Goal: Communication & Community: Answer question/provide support

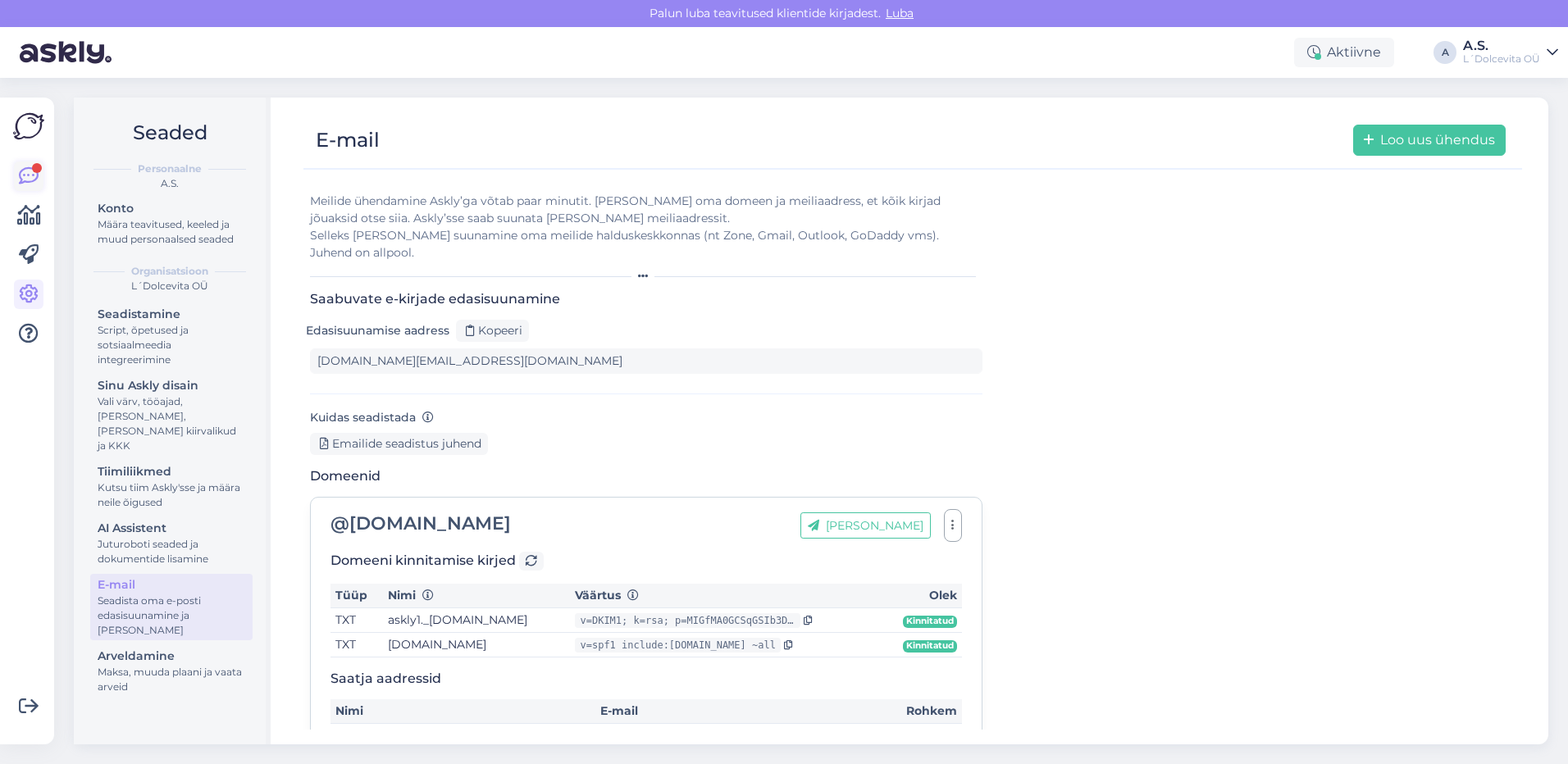
click at [27, 181] on icon at bounding box center [28, 175] width 19 height 19
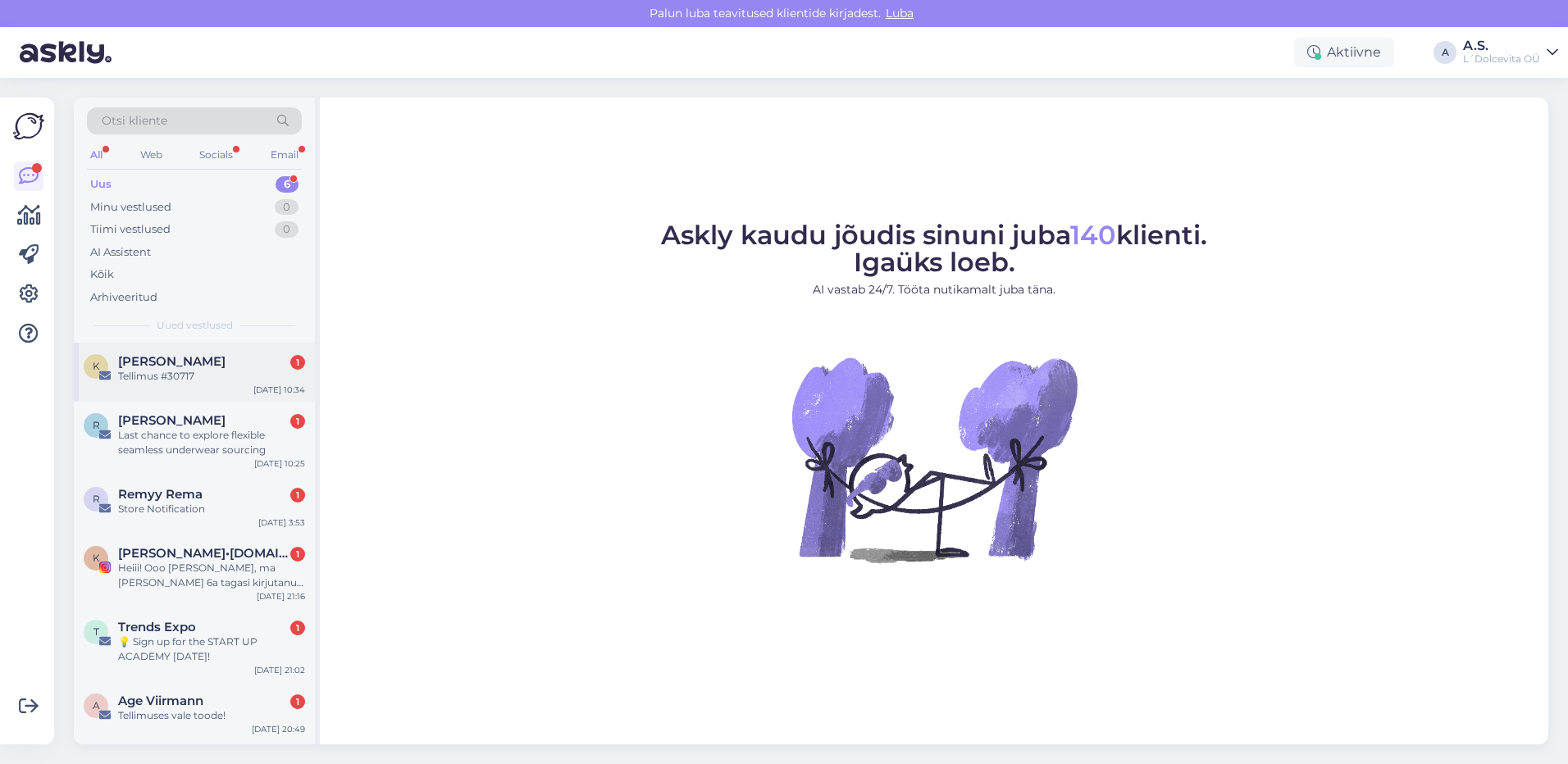
click at [175, 388] on div "K [PERSON_NAME] 1 Tellimus #30717 [DATE] 10:34" at bounding box center [194, 372] width 241 height 59
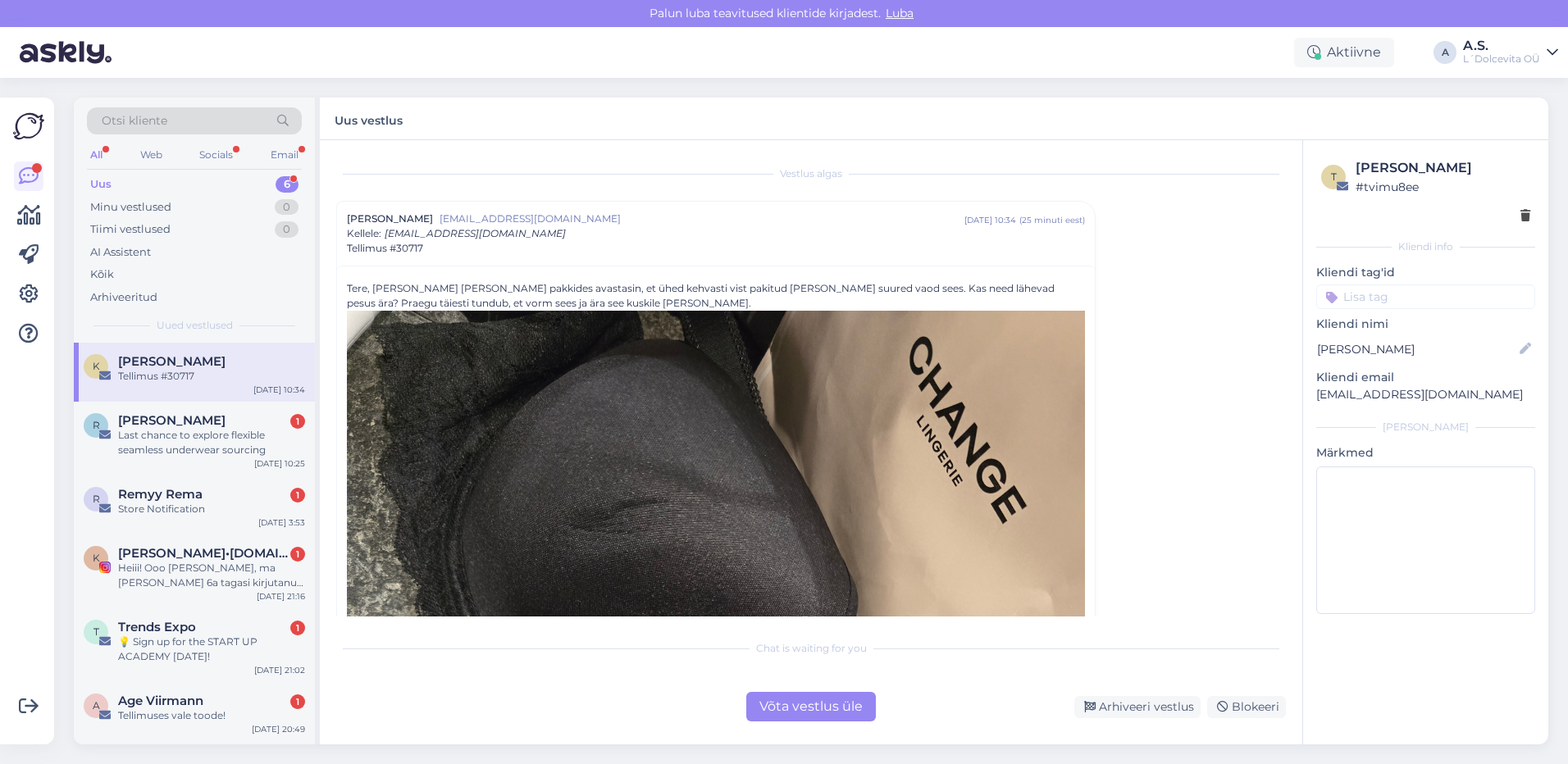
click at [790, 716] on div "Võta vestlus üle" at bounding box center [810, 706] width 129 height 29
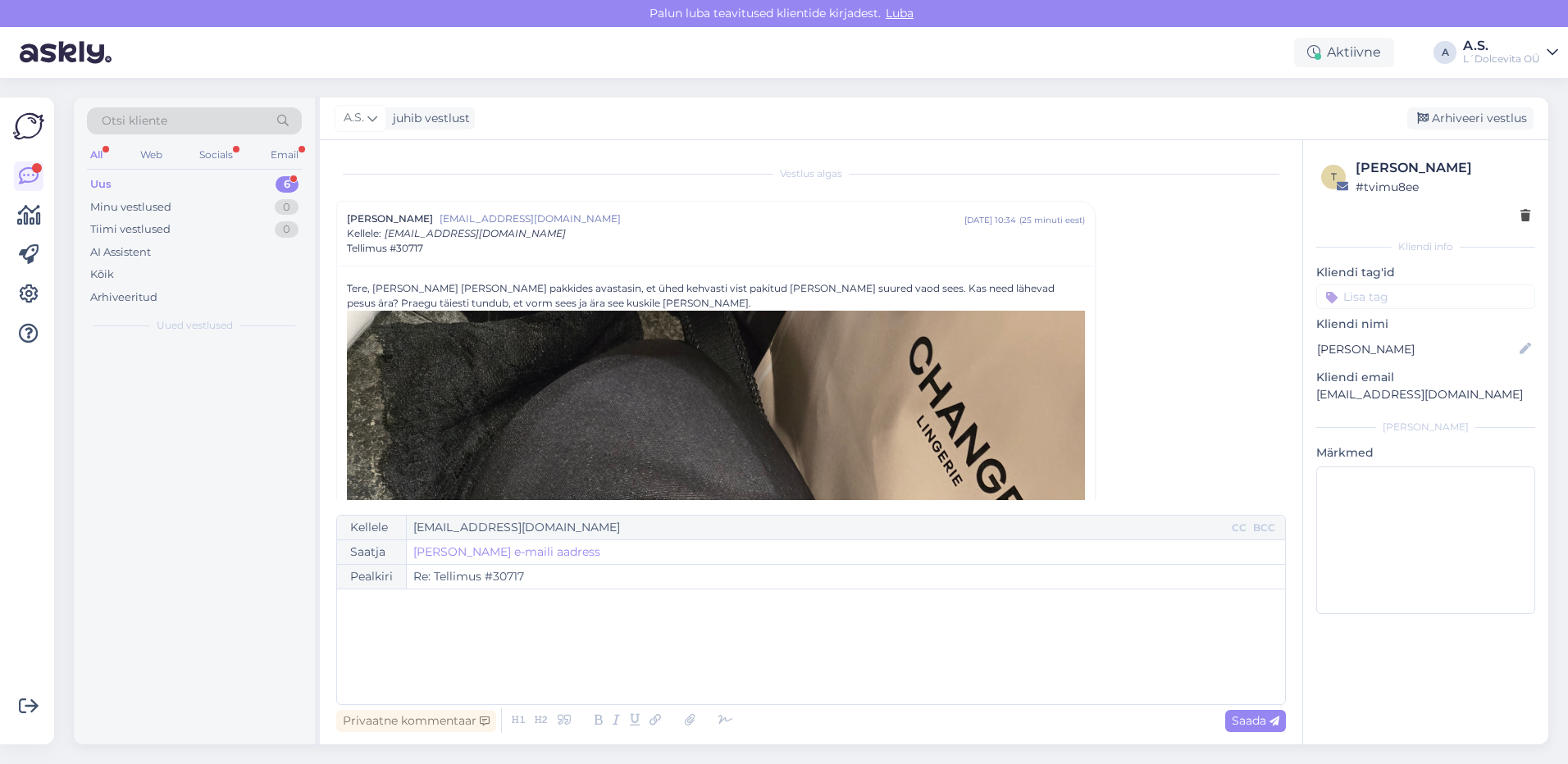
scroll to position [44, 0]
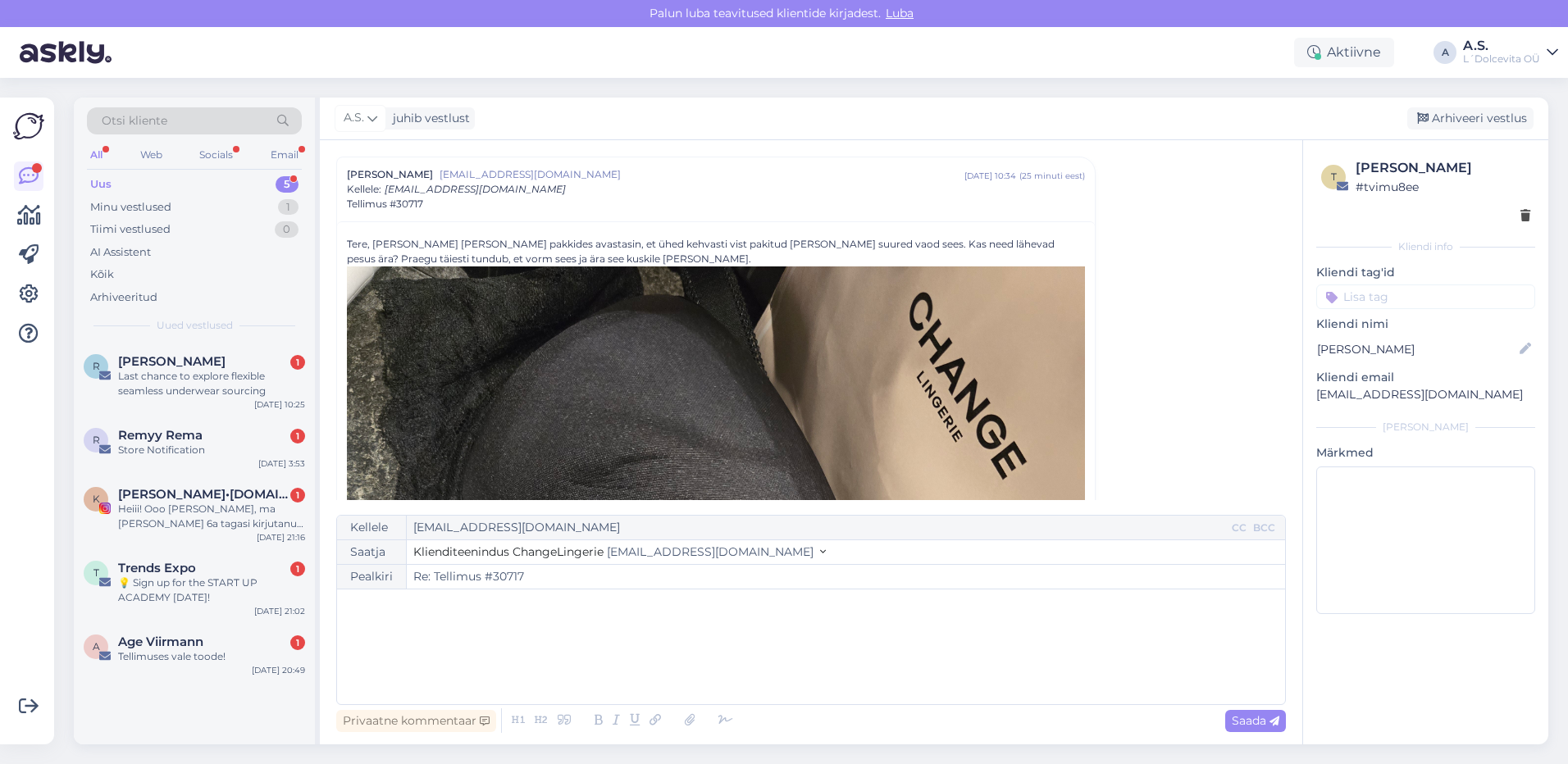
click at [695, 622] on div "﻿" at bounding box center [810, 646] width 931 height 98
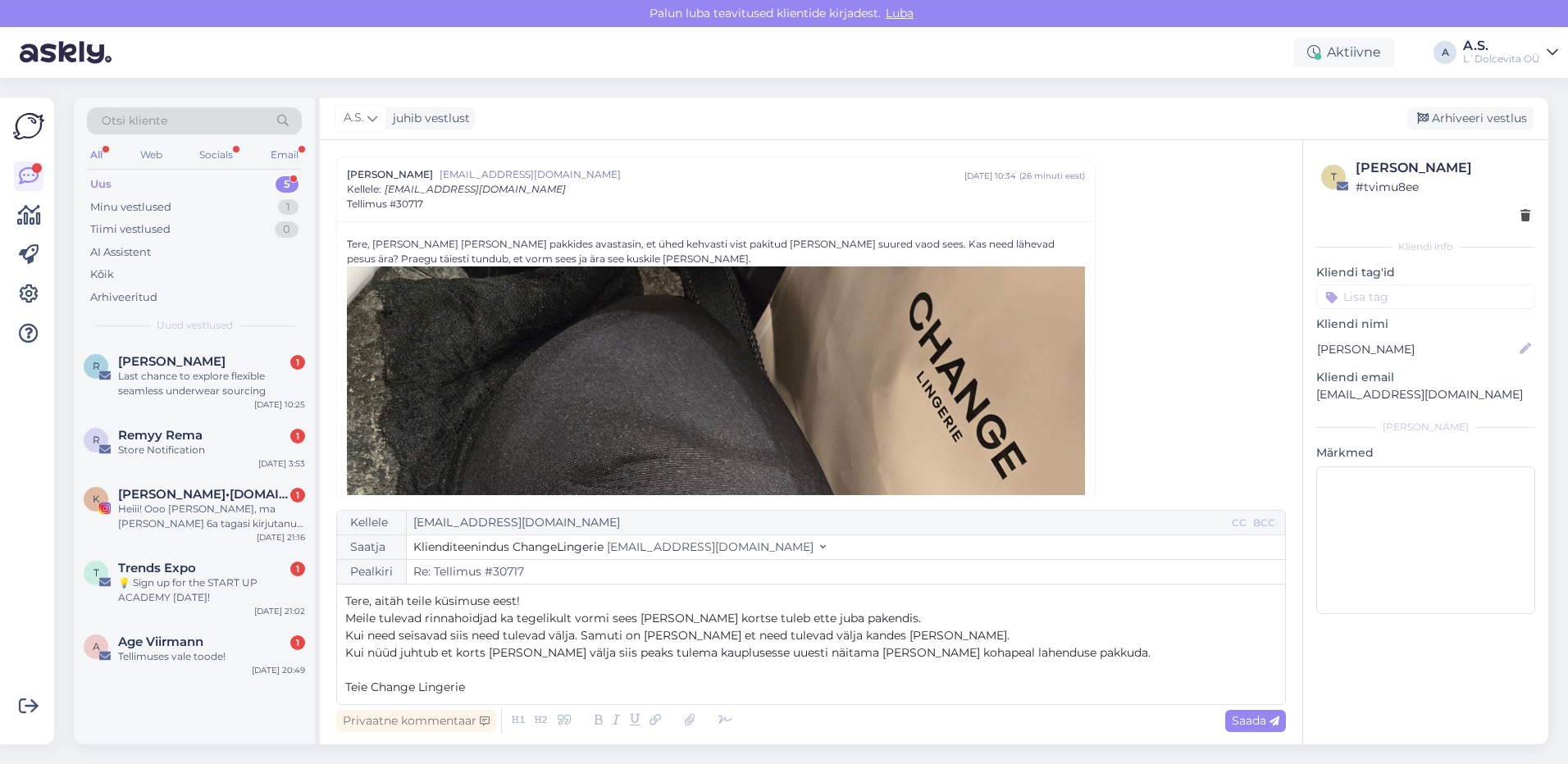
click at [558, 594] on p "Tere, aitäh teile küsimuse eest!" at bounding box center [810, 601] width 931 height 18
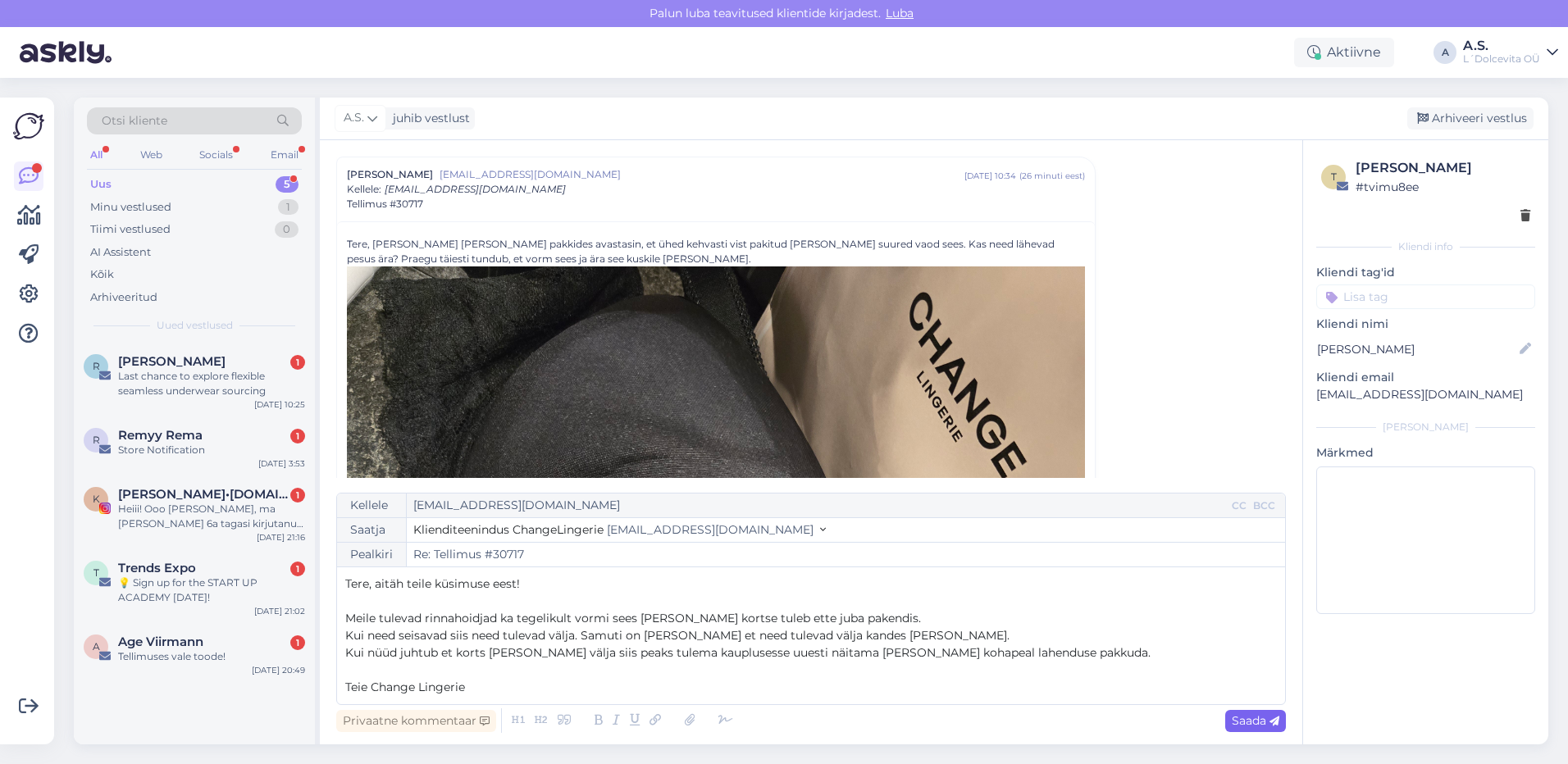
click at [1244, 728] on div "Saada" at bounding box center [1255, 720] width 60 height 22
type input "Re: Re: Tellimus #30717"
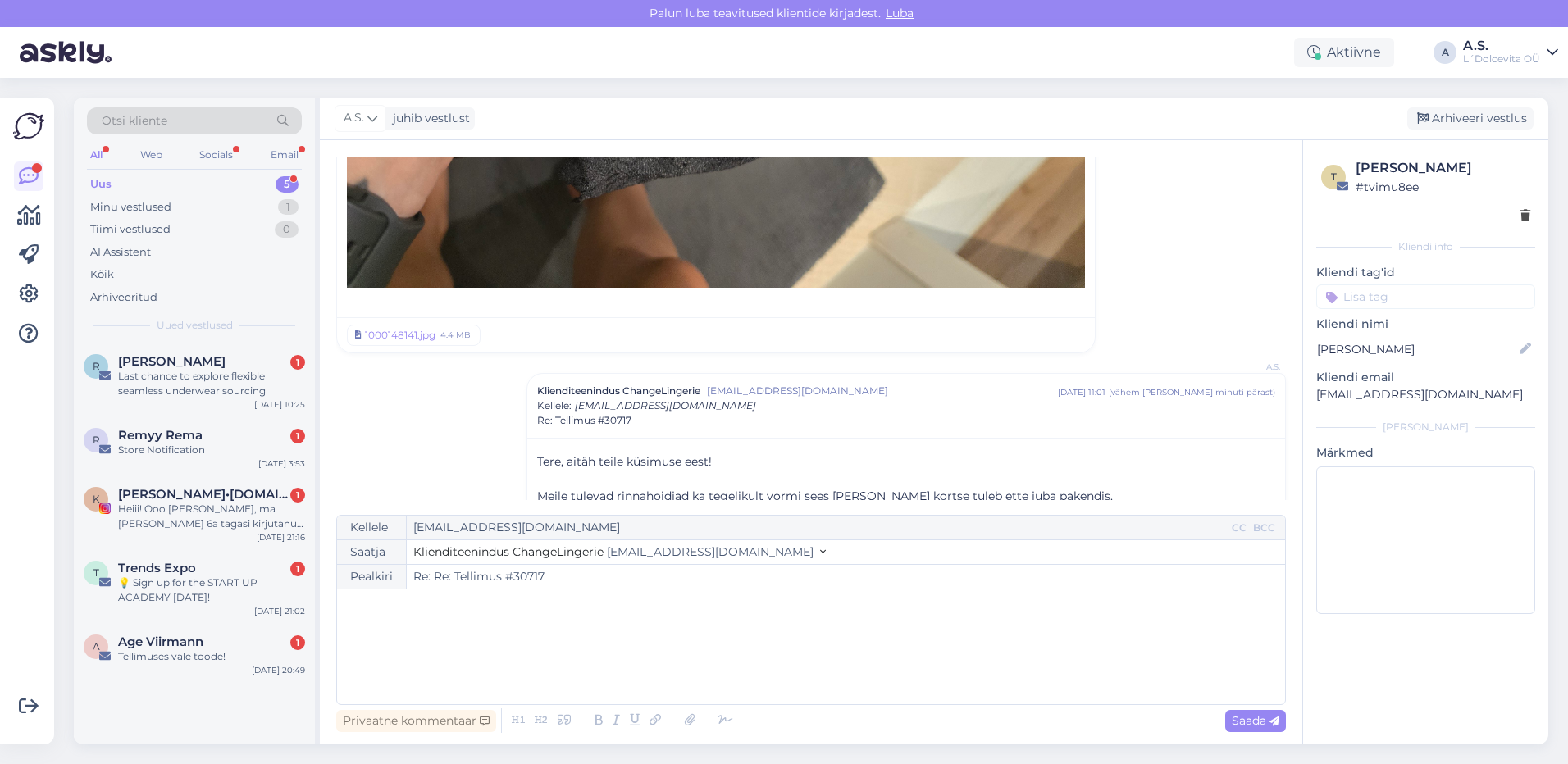
scroll to position [1007, 0]
click at [182, 507] on div "Heiii! Ooo [PERSON_NAME], ma [PERSON_NAME] 6a tagasi kirjutanud koostöösoovist …" at bounding box center [211, 516] width 187 height 29
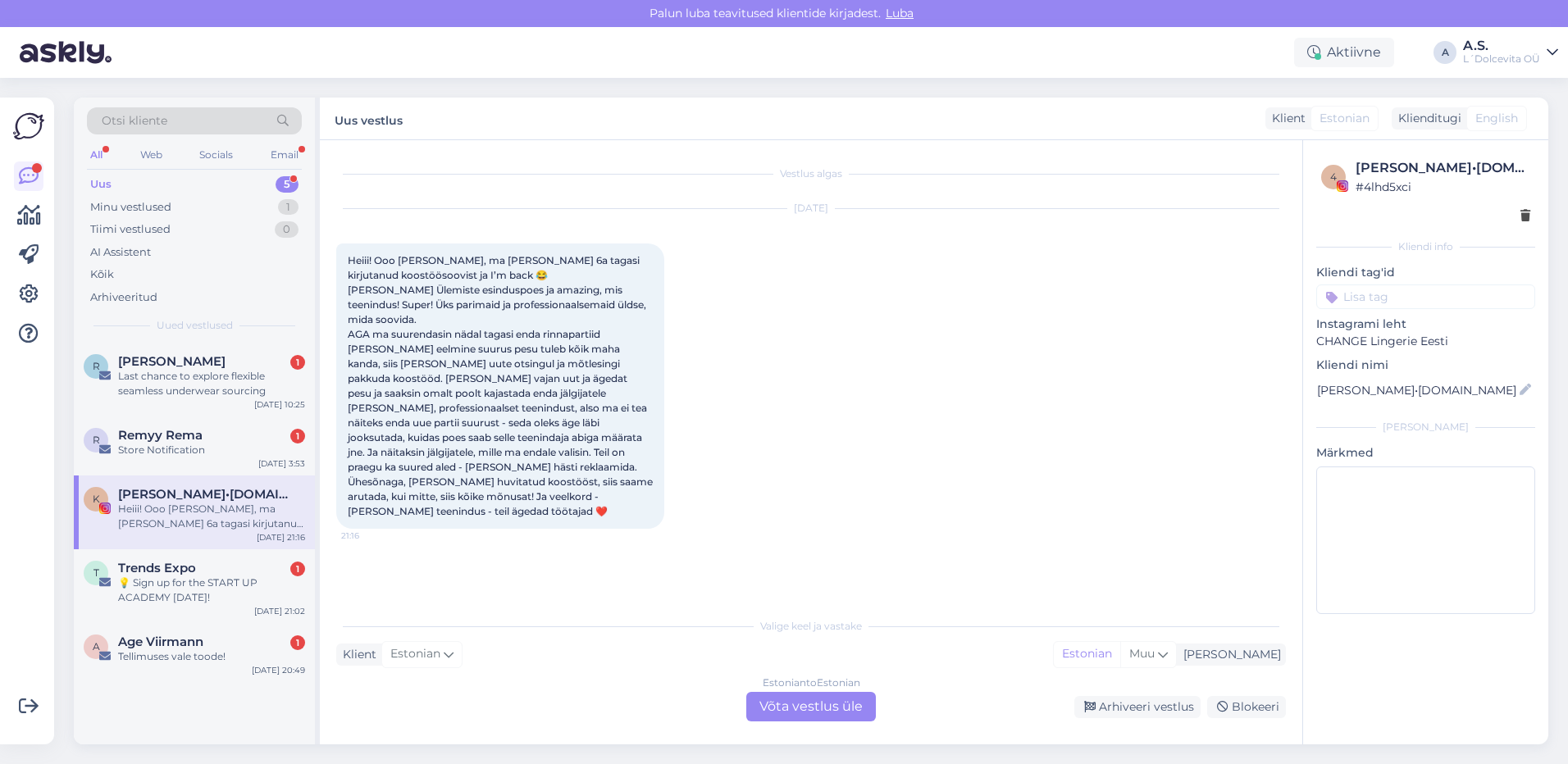
scroll to position [0, 0]
click at [183, 460] on div "R Remyy Rema 1 Store Notification [DATE] 3:53" at bounding box center [194, 445] width 241 height 59
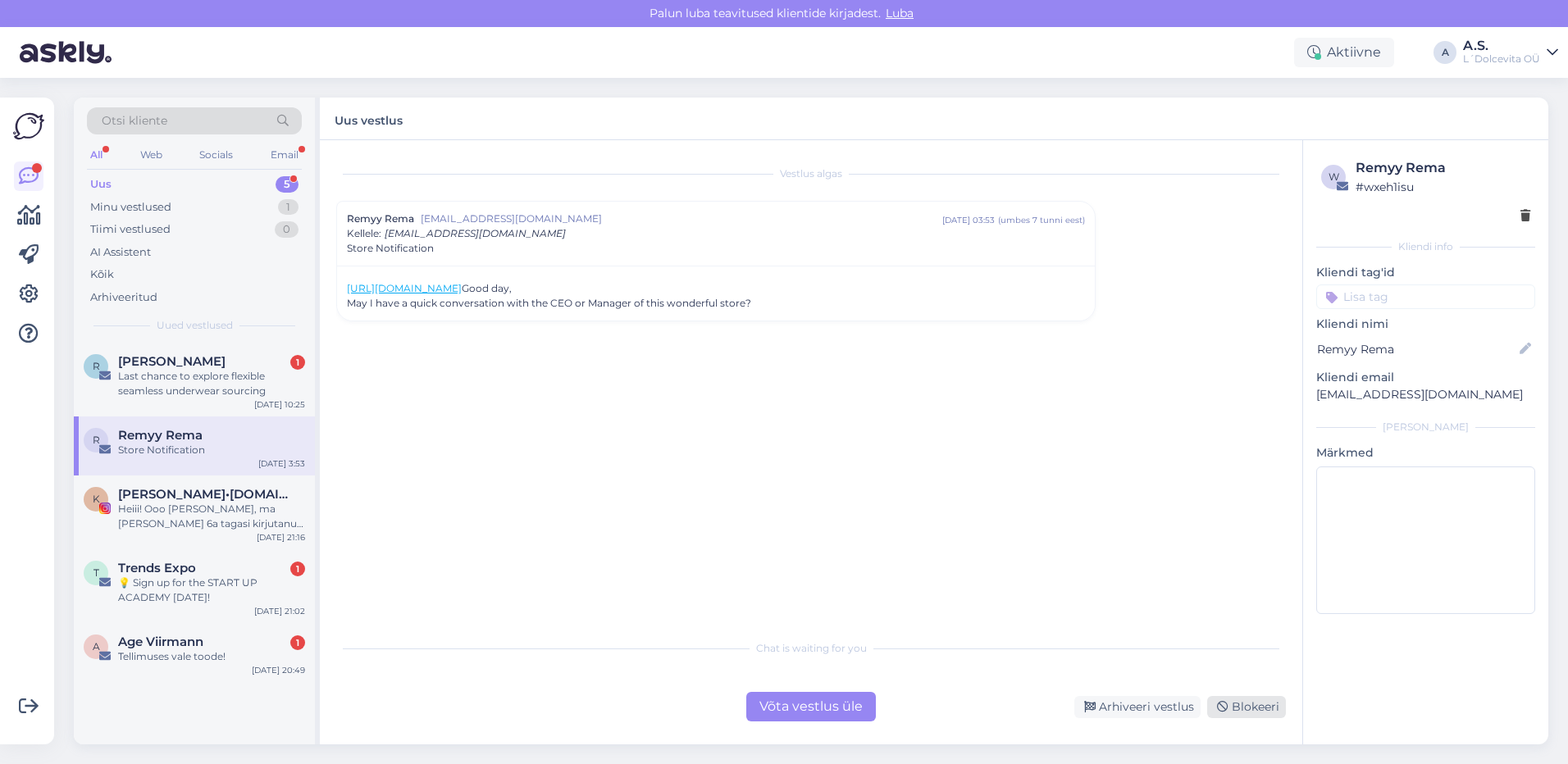
click at [1263, 710] on div "Blokeeri" at bounding box center [1247, 707] width 79 height 22
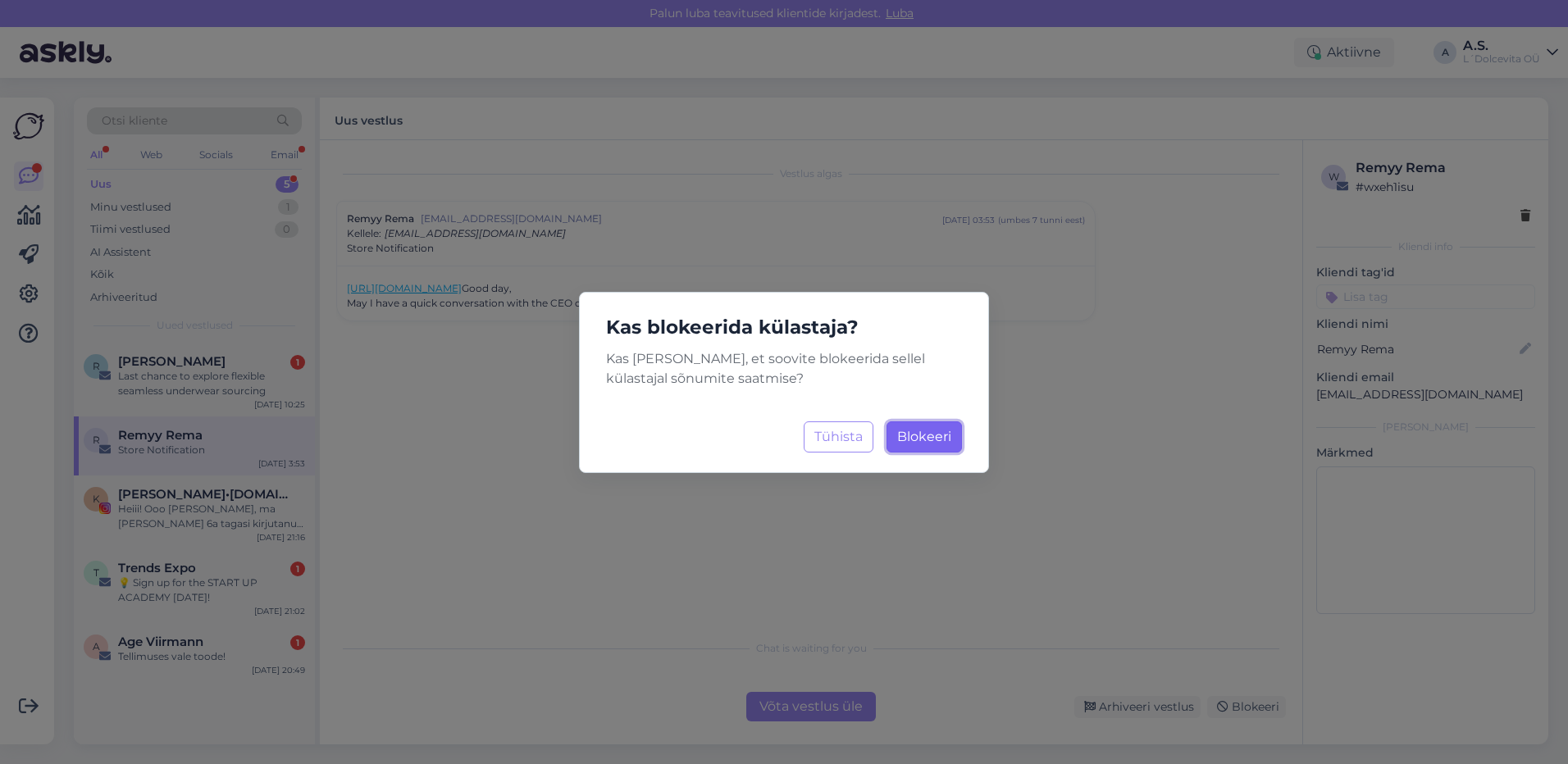
click at [908, 439] on span "Blokeeri" at bounding box center [924, 436] width 55 height 16
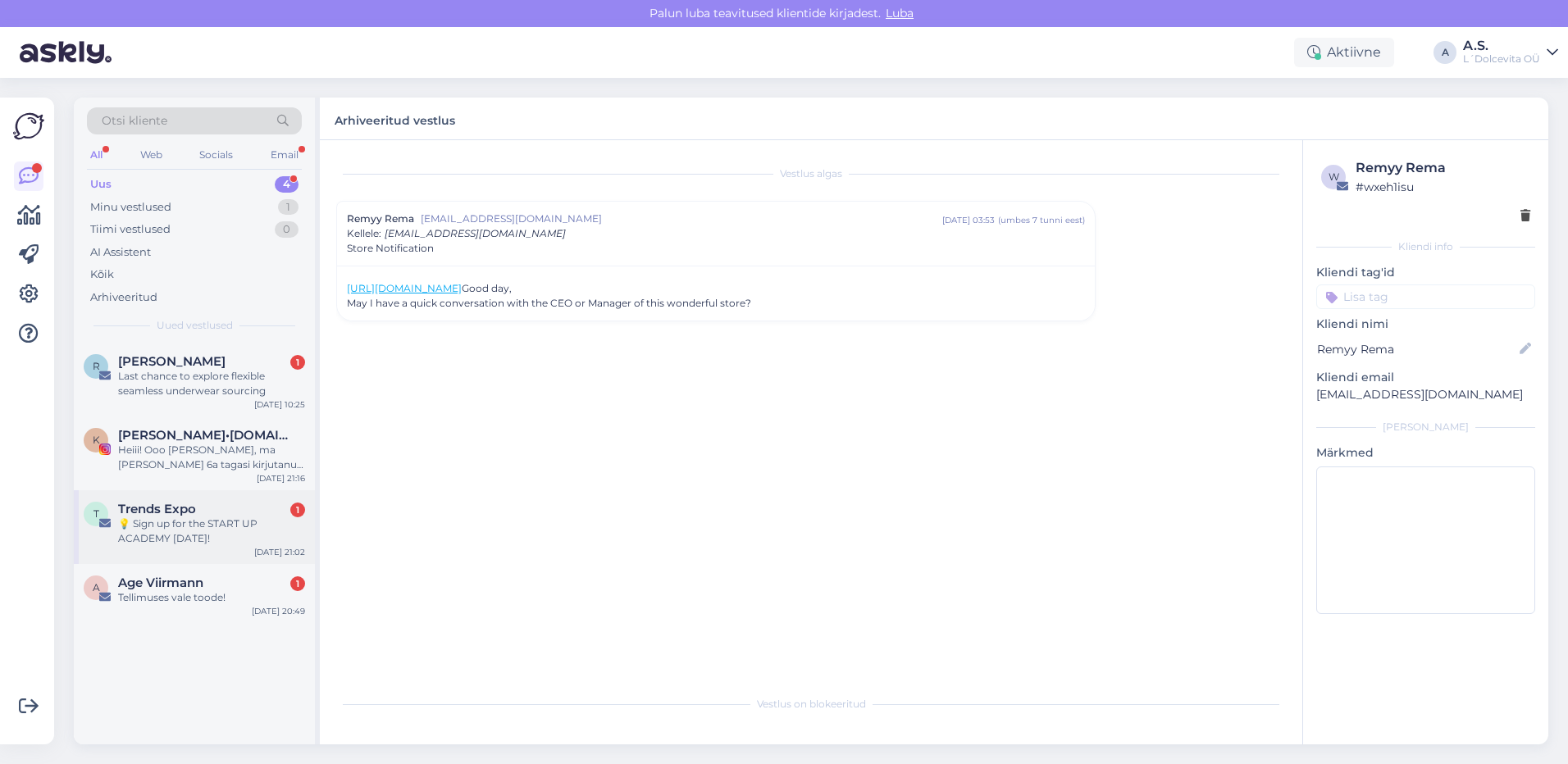
click at [217, 533] on div "💡 Sign up for the START UP ACADEMY [DATE]!" at bounding box center [211, 531] width 187 height 29
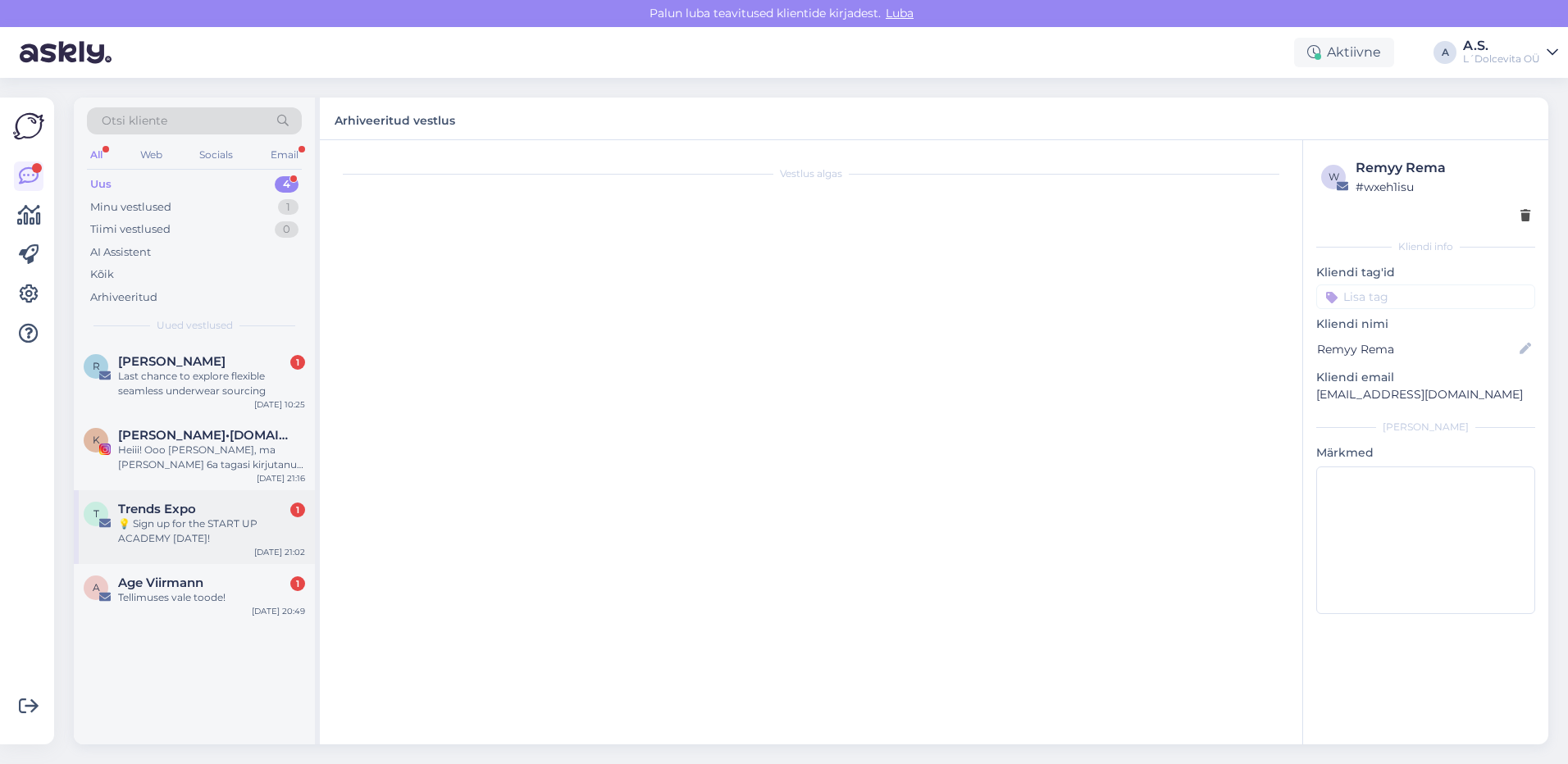
scroll to position [196, 0]
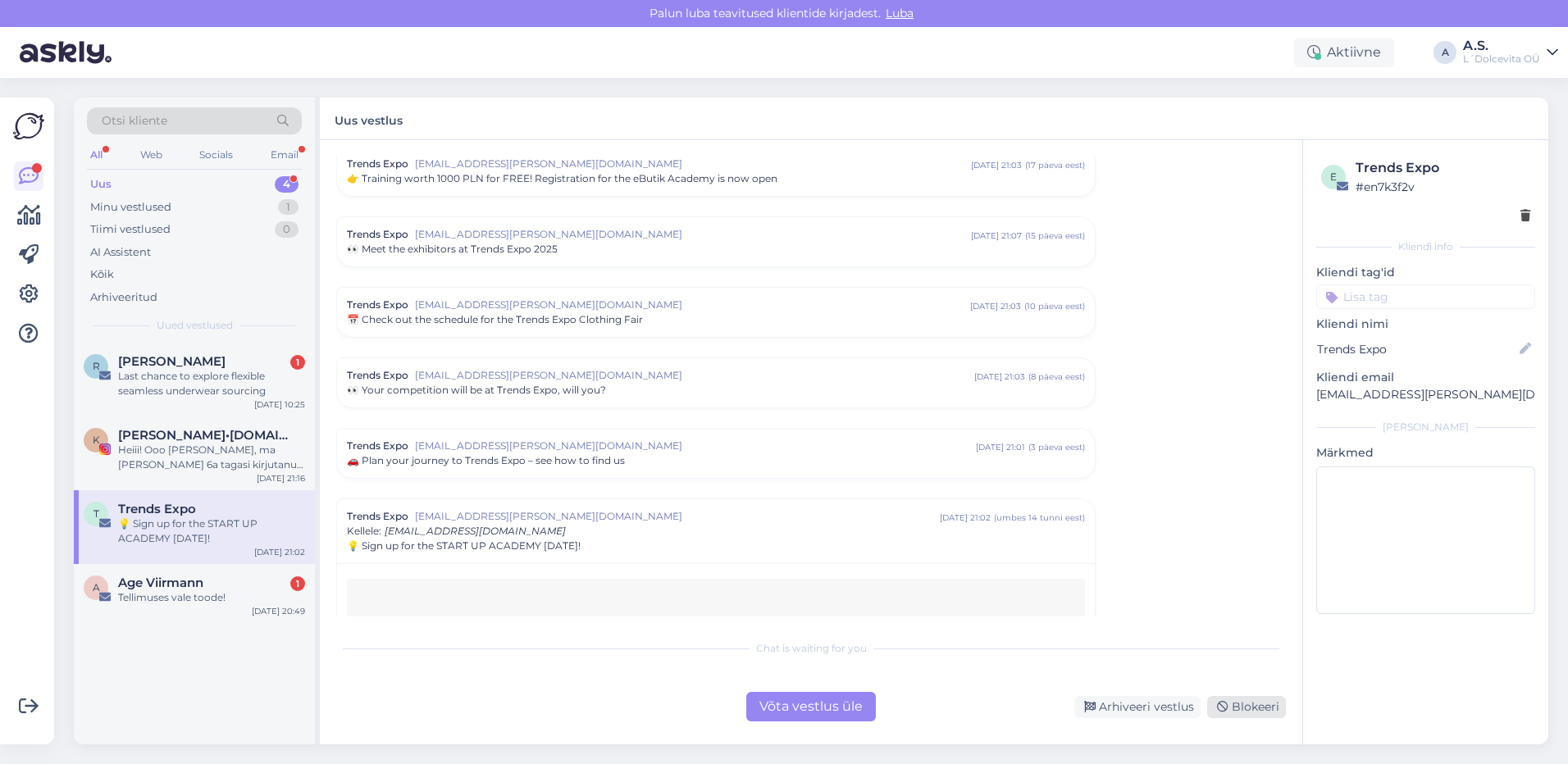
click at [1222, 710] on icon at bounding box center [1222, 708] width 12 height 12
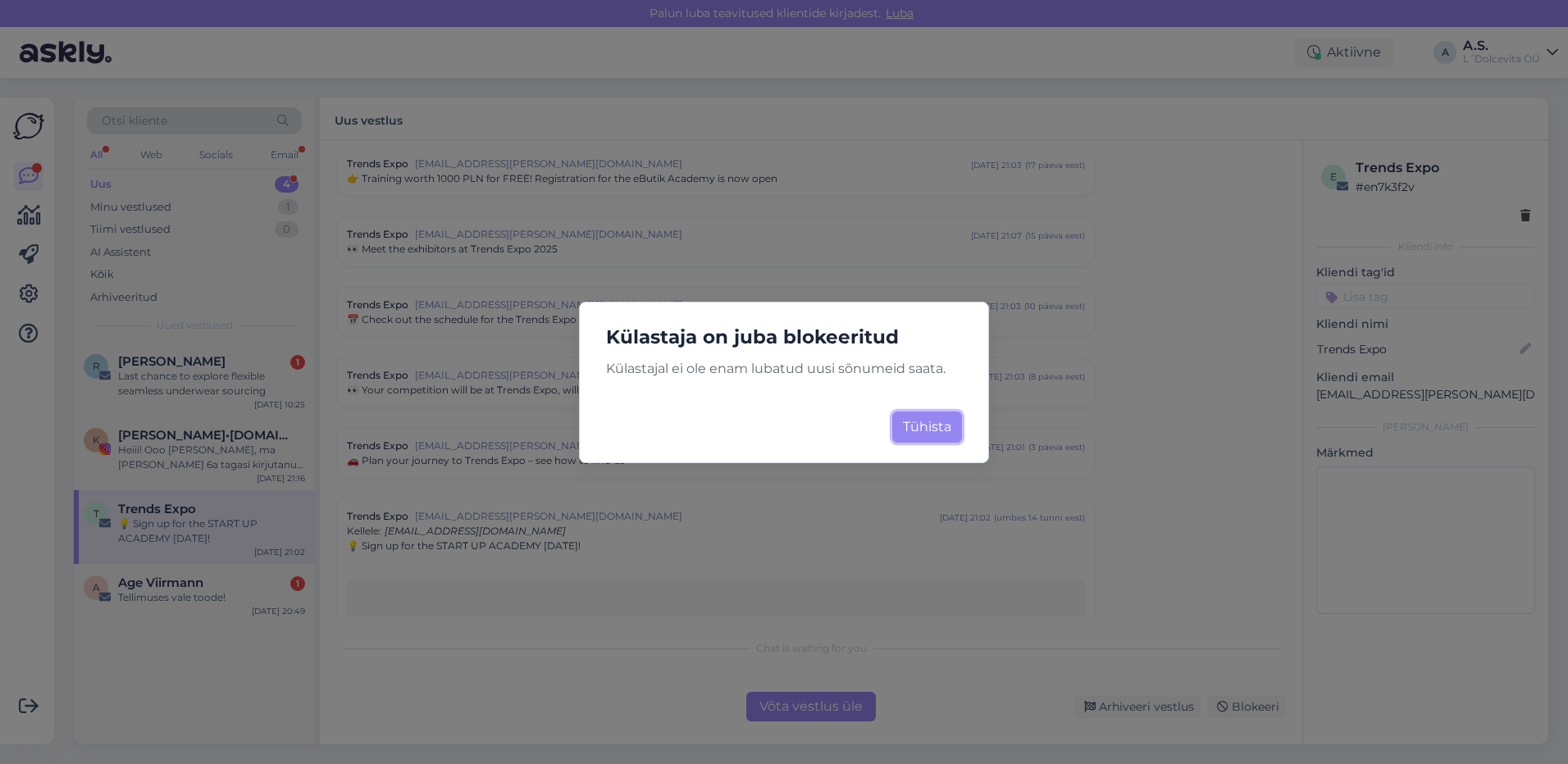
click at [932, 427] on button "Tühista" at bounding box center [926, 427] width 70 height 31
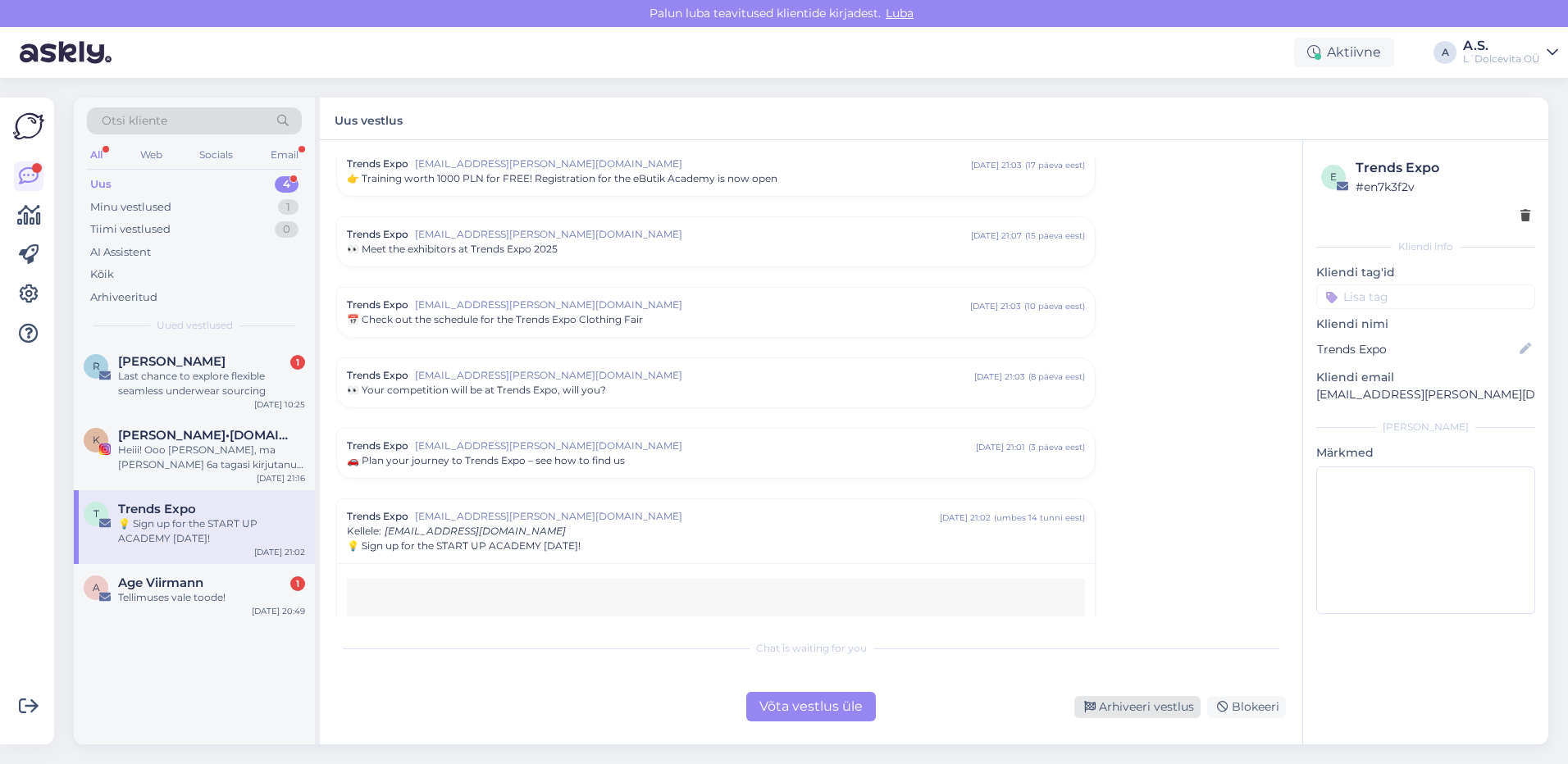
click at [1151, 704] on div "Arhiveeri vestlus" at bounding box center [1137, 707] width 127 height 22
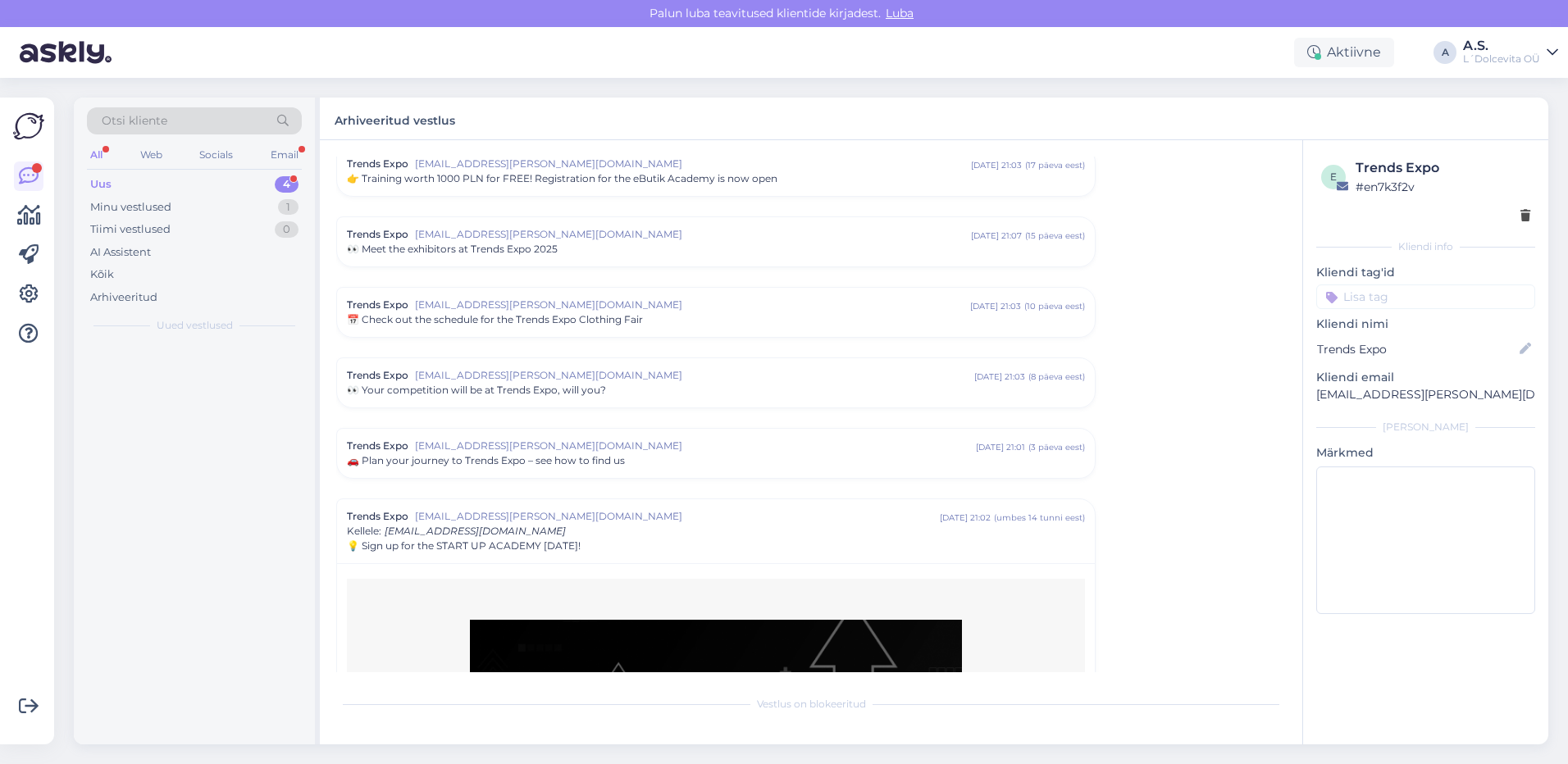
scroll to position [538, 0]
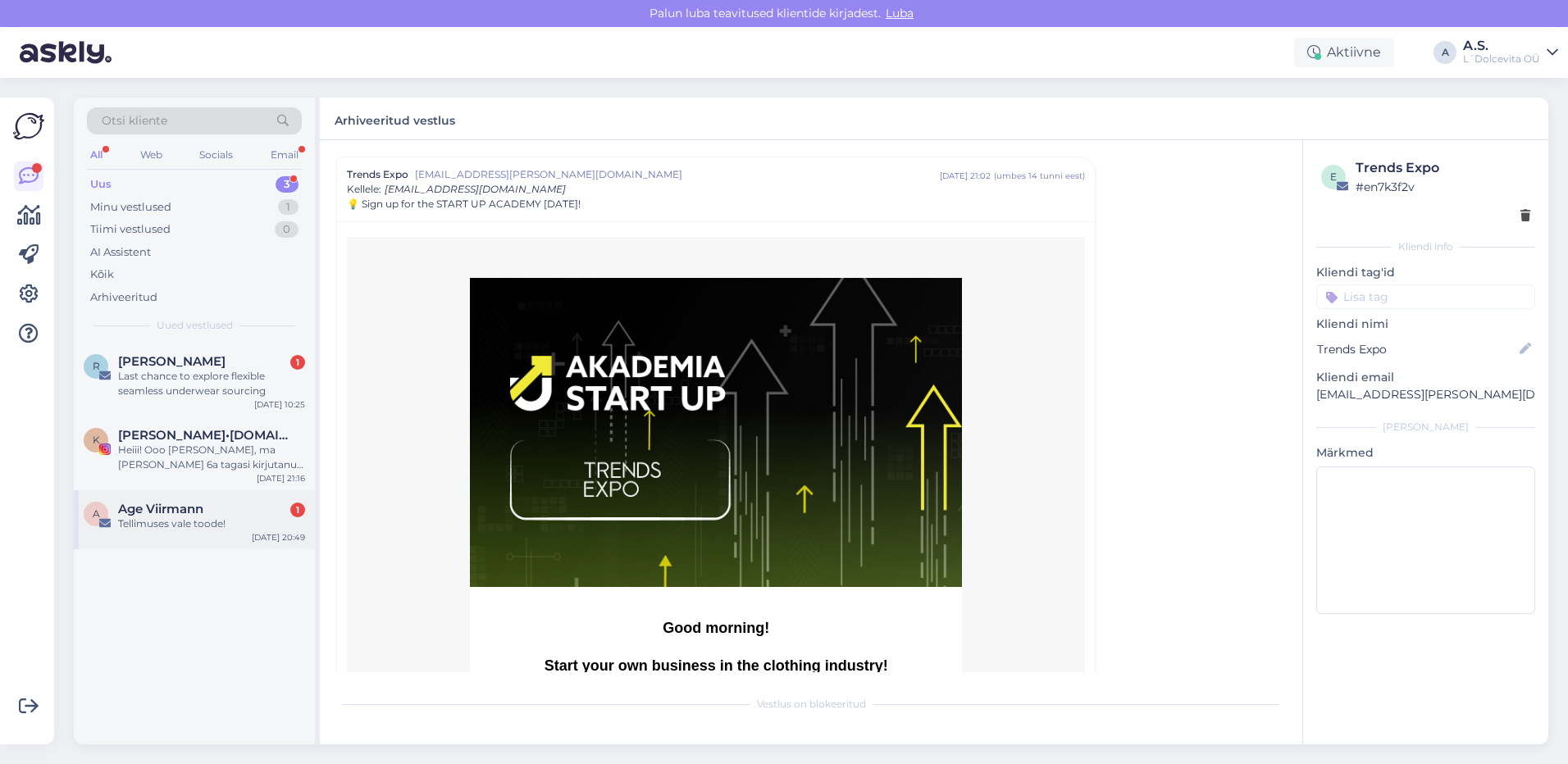
click at [174, 504] on span "Age Viirmann" at bounding box center [161, 509] width 86 height 15
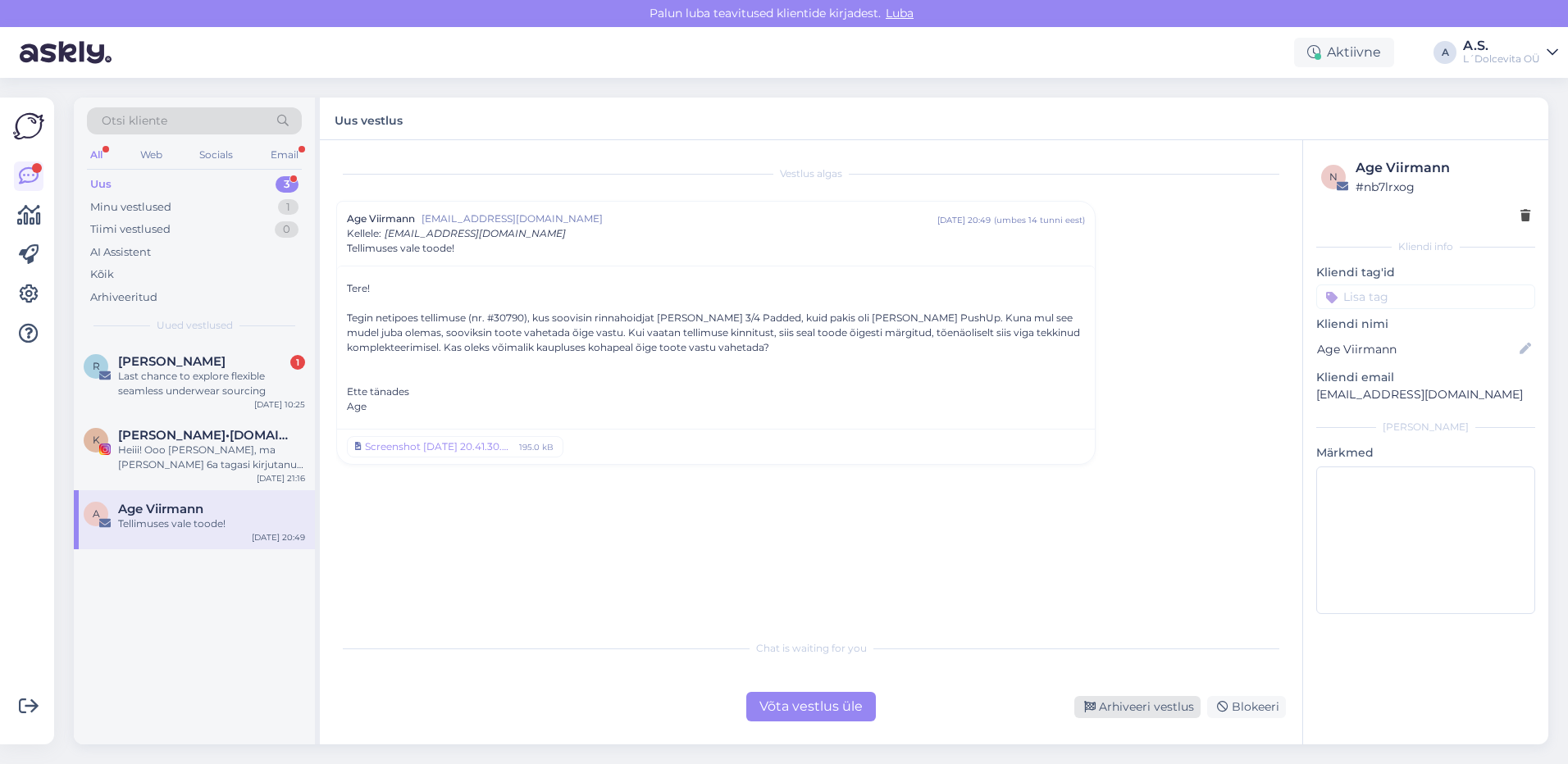
click at [1181, 709] on div "Arhiveeri vestlus" at bounding box center [1137, 707] width 127 height 22
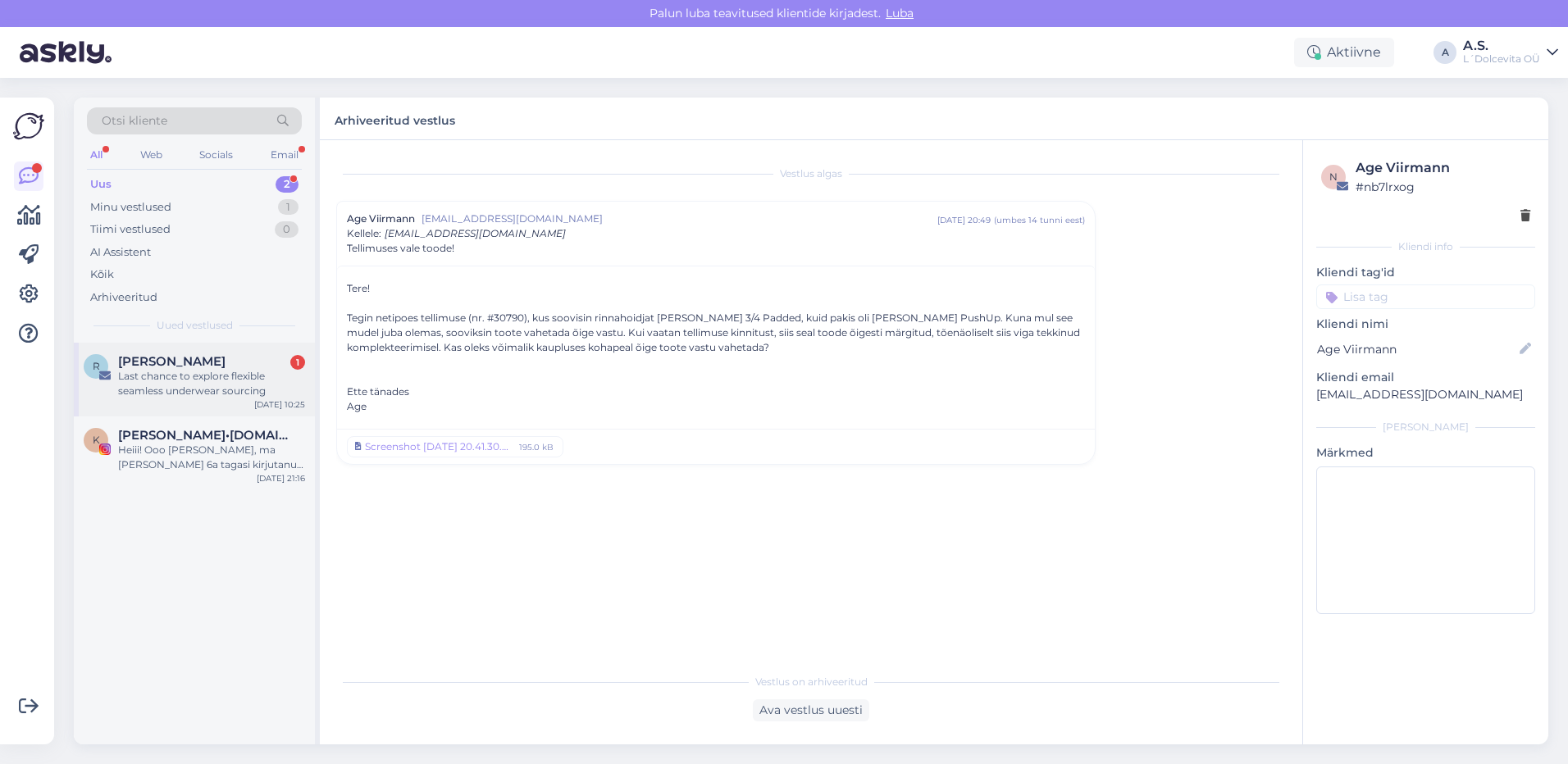
click at [184, 396] on div "Last chance to explore flexible seamless underwear sourcing" at bounding box center [211, 383] width 187 height 29
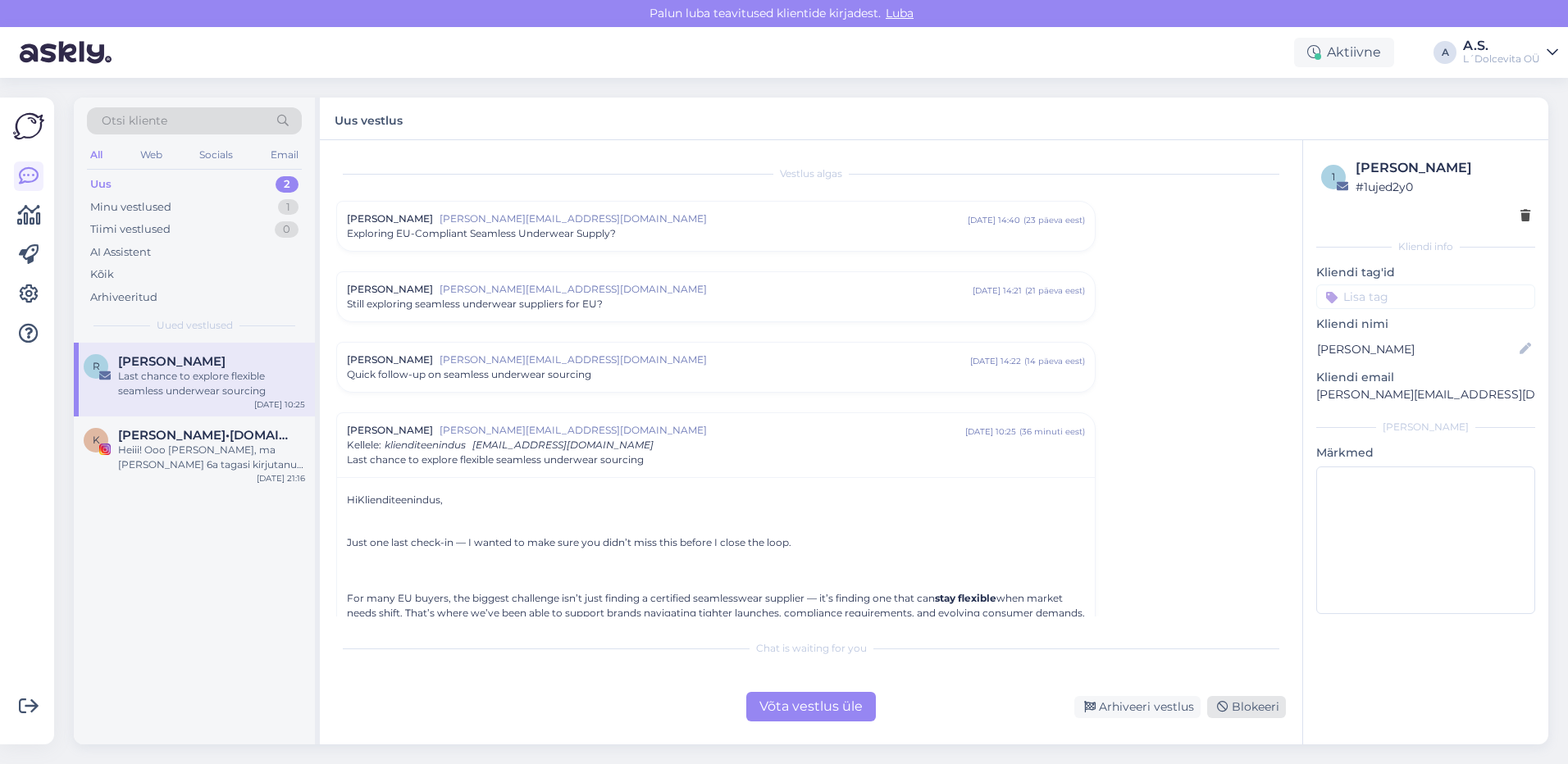
click at [1241, 712] on div "Blokeeri" at bounding box center [1247, 707] width 79 height 22
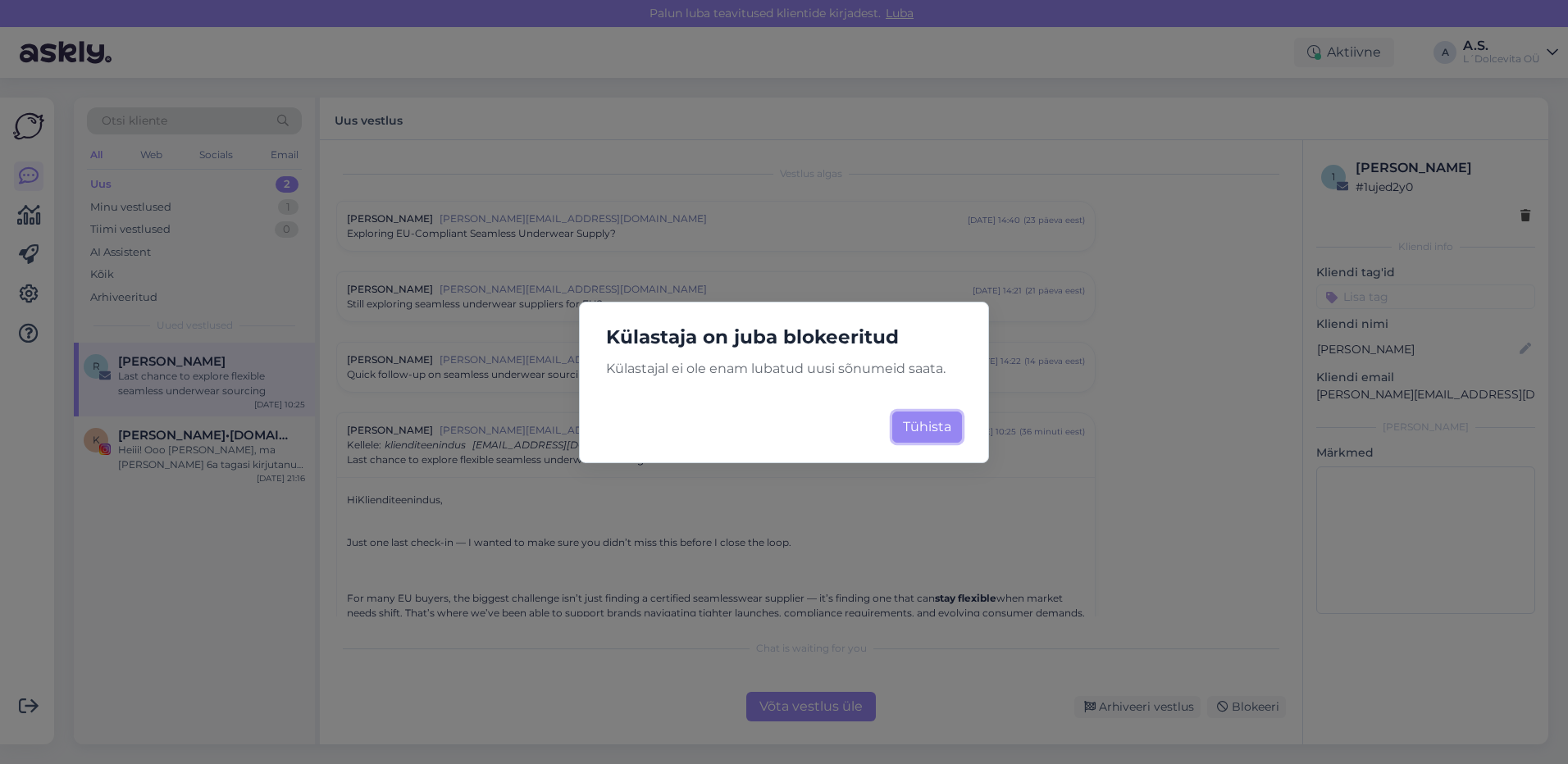
click at [916, 431] on button "Tühista" at bounding box center [926, 427] width 70 height 31
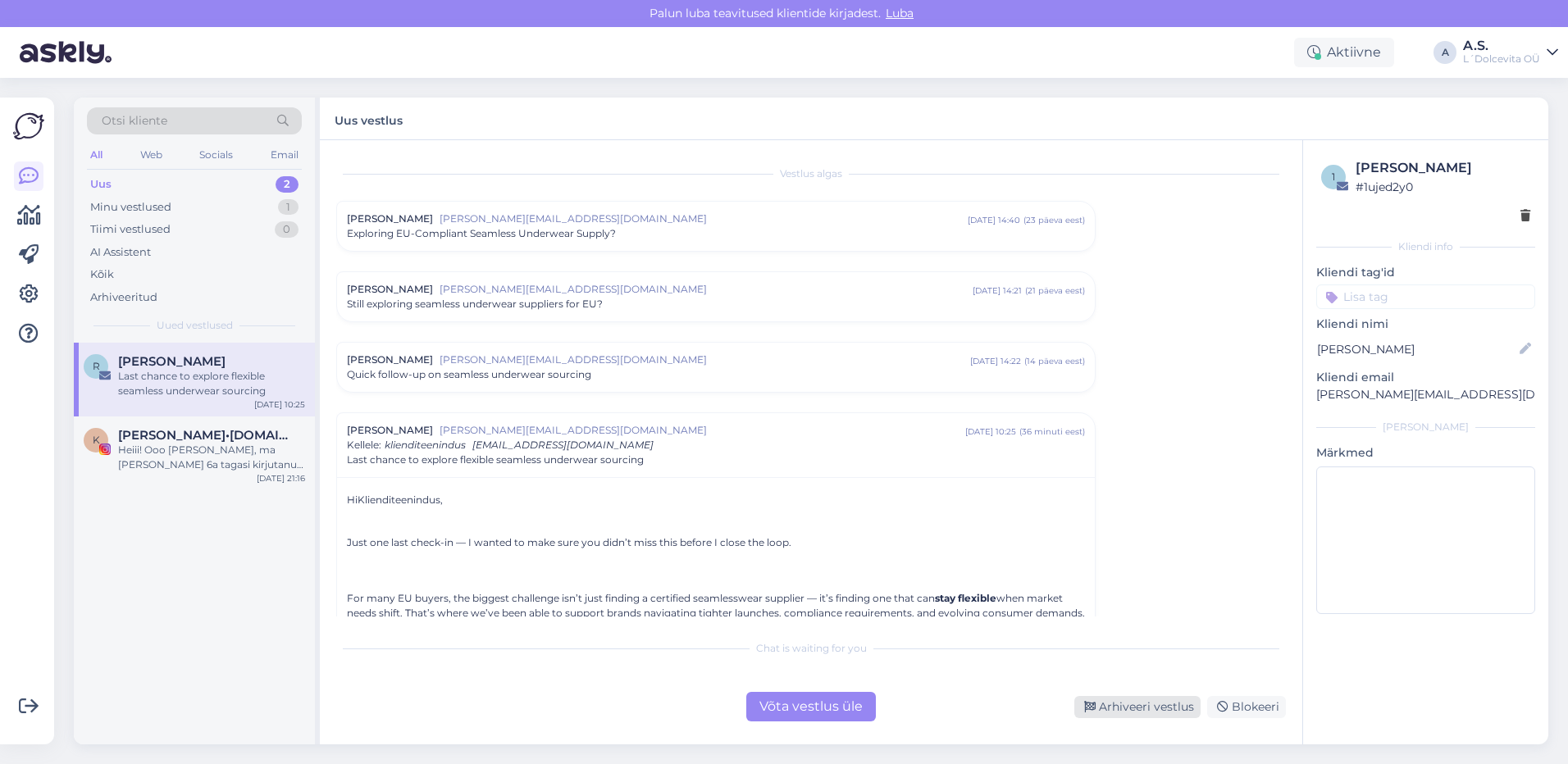
click at [1112, 709] on div "Arhiveeri vestlus" at bounding box center [1137, 707] width 127 height 22
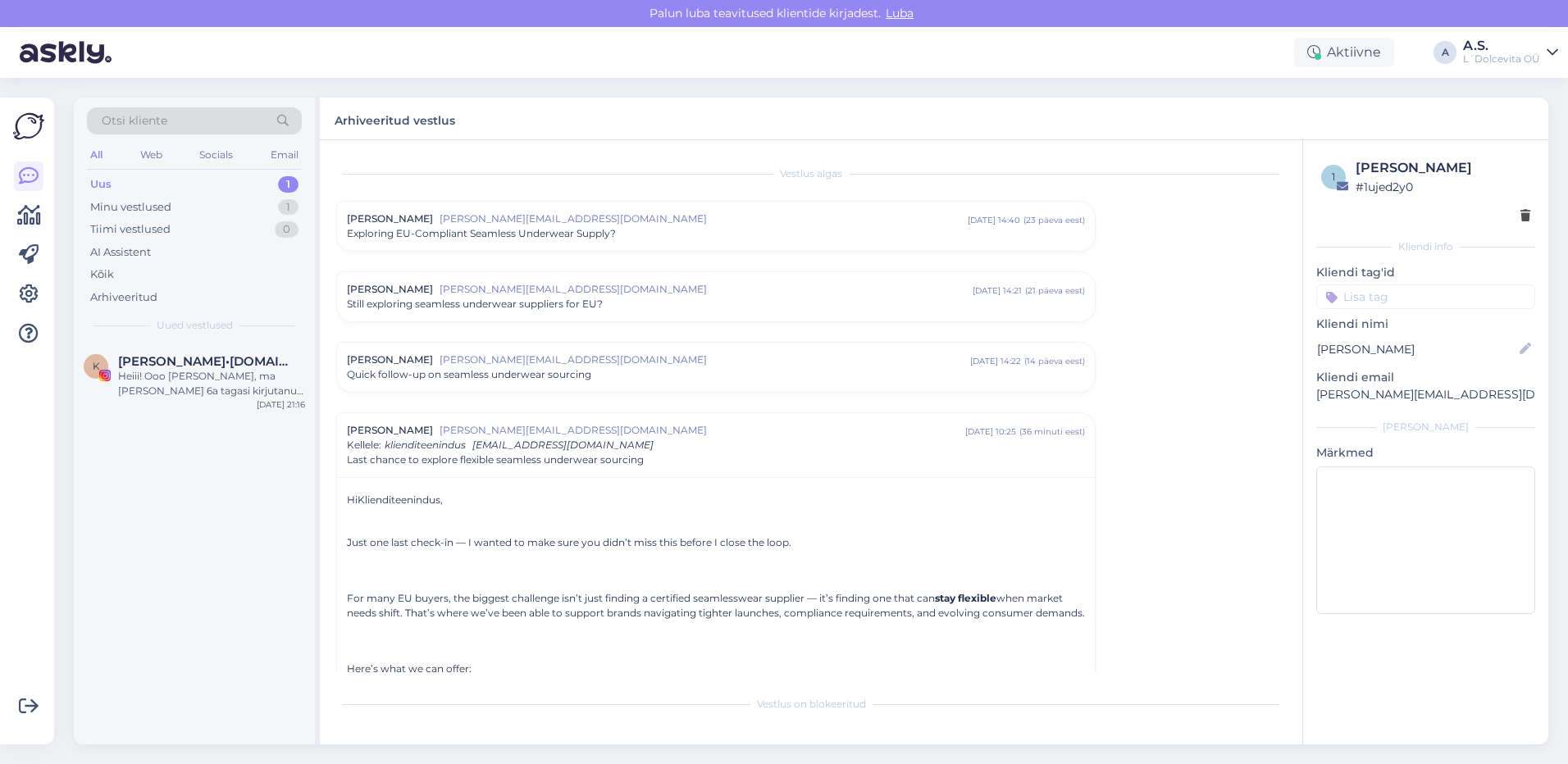
scroll to position [256, 0]
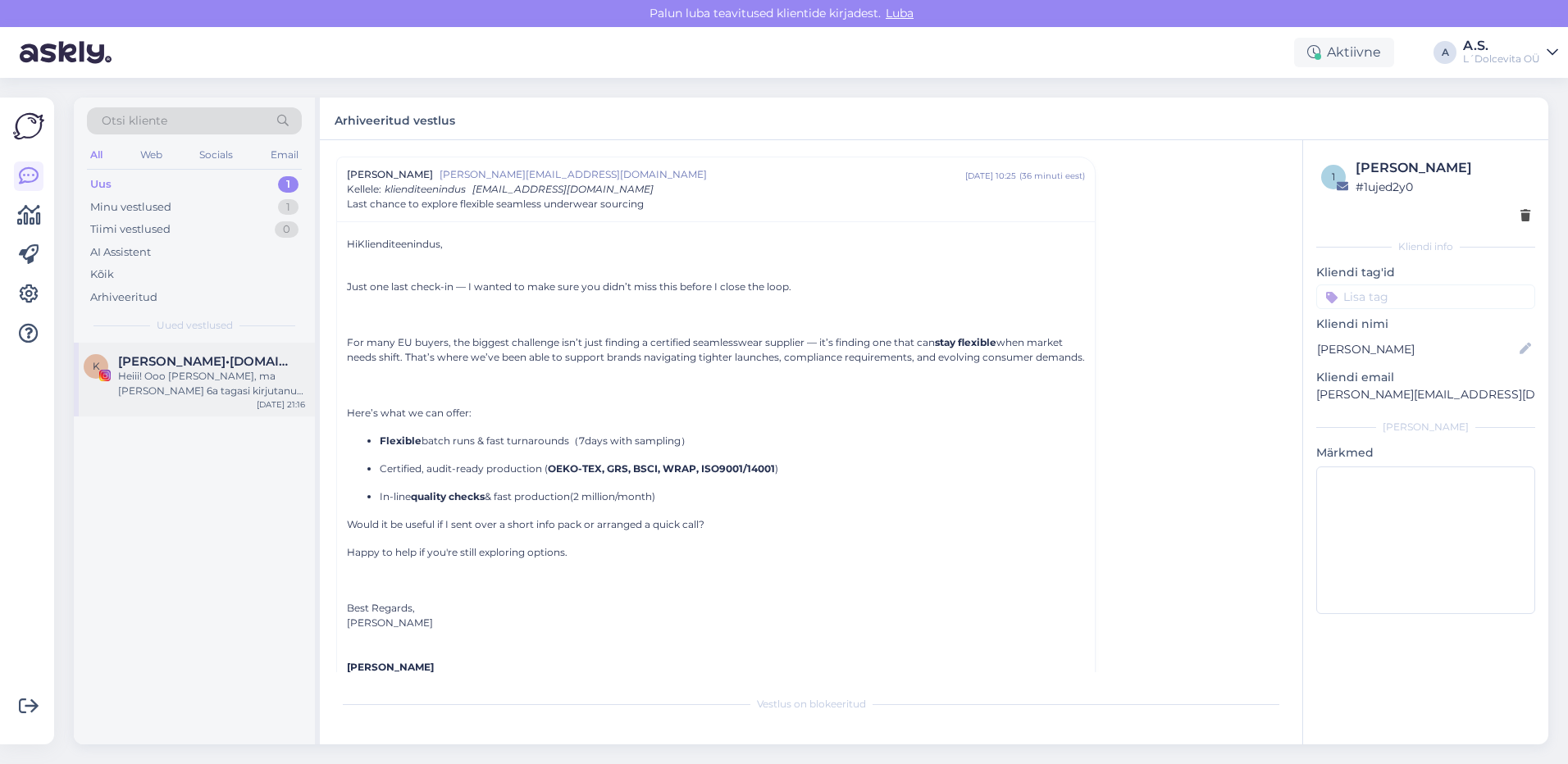
click at [185, 382] on div "Heiii! Ooo [PERSON_NAME], ma [PERSON_NAME] 6a tagasi kirjutanud koostöösoovist …" at bounding box center [211, 383] width 187 height 29
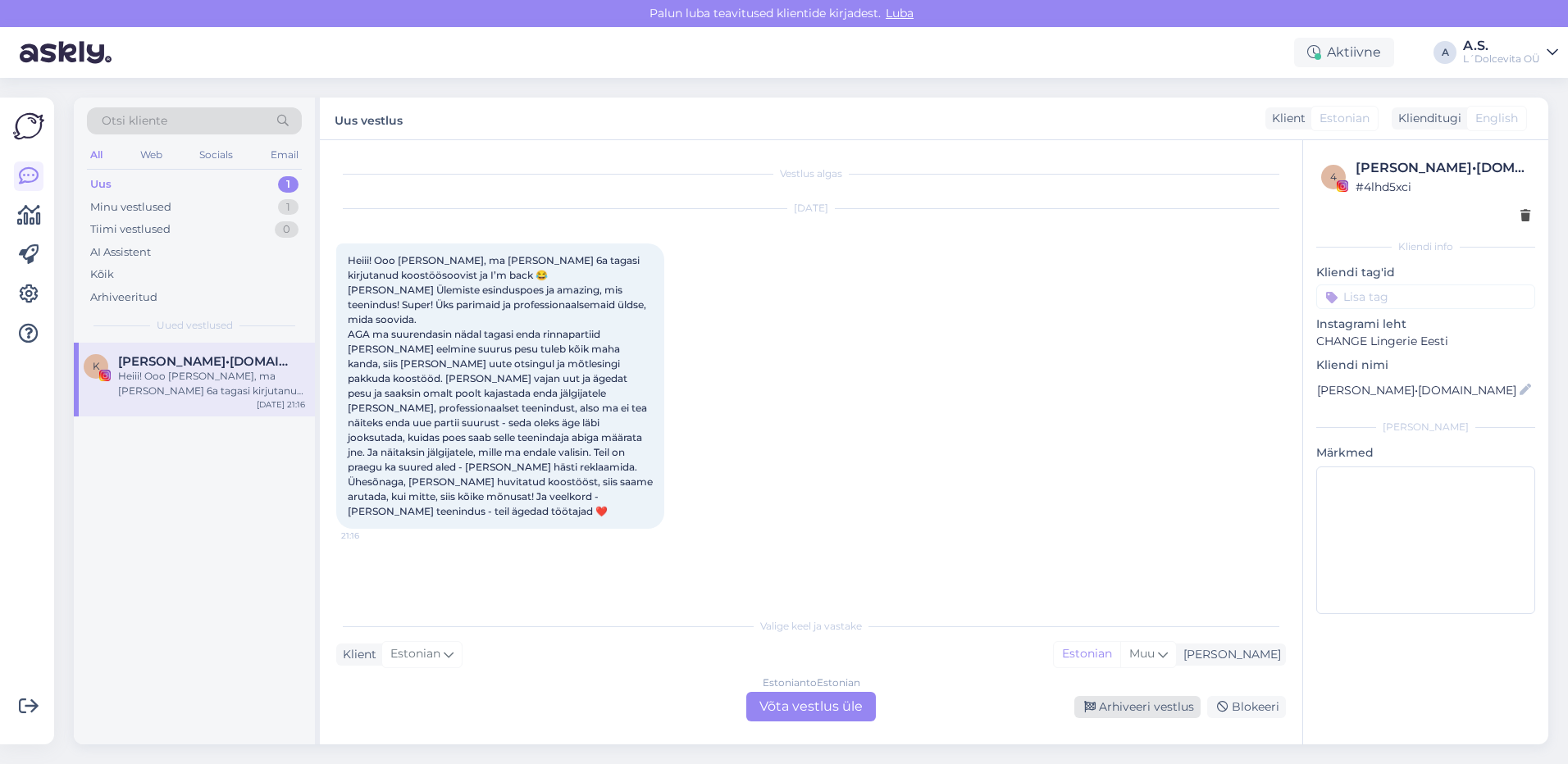
click at [1151, 706] on div "Arhiveeri vestlus" at bounding box center [1137, 707] width 127 height 22
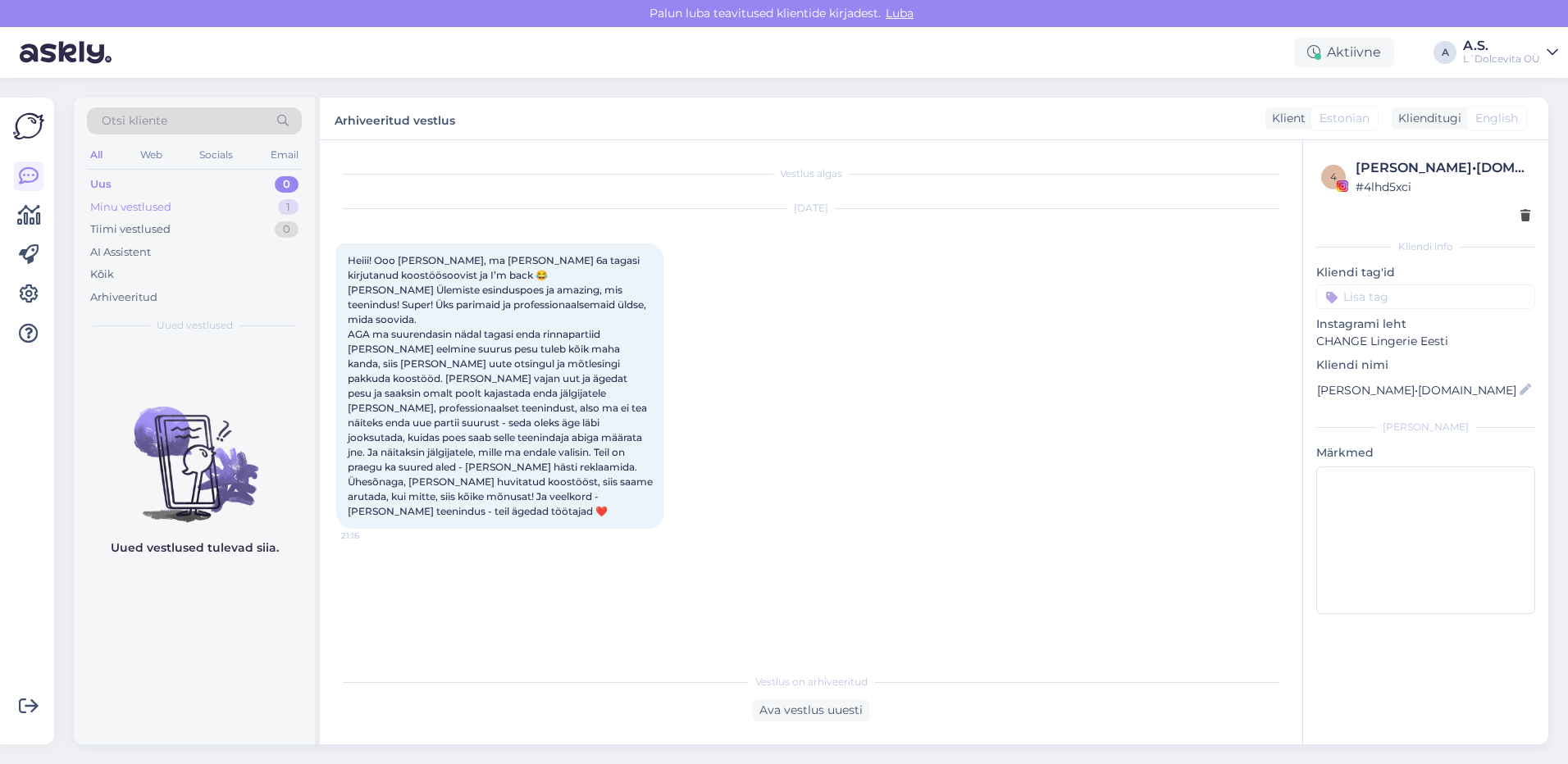
click at [133, 208] on div "Minu vestlused" at bounding box center [131, 207] width 81 height 17
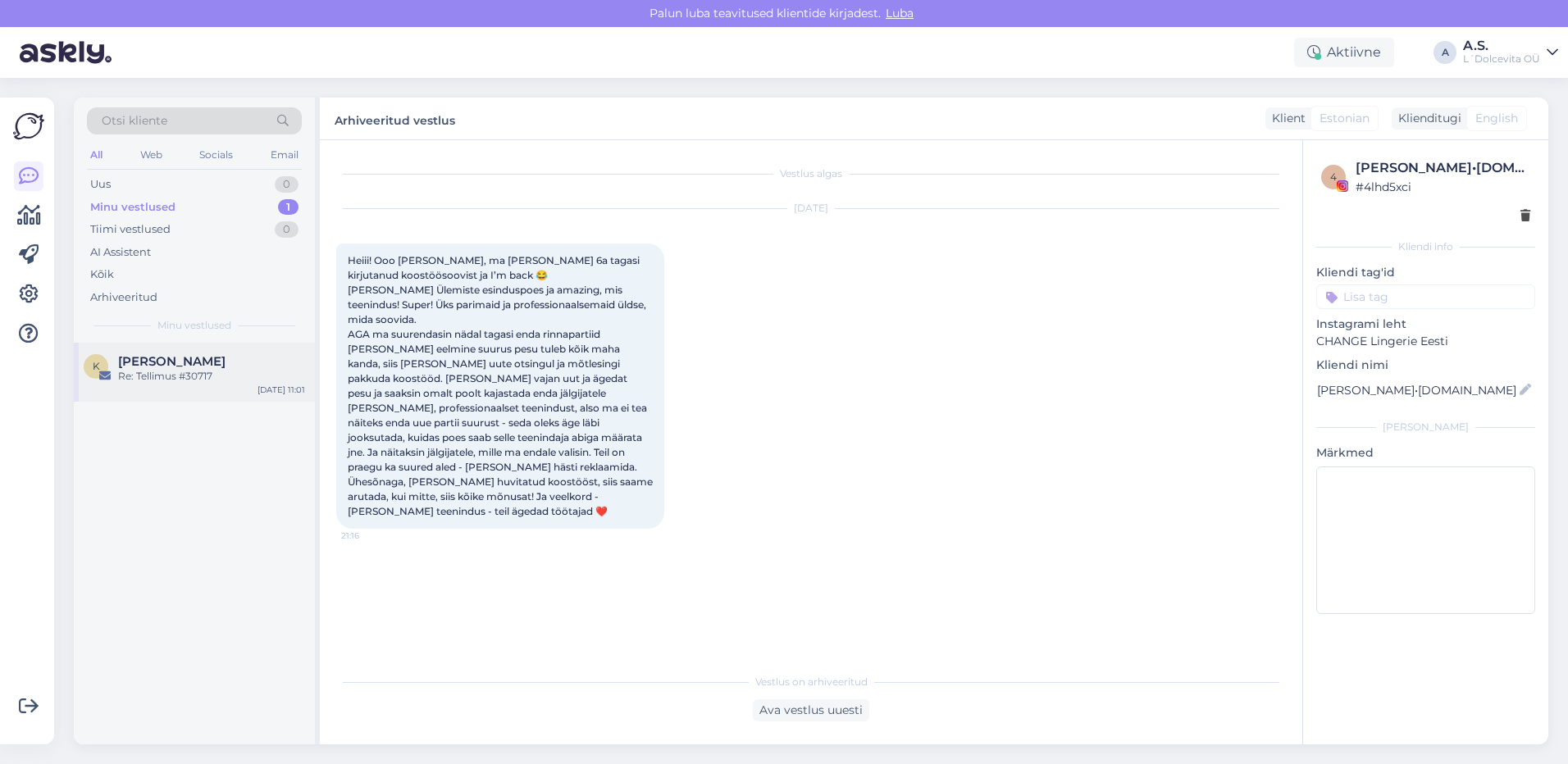
click at [181, 382] on div "Re: Tellimus #30717" at bounding box center [211, 377] width 187 height 15
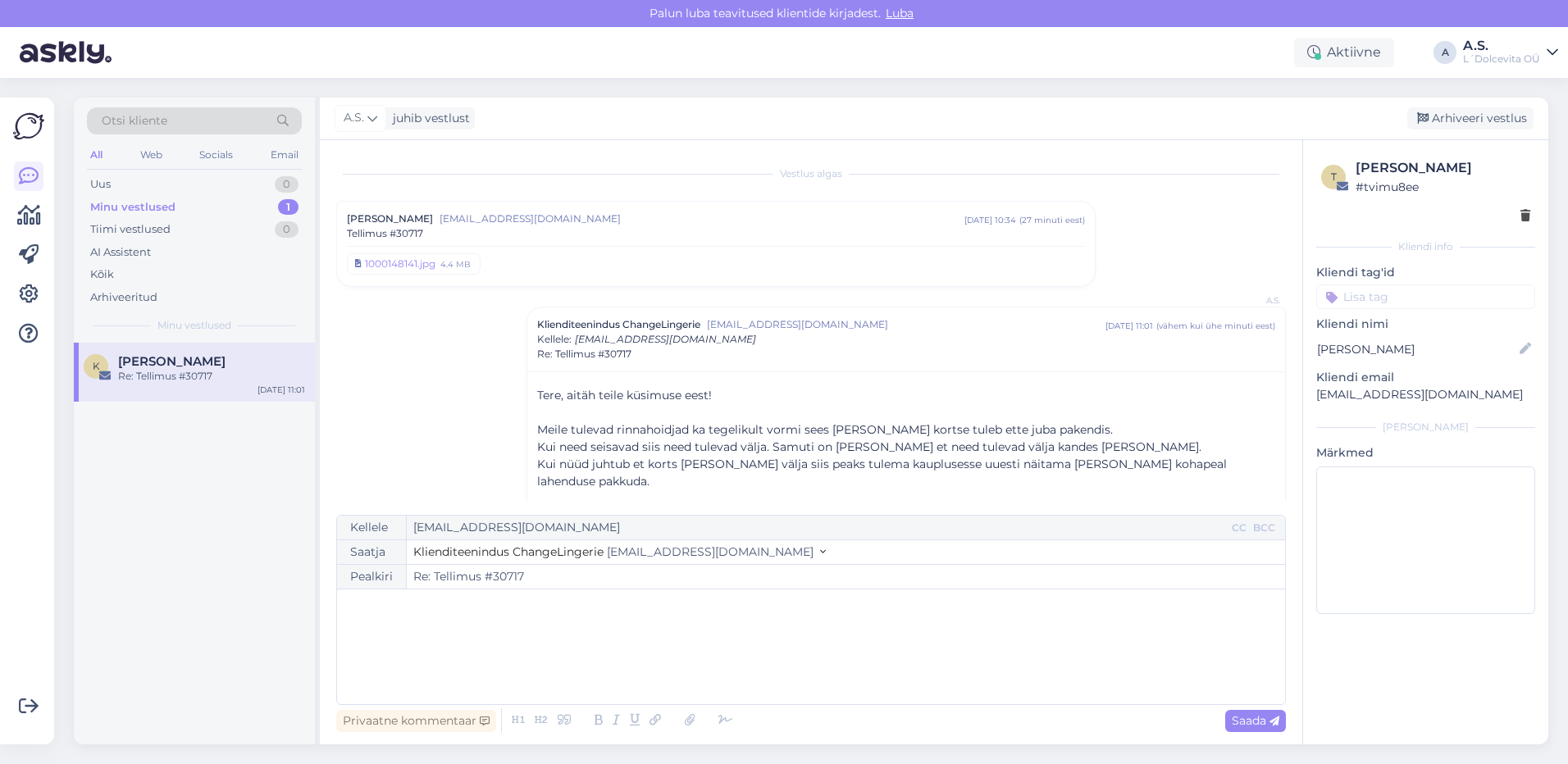
scroll to position [28, 0]
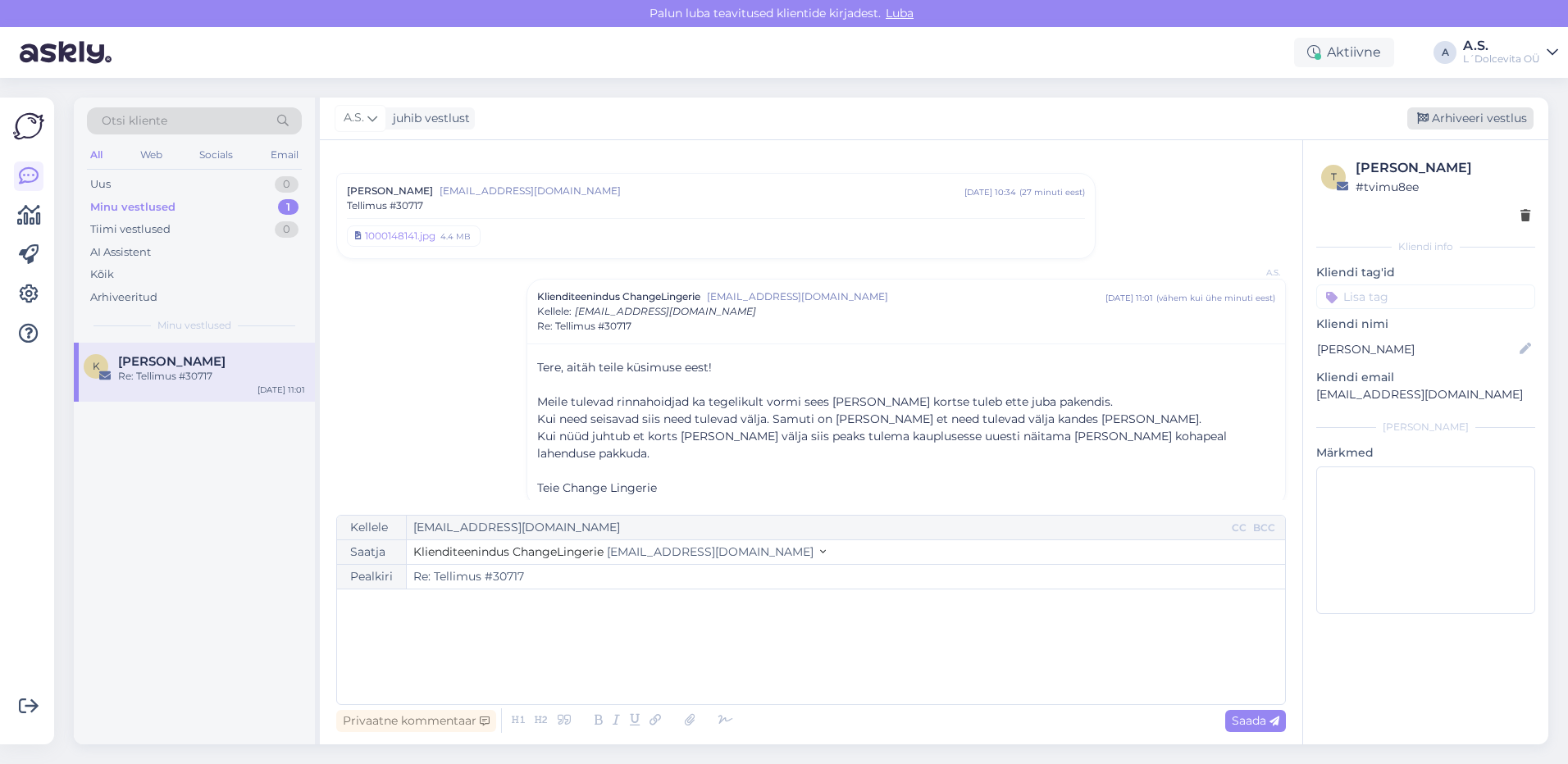
click at [1460, 124] on div "Arhiveeri vestlus" at bounding box center [1470, 118] width 127 height 22
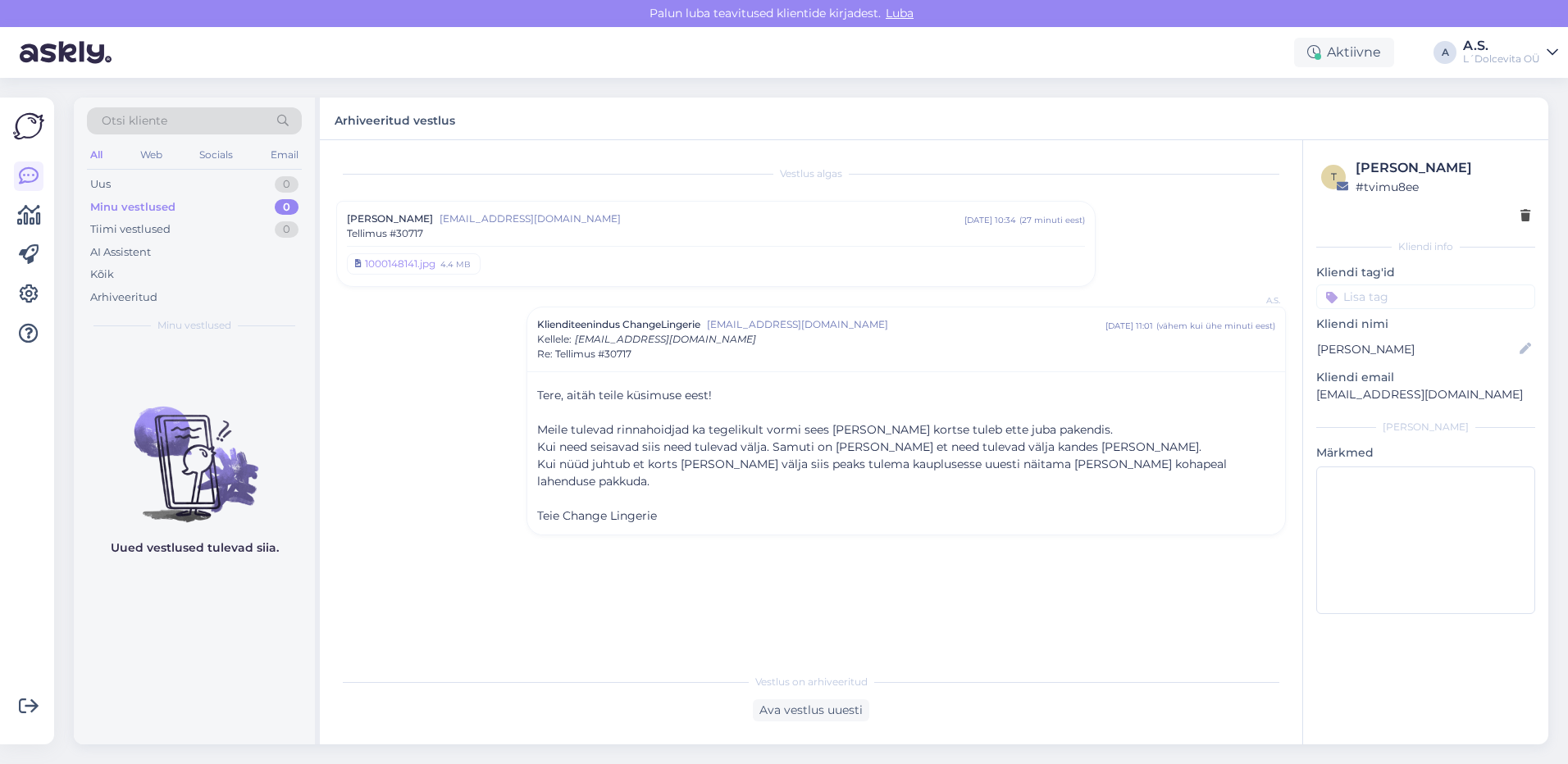
scroll to position [0, 0]
click at [149, 252] on div "AI Assistent" at bounding box center [121, 252] width 60 height 17
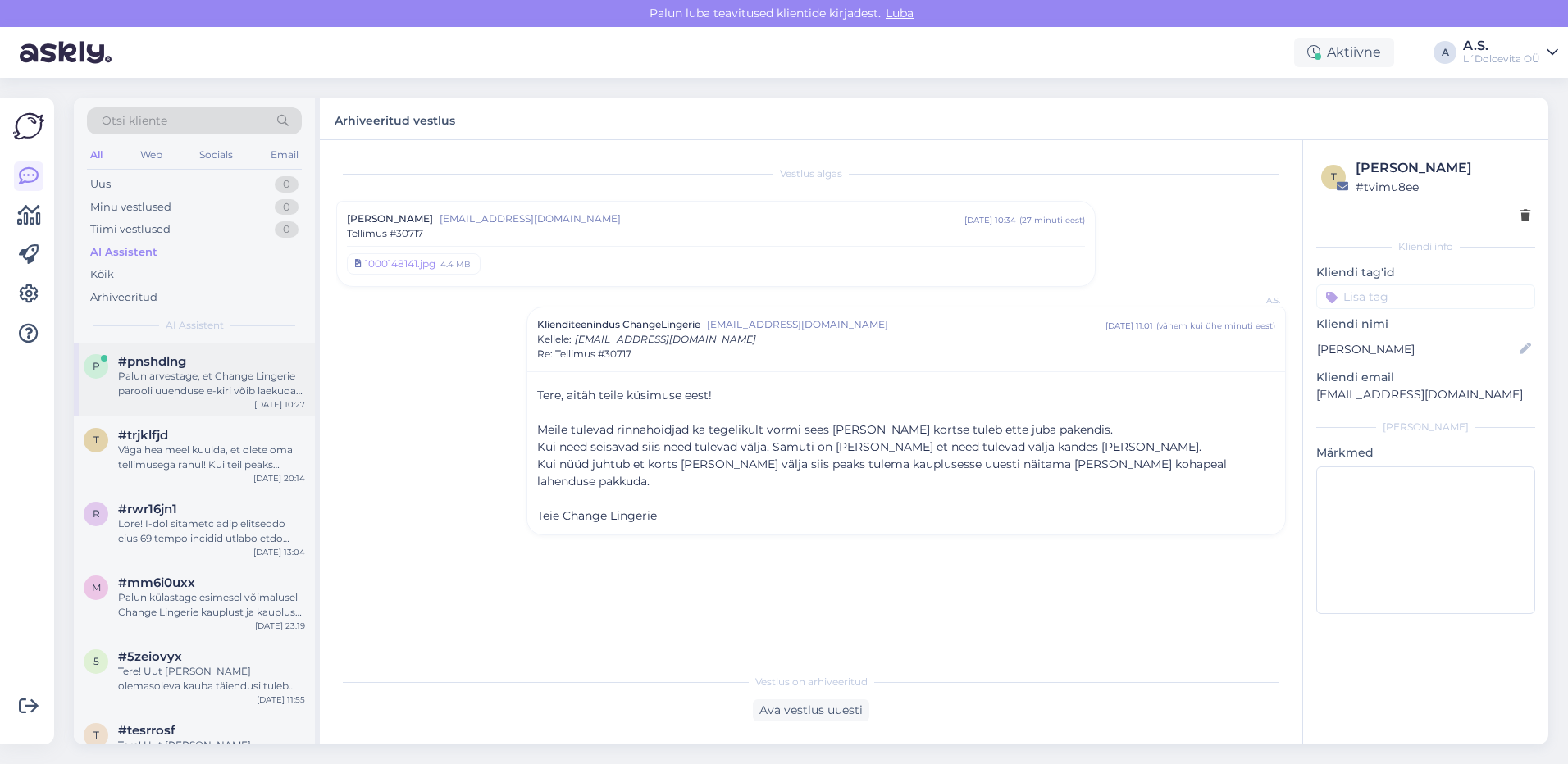
click at [182, 408] on div "p #pnshdlng Palun arvestage, et Change Lingerie parooli uuenduse e-kiri võib la…" at bounding box center [194, 380] width 241 height 74
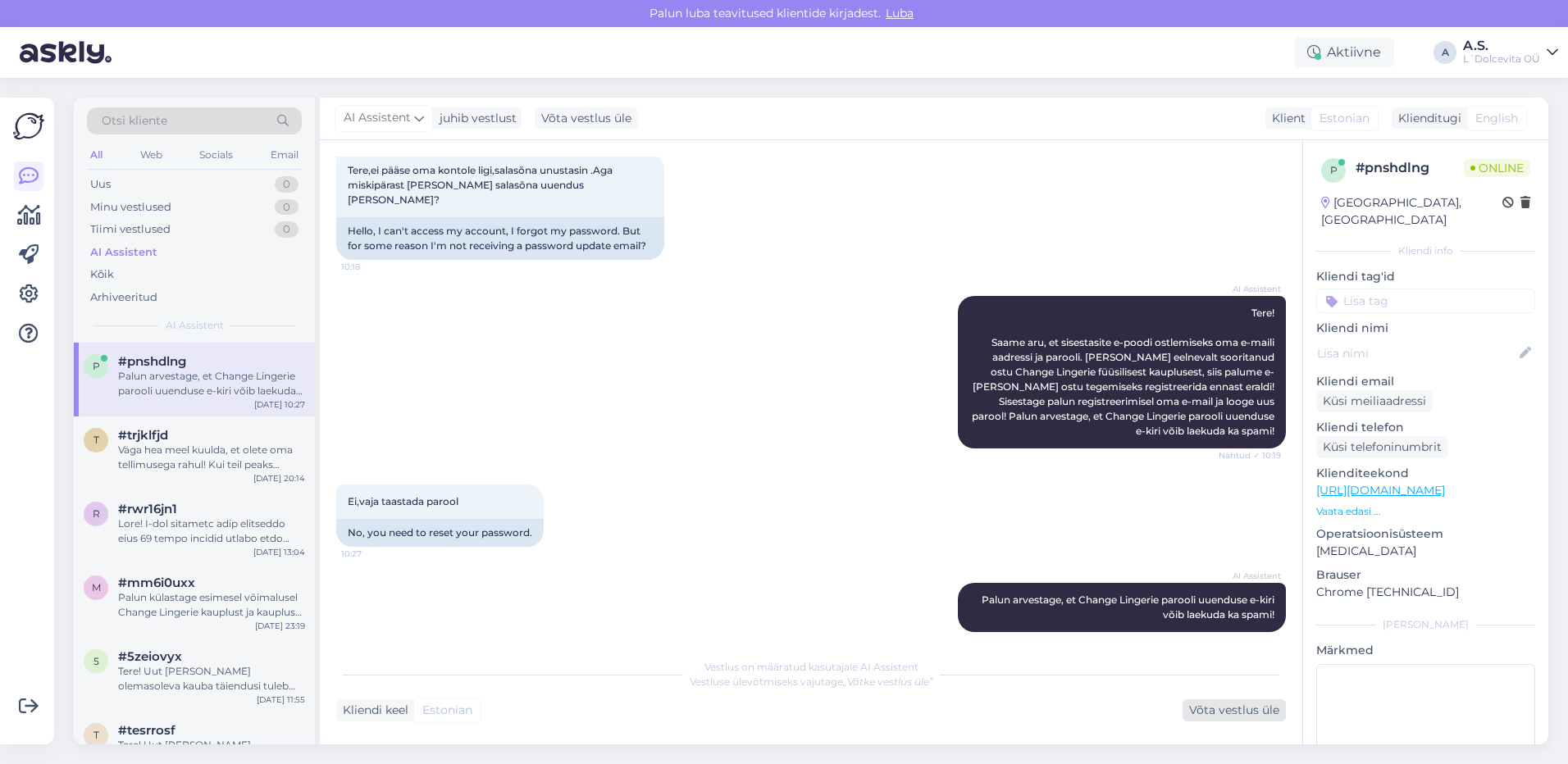
click at [1253, 714] on div "Võta vestlus üle" at bounding box center [1233, 710] width 103 height 22
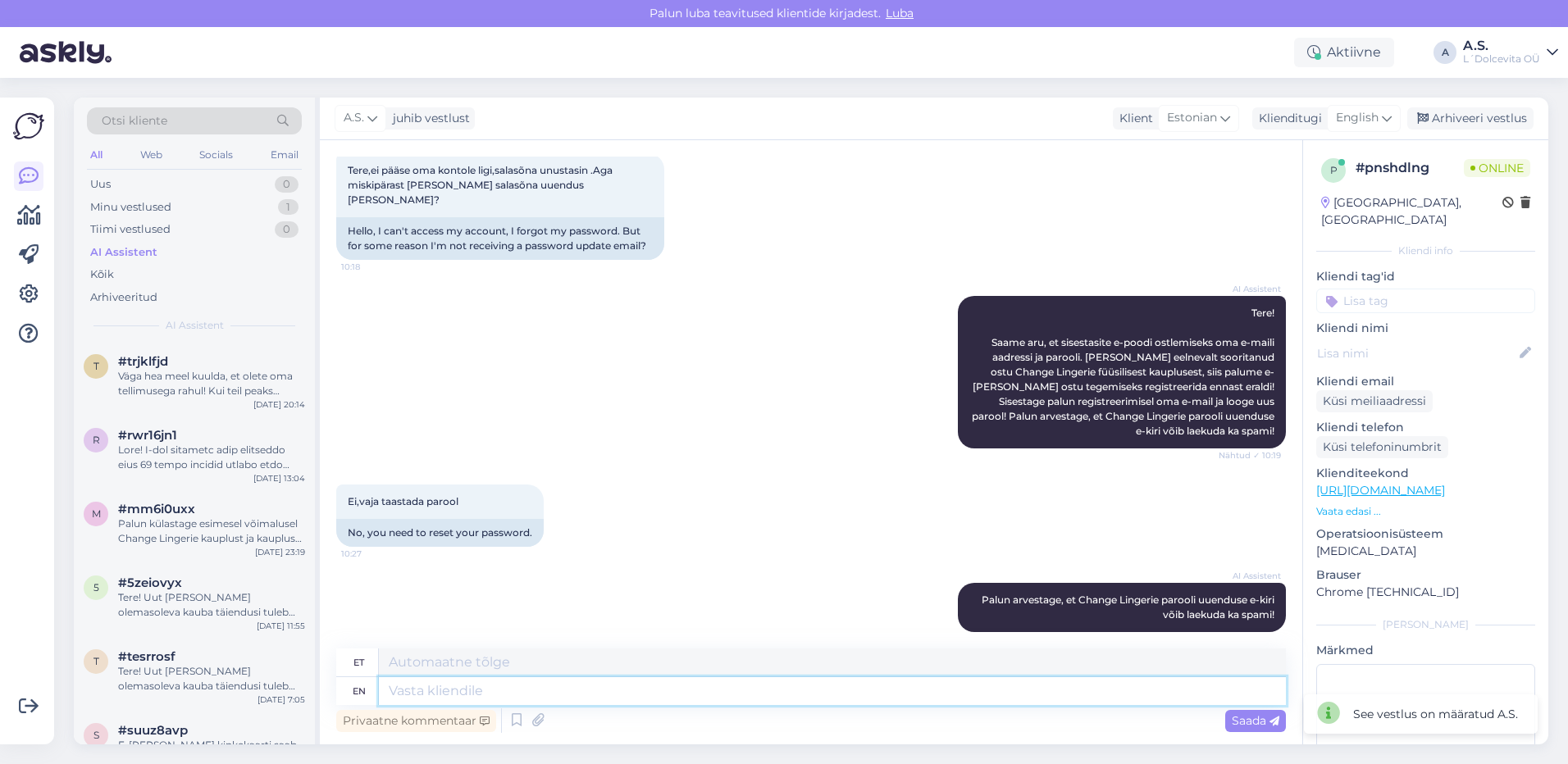
click at [689, 691] on textarea at bounding box center [832, 690] width 907 height 28
type textarea "Tere,"
type textarea "Tere, k"
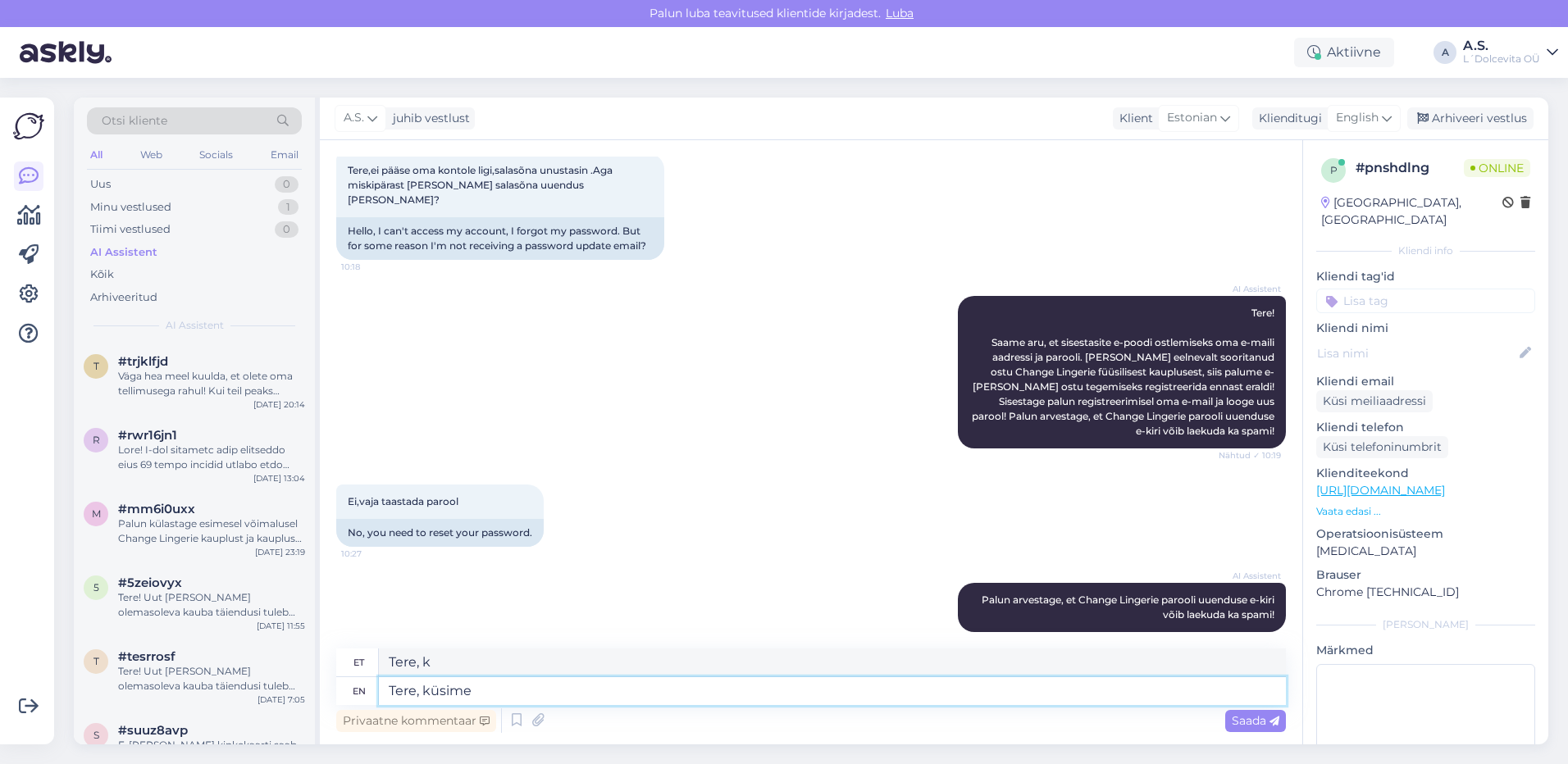
type textarea "Tere, küsime"
type textarea "Tere, küsime üle,"
type textarea "Tere, küsi üle"
type textarea "Tere, küsime üle, kas"
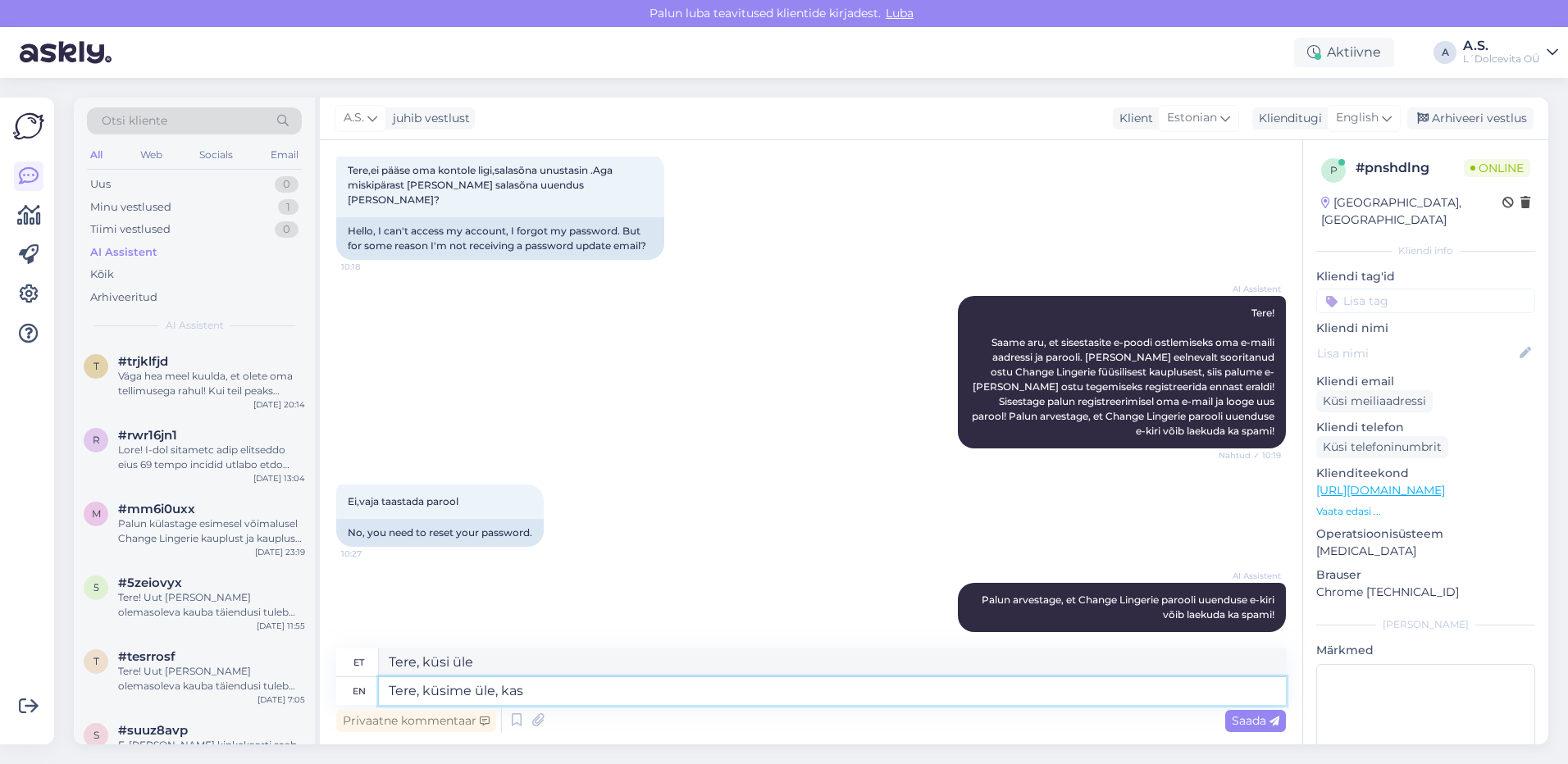
type textarea "Tere, küsime üle, kas"
type textarea "Tere, küsime üle, kas te"
type textarea "Tere, küsi üle, kui te"
type textarea "Tere, küsime üle, kas teil o"
type textarea "Tere, küsi üle, kui sul on"
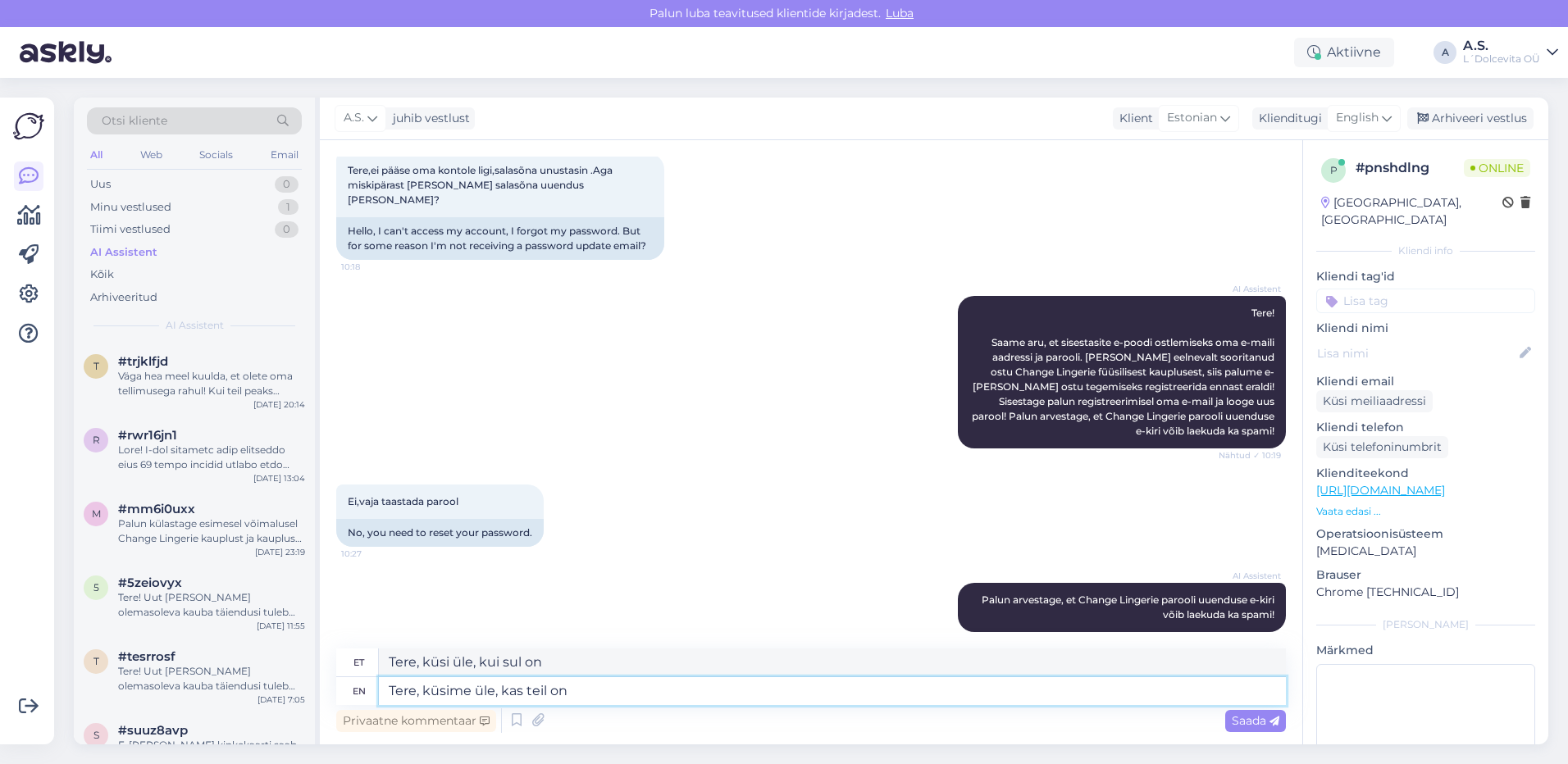
type textarea "Tere, küsime üle, kas teil on"
type textarea "Tere, küsime üle, kas teil on kindlasti"
type textarea "Tere, küsime üle, kui teil on kindlasti"
type textarea "Tere, küsime üle, kas teil on kindlasti olemas e"
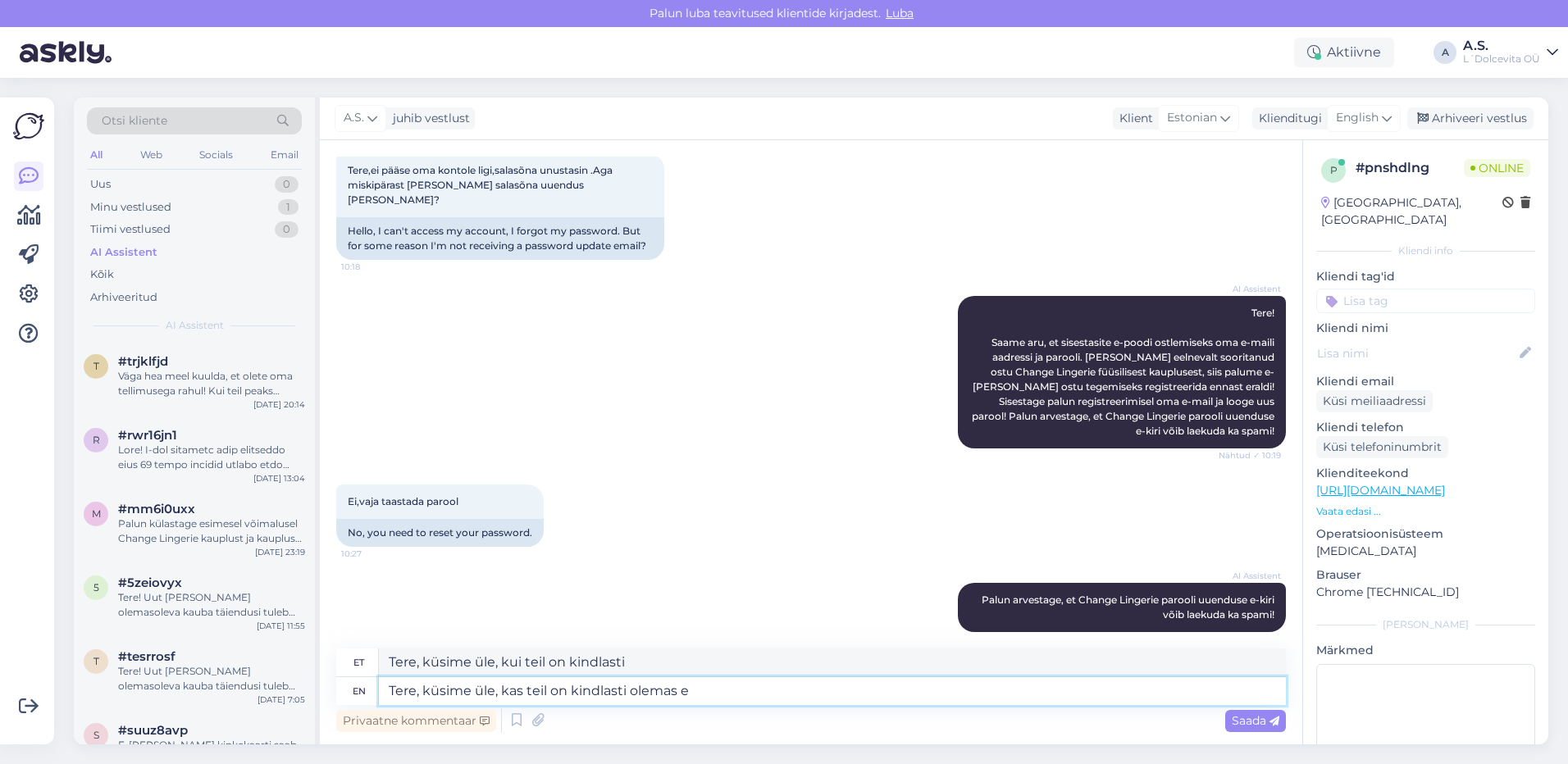
type textarea "Tere, küsime üle, kui teil on kindlasti olemas"
type textarea "Tere, küsime üle, kas teil on kindlasti olemas e-[PERSON_NAME] k"
type textarea "Tere, küsime üle, kui teil on kindlasti olemas e-[PERSON_NAME]"
type textarea "Tere, küsime üle, kas teil on kindlasti olemas e-[PERSON_NAME] konto."
type textarea "Tere, küsime üle, kui teil on kindlasti olemas e-[PERSON_NAME] konto."
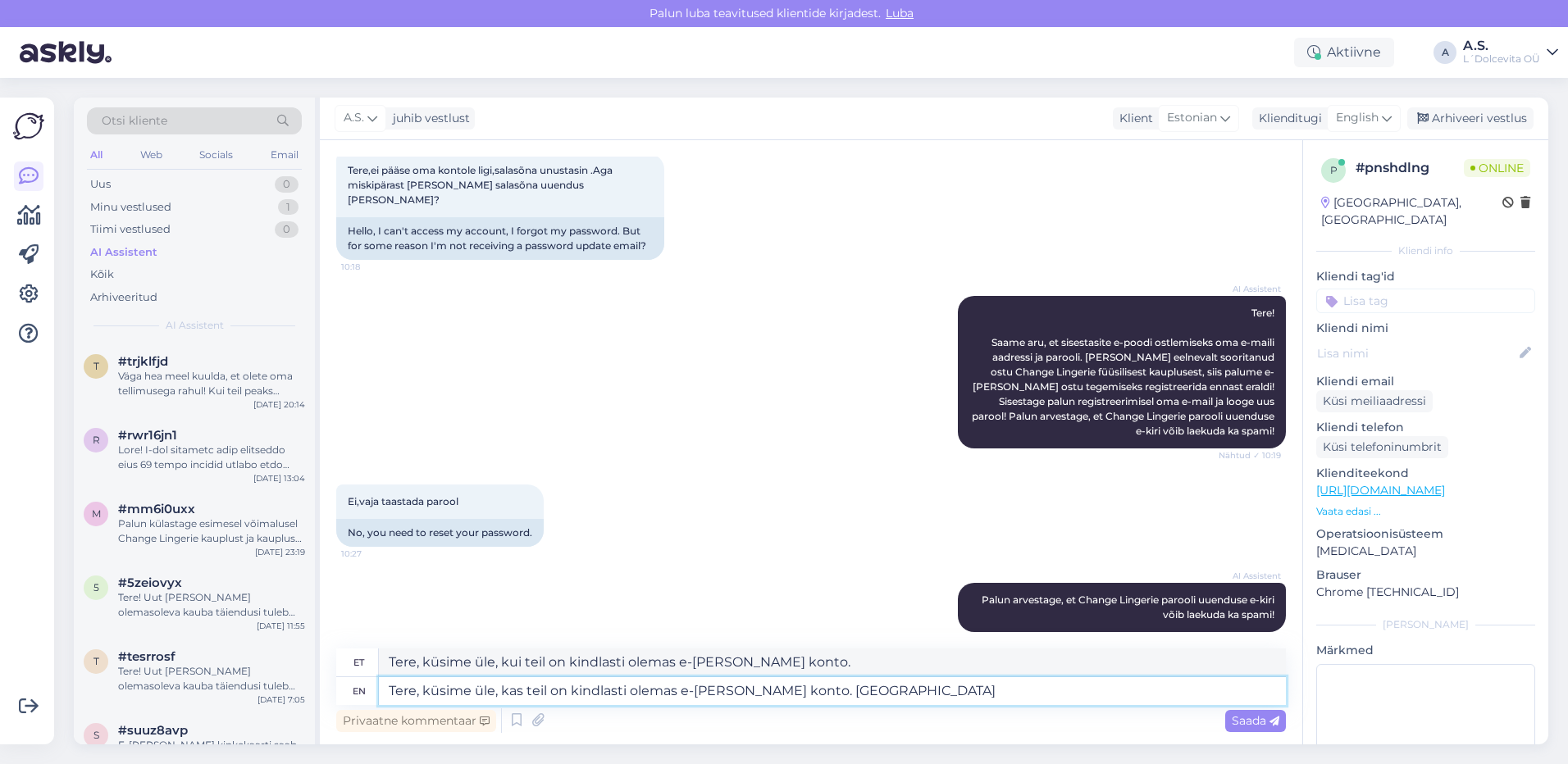
type textarea "Tere, küsime üle, kas teil on kindlasti olemas e-[PERSON_NAME] konto. Kaupluse j"
type textarea "Tere, küsime üle, kui teil on kindlasti olemas e-[PERSON_NAME] konto. [GEOGRAPH…"
type textarea "Tere, küsime üle, kas teil on kindlasti olemas e-[PERSON_NAME] konto. [GEOGRAPH…"
type textarea "Tere, küsime üle, kui teil on kindlasti olemas e-[PERSON_NAME] konto. [GEOGRAPH…"
type textarea "Tere, küsime üle, kas teil on kindlasti olemas e-[PERSON_NAME] konto. Kaupluse …"
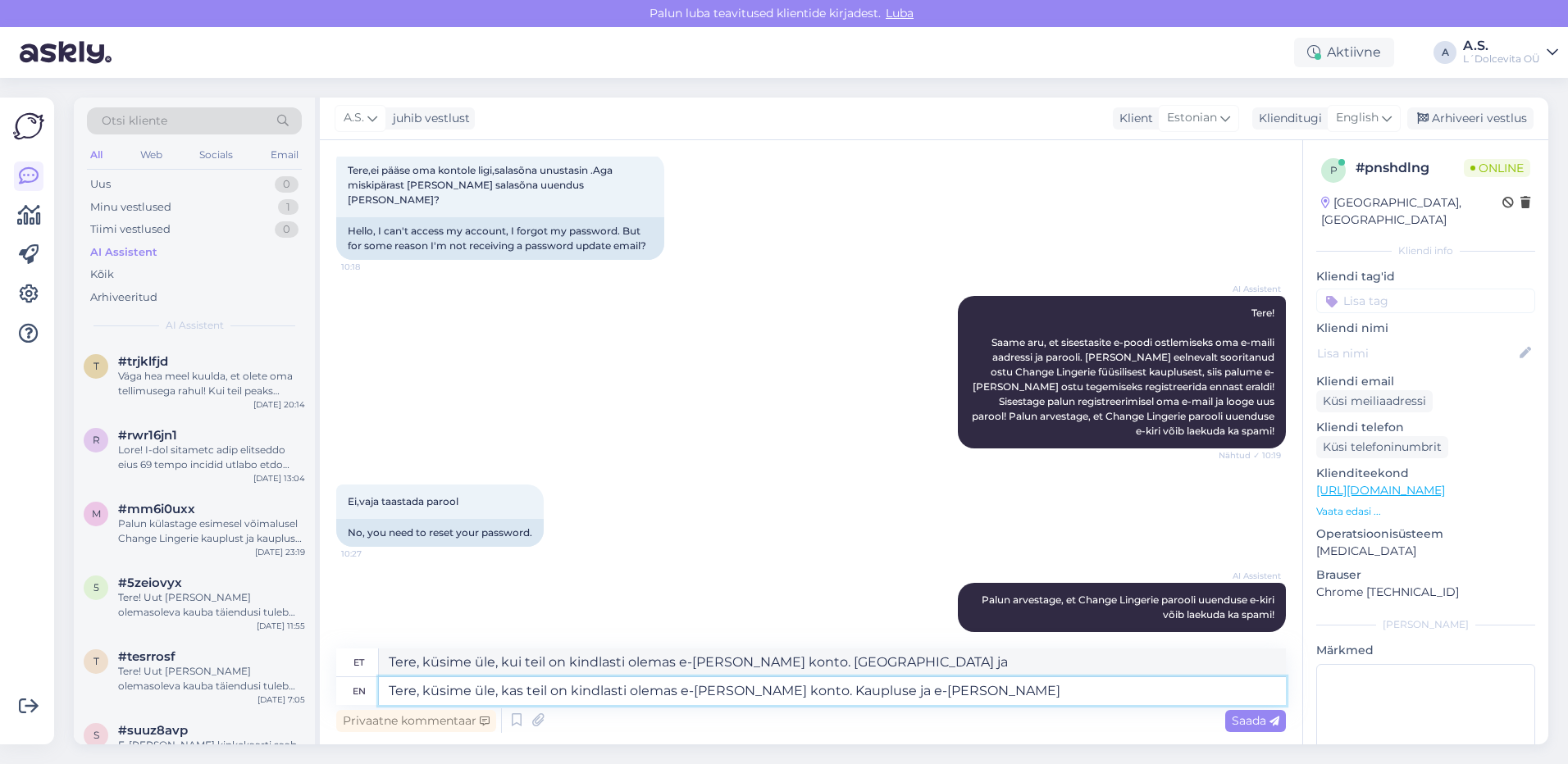
type textarea "Tere, küsime üle, kui teil on kindlasti olemas e-[PERSON_NAME] konto. Kaupluse …"
type textarea "Tere, küsime üle, kas teil on kindlasti olemas e-[PERSON_NAME] konto. Kaupluse …"
type textarea "Tere, küsime üle, kui teil on kindlasti olemas e-[PERSON_NAME] konto. Kaupluse …"
type textarea "Tere, küsime üle, kas teil on kindlasti olemas e-[PERSON_NAME] konto. Kaupluse …"
type textarea "Tere, küsime üle, kui teil on kindlasti olemas e-[PERSON_NAME] konto. Kaupluse …"
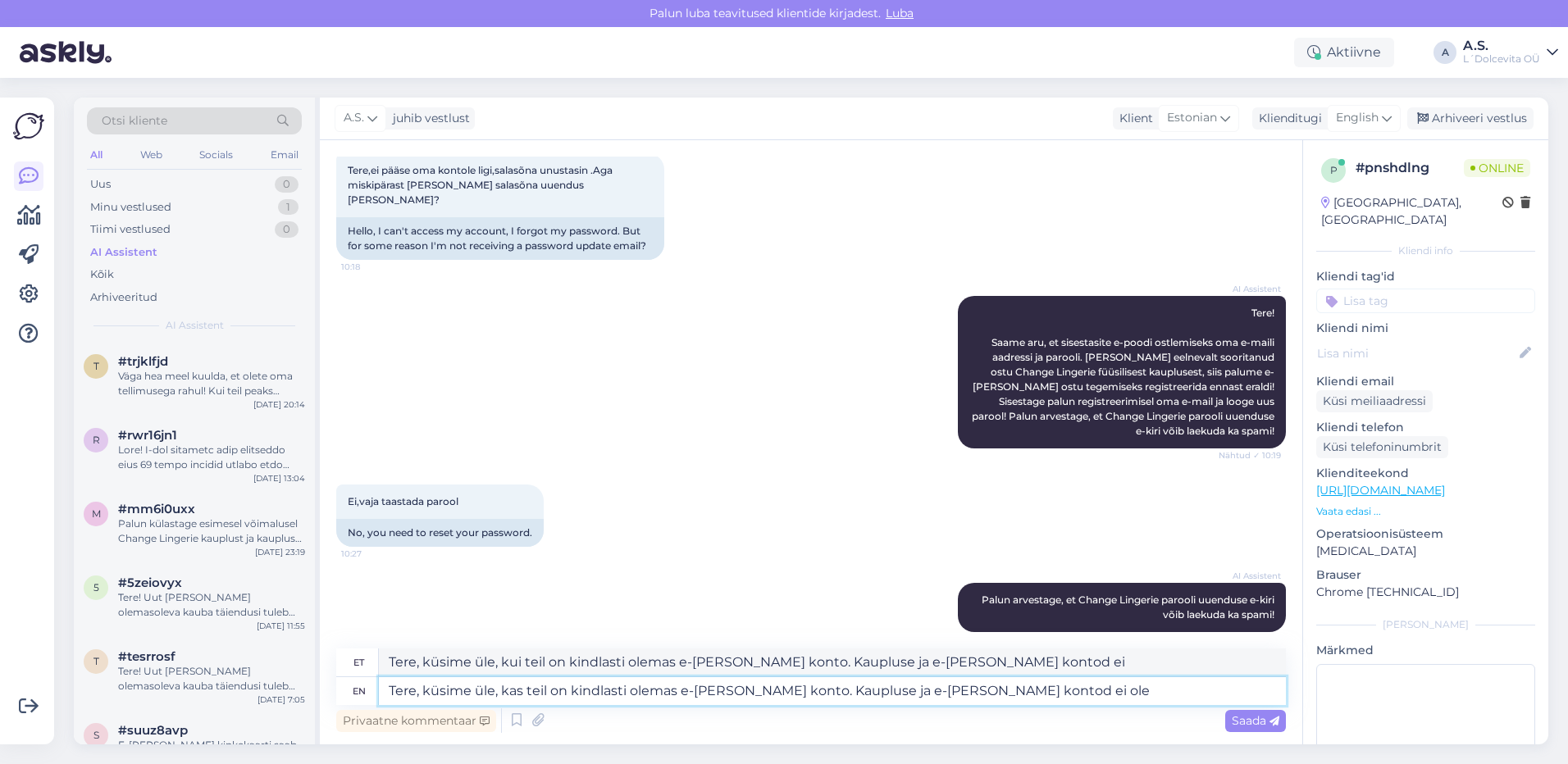
type textarea "Tere, küsime üle, kas teil on kindlasti olemas e-[PERSON_NAME] konto. Kaupluse …"
type textarea "Tere, küsime üle, kui teil on kindlasti olemas e-[PERSON_NAME] konto. Kaupluse …"
type textarea "Tere, küsime üle, kas teil on kindlasti olemas e-[PERSON_NAME] konto. Kaupluse …"
type textarea "Tere, küsime üle, kui teil on kindlasti olemas e-[PERSON_NAME] konto. Kaupluse …"
type textarea "Tere, küsime üle, kas teil on kindlasti olemas e-[PERSON_NAME] konto. Kaupluse …"
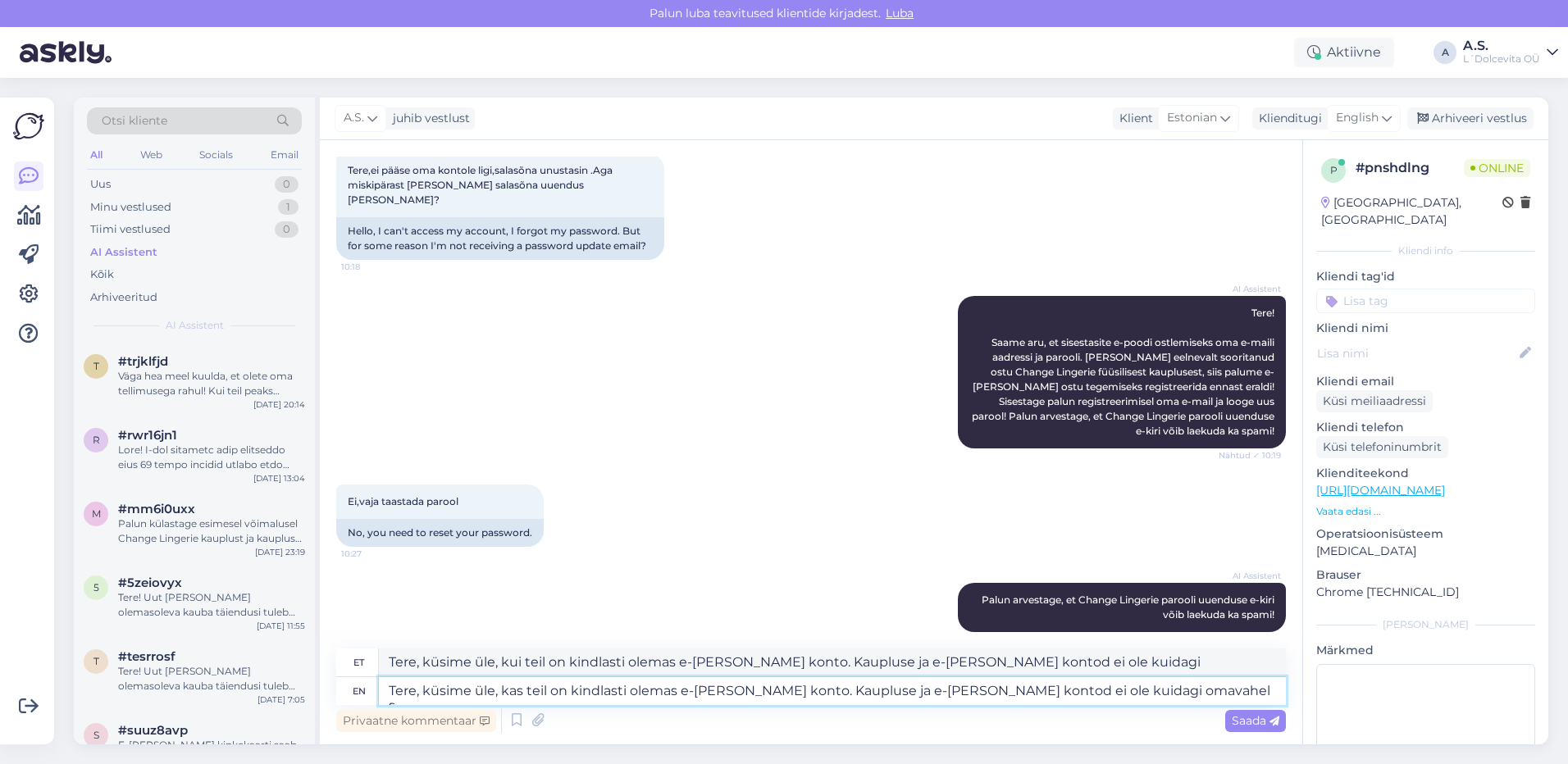
type textarea "Tere, küsime üle, kui teil on kindlasti olemas e-[PERSON_NAME] konto. Kaupluse …"
type textarea "Tere, küsime üle, kas teil on kindlasti olemas e-[PERSON_NAME] konto. Kaupluse …"
type textarea "Tere, küsime üle, kui teil on kindlasti olemas e-[PERSON_NAME] konto. Kaupluse …"
type textarea "Tere, küsime üle, kas teil on kindlasti olemas e-[PERSON_NAME] konto. Kaupluse …"
type textarea "Tere, küsime üle, kui teil on kindlasti olemas e-[PERSON_NAME] konto. Kaupluse …"
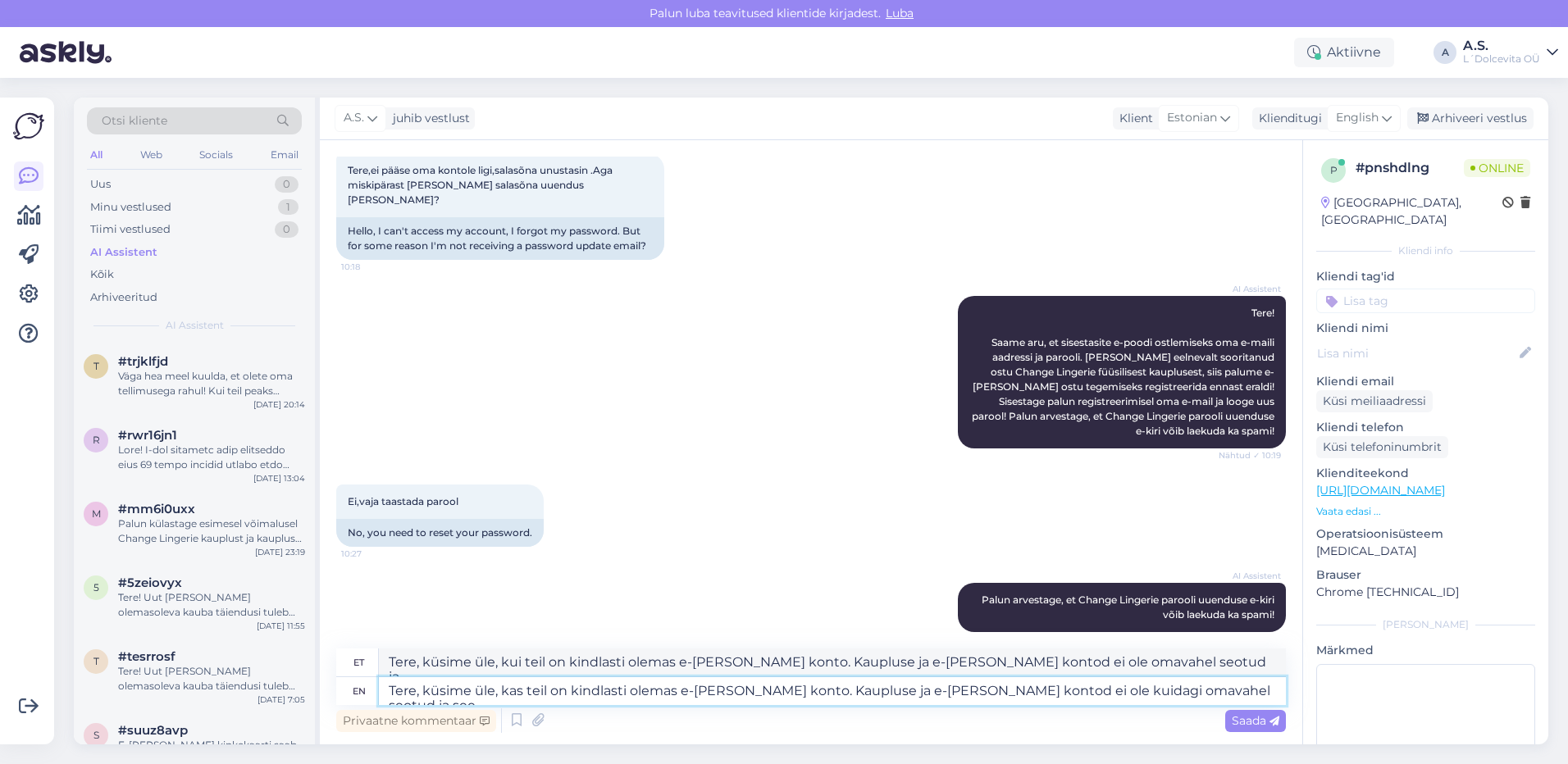
type textarea "Tere, küsime üle, kas teil on kindlasti olemas e-[PERSON_NAME] konto. Kaupluse …"
type textarea "Tere, küsime üle, kui teil on kindlasti olemas e-[PERSON_NAME] konto. Kaupluse …"
type textarea "Tere, küsime üle, kas teil on kindlasti olemas e-[PERSON_NAME] konto. Kaupluse …"
type textarea "Tere, küsime üle, kui teil on kindlasti olemas e-[PERSON_NAME] konto. Kaupluse …"
type textarea "Tere, küsime üle, kas teil on kindlasti olemas e-[PERSON_NAME] konto. Kaupluse …"
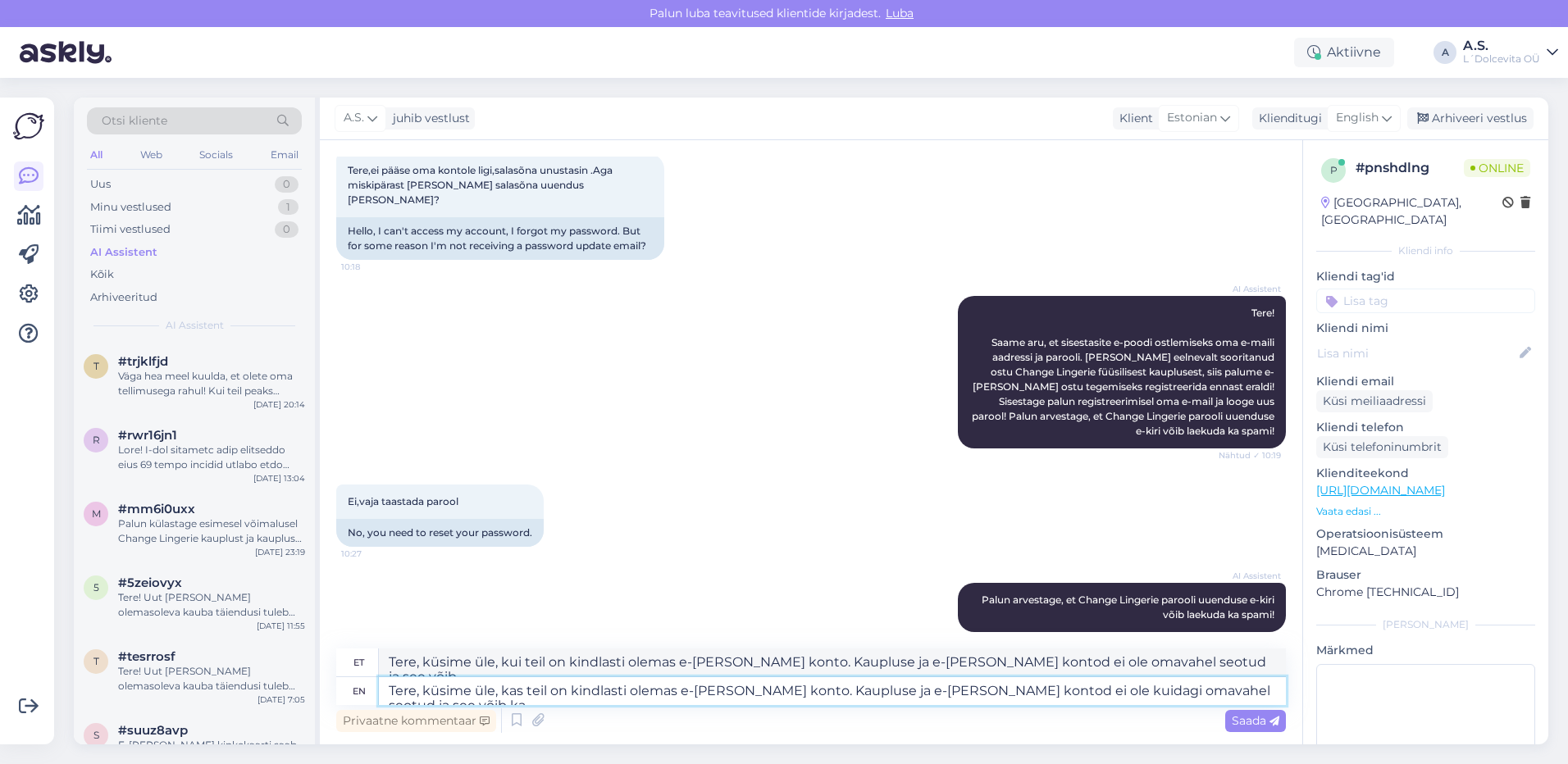
type textarea "Tere, küsime üle, kui teil on kindlasti olemas e-[PERSON_NAME] konto. Kaupluse …"
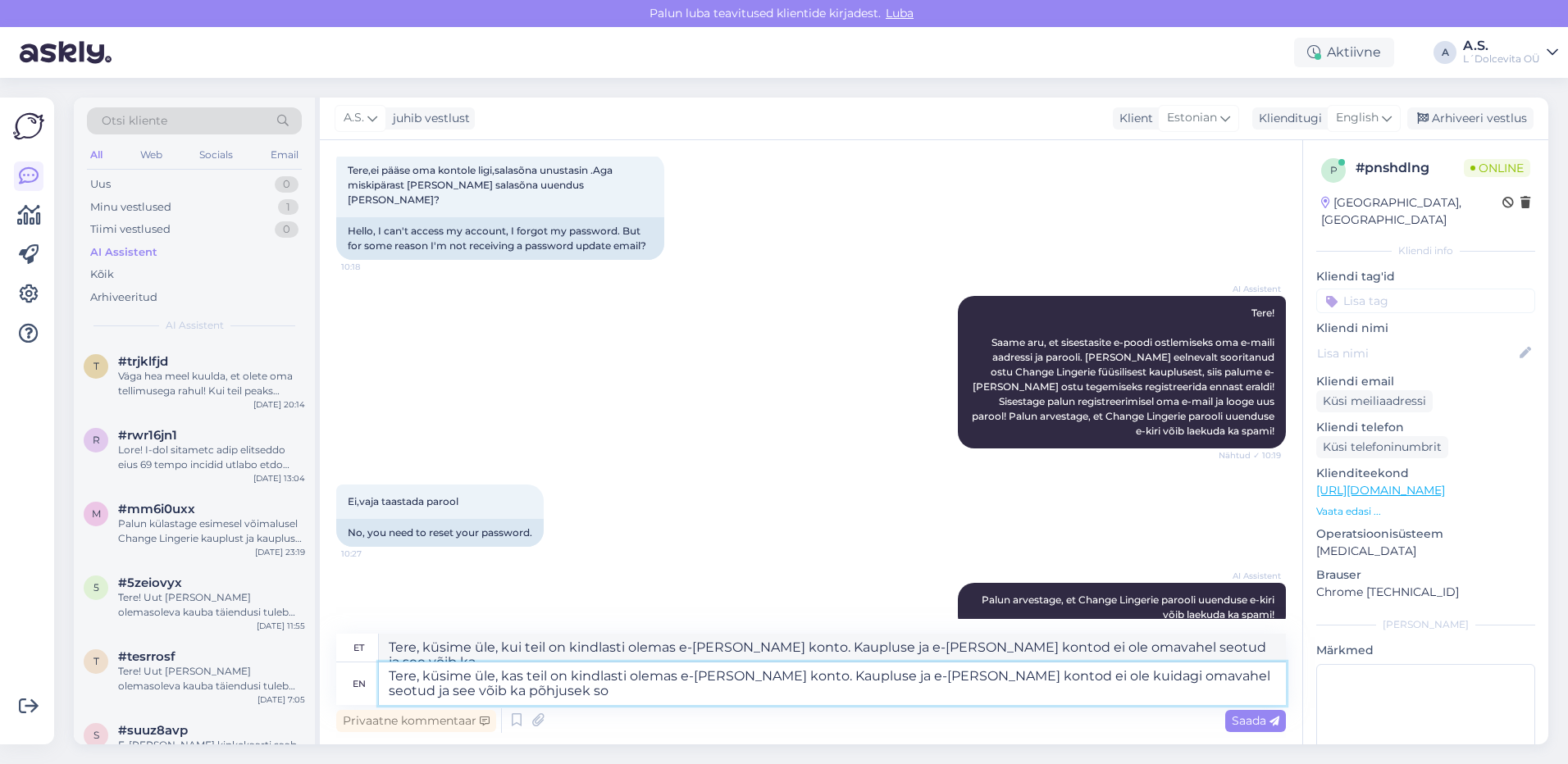
type textarea "Tere, küsime üle, kas teil on kindlasti olemas e-[PERSON_NAME] konto. Kaupluse …"
type textarea "Tere, küsime üle, kui teil on kindlasti olemas e-[PERSON_NAME] konto. Kaupluse …"
type textarea "Tere, küsime üle, kas teil on kindlasti olemas e-[PERSON_NAME] konto. Kaupluse …"
type textarea "Tere, küsime üle, kui teil on kindlasti olemas e-[PERSON_NAME] konto. Kaupluse …"
type textarea "Tere, küsime üle, kas teil on kindlasti olemas e-[PERSON_NAME] konto. Kaupluse …"
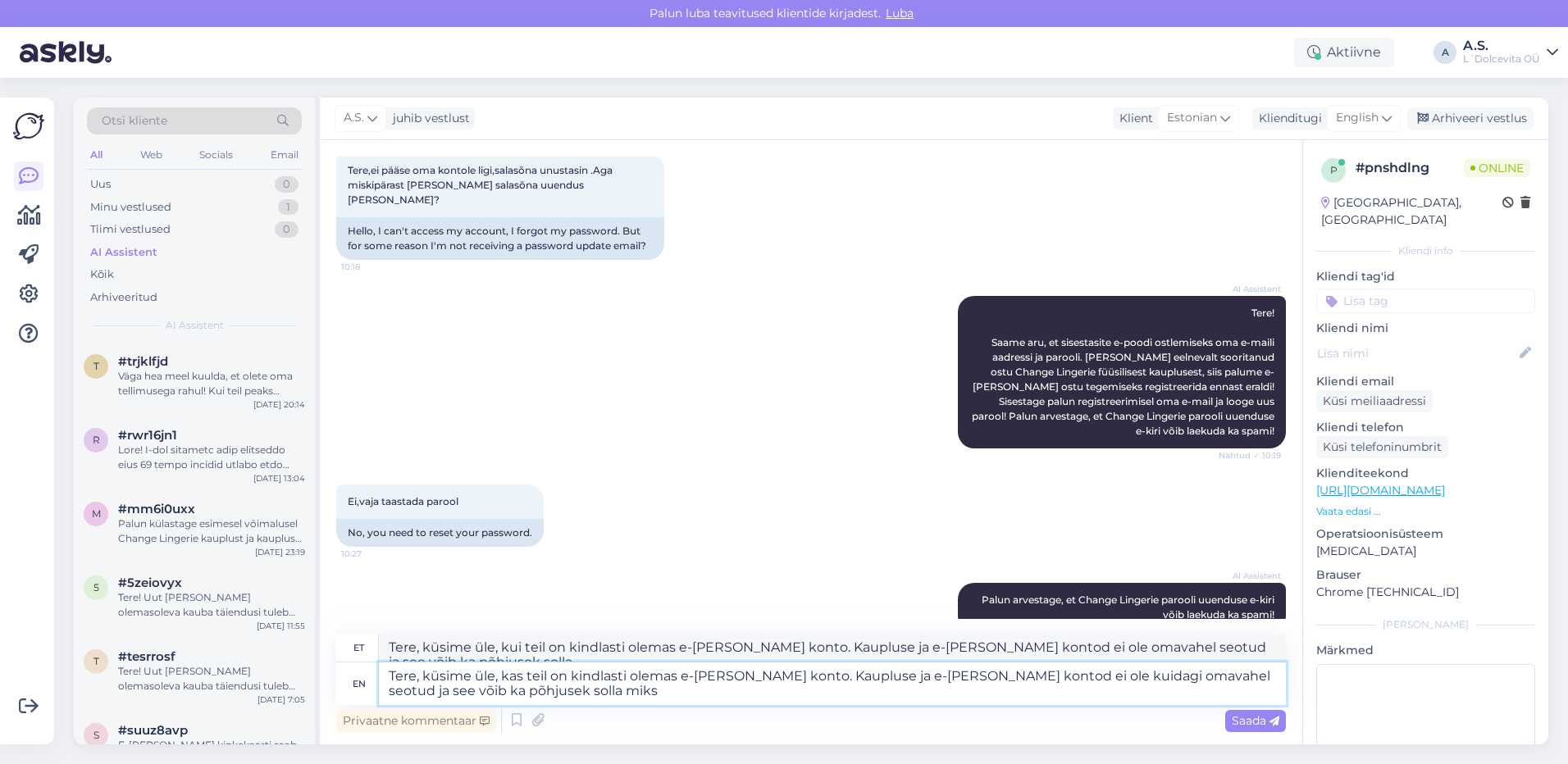
type textarea "Tere, küsime üle, kui teil on kindlasti olemas e-[PERSON_NAME] konto. Kaupluse …"
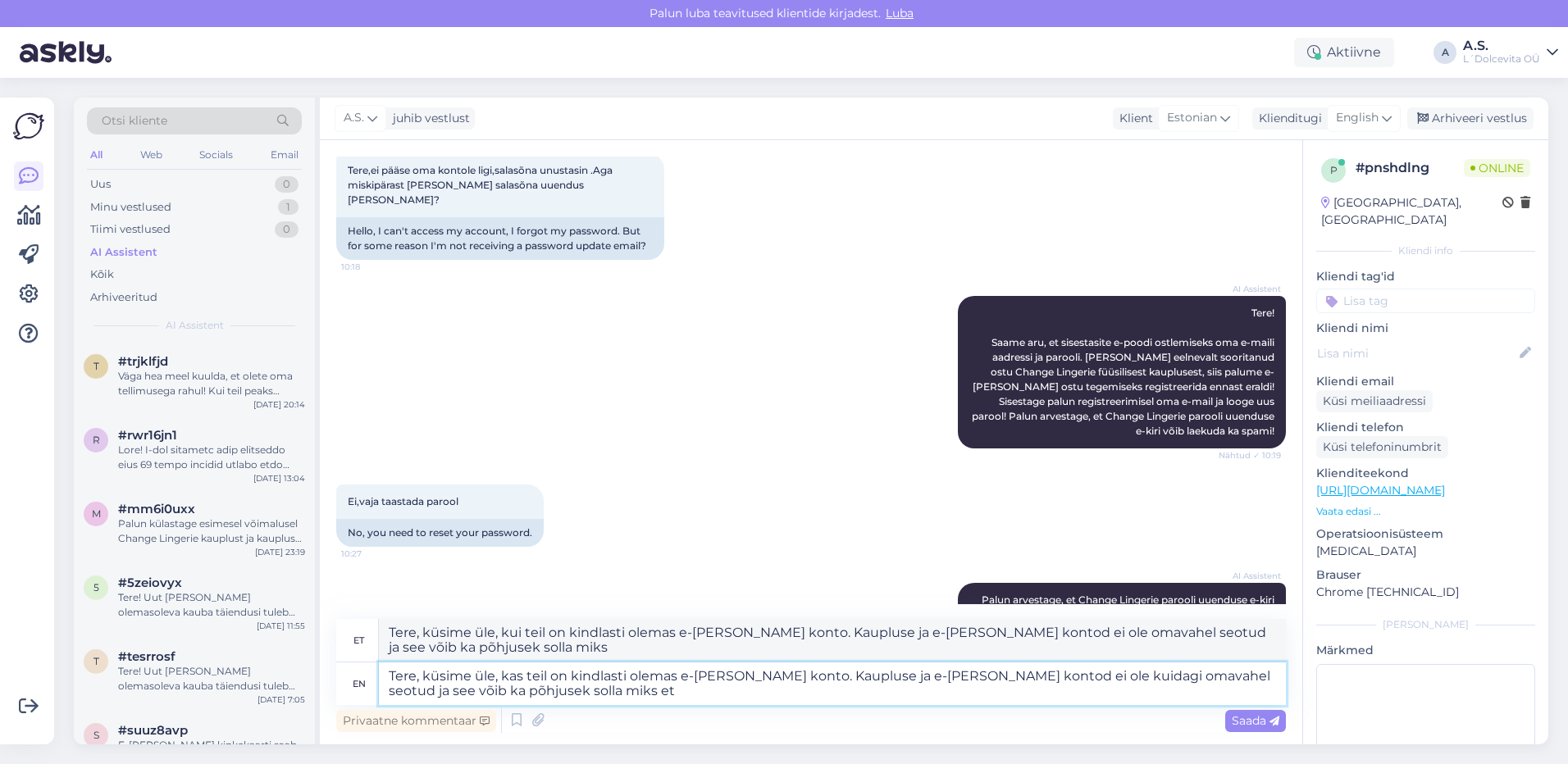
type textarea "Tere, küsime üle, kas teil on kindlasti olemas e-[PERSON_NAME] konto. Kaupluse …"
type textarea "Tere, küsime üle, kui teil on kindlasti olemas e-[PERSON_NAME] konto. Kaupluse …"
type textarea "Tere, küsime üle, kas teil on kindlasti olemas e-[PERSON_NAME] konto. Kaupluse …"
type textarea "Tere, küsime üle, kui teil on kindlasti olemas e-[PERSON_NAME] konto. Kaupluse …"
type textarea "Tere, küsime üle, kas teil on kindlasti olemas e-[PERSON_NAME] konto. Kaupluse …"
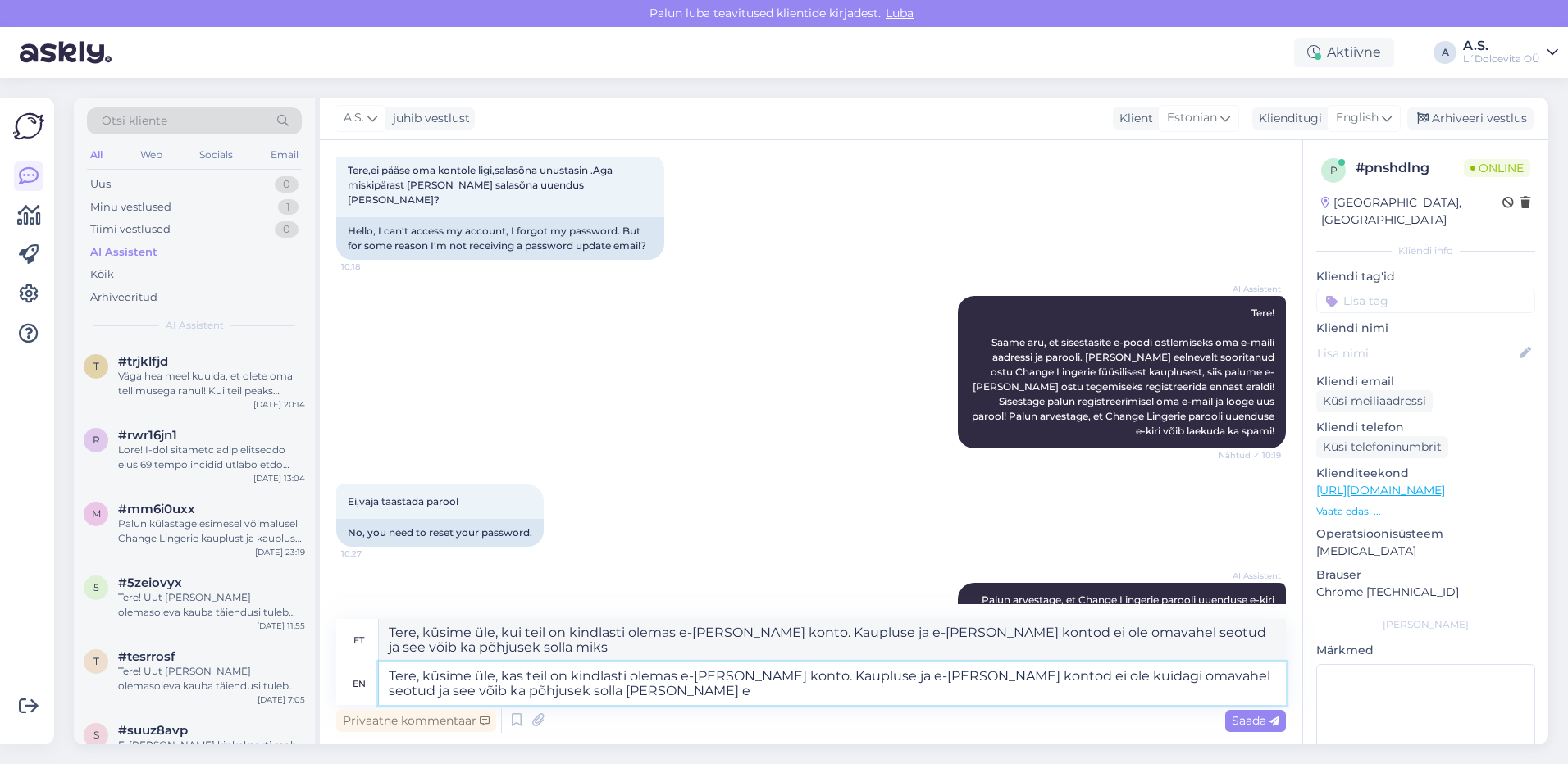
type textarea "Tere, küsime üle, kui teil on kindlasti olemas e-[PERSON_NAME] konto. Kaupluse …"
type textarea "Tere, küsime üle, kas teil on kindlasti olemas e-[PERSON_NAME] konto. Kaupluse …"
type textarea "Tere, küsime üle, kui teil on kindlasti olemas e-[PERSON_NAME] konto. Kaupluse …"
type textarea "Tere, küsime üle, kas teil on kindlasti olemas e-[PERSON_NAME] konto. Kaupluse …"
type textarea "Tere, küsime üle, kui teil on kindlasti olemas e-[PERSON_NAME] konto. Kaupluse …"
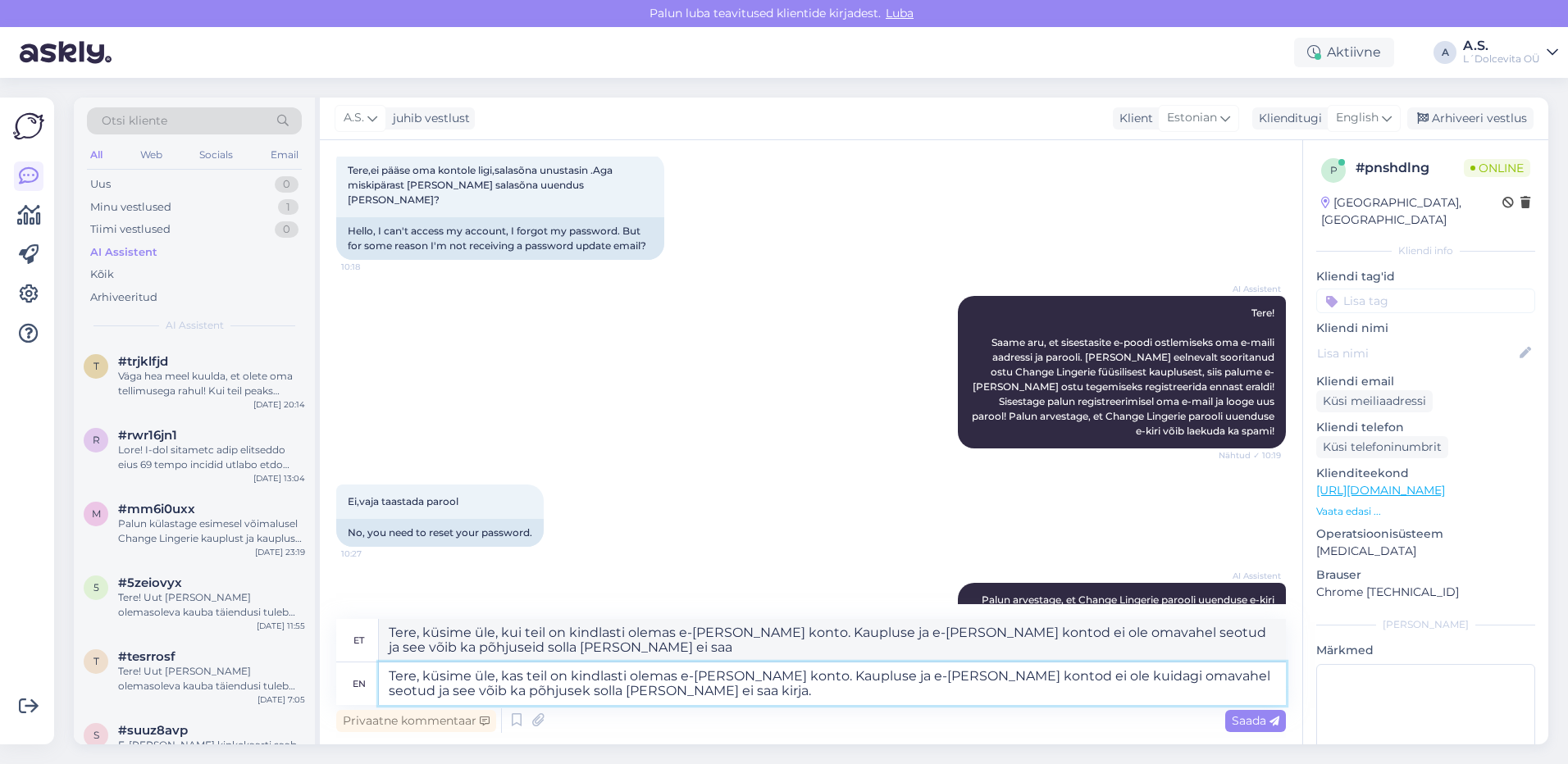
type textarea "Tere, küsime üle, kas teil on kindlasti olemas e-[PERSON_NAME] konto. Kaupluse …"
type textarea "Tere, küsime üle, kui teil on kindlasti olemas e-[PERSON_NAME] konto. Kaupluse …"
type textarea "Tere, küsime üle, kas teil on kindlasti olemas e-[PERSON_NAME] konto. Kaupluse …"
type textarea "Tere, küsime üle, kui teil on kindlasti olemas e-[PERSON_NAME] konto. Kaupluse …"
type textarea "Tere, küsime üle, kas teil on kindlasti olemas e-[PERSON_NAME] konto. Kaupluse …"
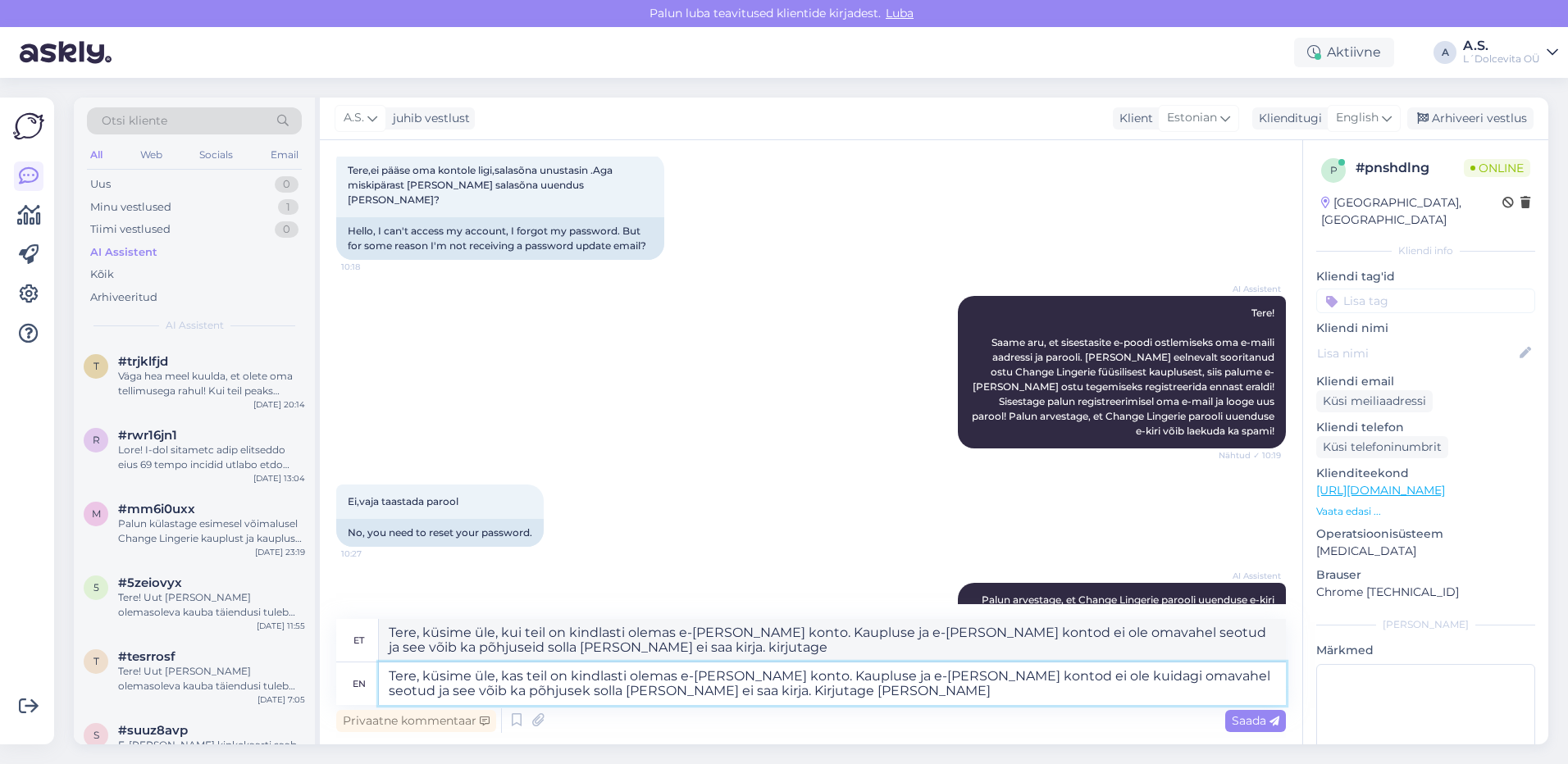
type textarea "Tere, küsime üle, kui teil on kindlasti olemas e-[PERSON_NAME] konto. Kaupluse …"
type textarea "Tere, küsime üle, kas teil on kindlasti olemas e-[PERSON_NAME] konto. Kaupluse …"
type textarea "Tere, küsime üle, kui teil on kindlasti olemas e-[PERSON_NAME] konto. Kaupluse …"
type textarea "Tere, küsime üle, kas teil on kindlasti olemas e-[PERSON_NAME] konto. Kaupluse …"
type textarea "Tere, küsime üle, kui teil on kindlasti olemas e-[PERSON_NAME] konto. Kaupluse …"
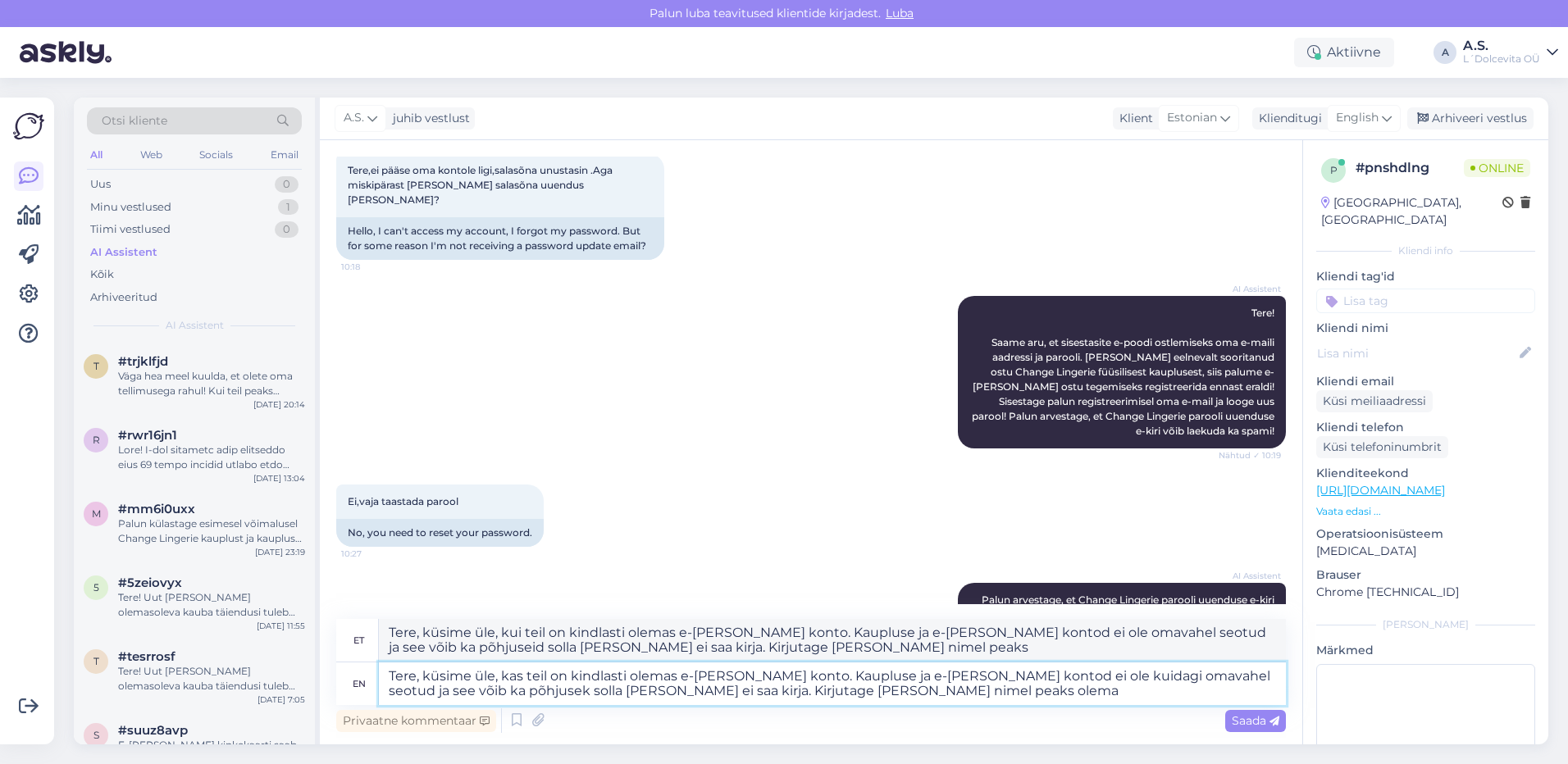
type textarea "Tere, küsime üle, kas teil on kindlasti olemas e-[PERSON_NAME] konto. Kaupluse …"
type textarea "Tere, küsime üle, kui teil on kindlasti olemas e-[PERSON_NAME] konto. Kaupluse …"
type textarea "Tere, küsime üle, kas teil on kindlasti olemas e-[PERSON_NAME] konto. Kaupluse …"
type textarea "Tere, küsime üle, kui teil on kindlasti olemas e-[PERSON_NAME] konto. Kaupluse …"
type textarea "Tere, küsime üle, kas teil on kindlasti olemas e-[PERSON_NAME] konto. Kaupluse …"
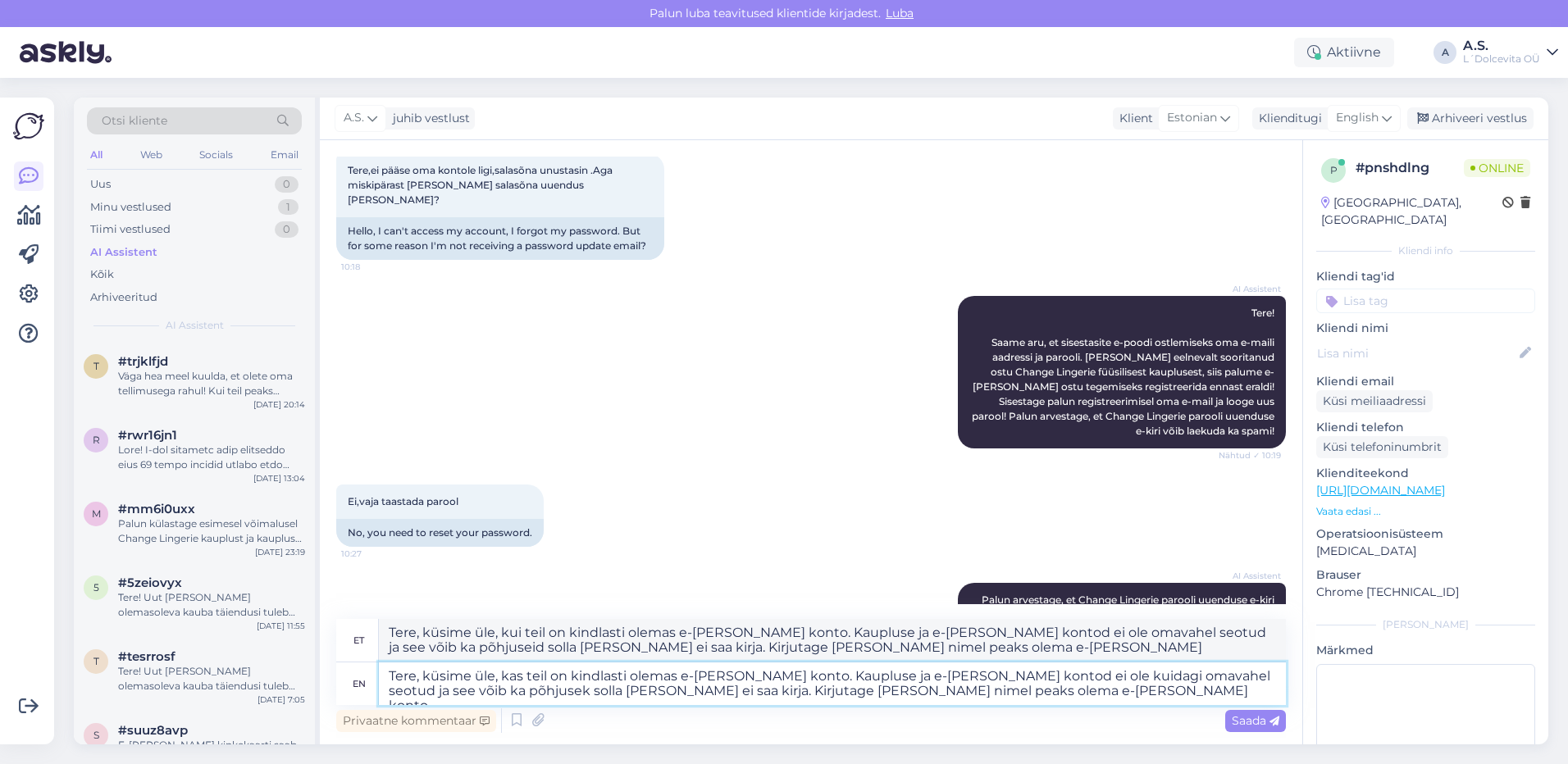
type textarea "Tere, küsime üle, kui teil on kindlasti olemas e-[PERSON_NAME] konto. Kaupluse …"
type textarea "Tere, küsime üle, kas teil on kindlasti olemas e-[PERSON_NAME] konto. Kaupluse …"
click at [1237, 722] on span "Saada" at bounding box center [1255, 720] width 48 height 15
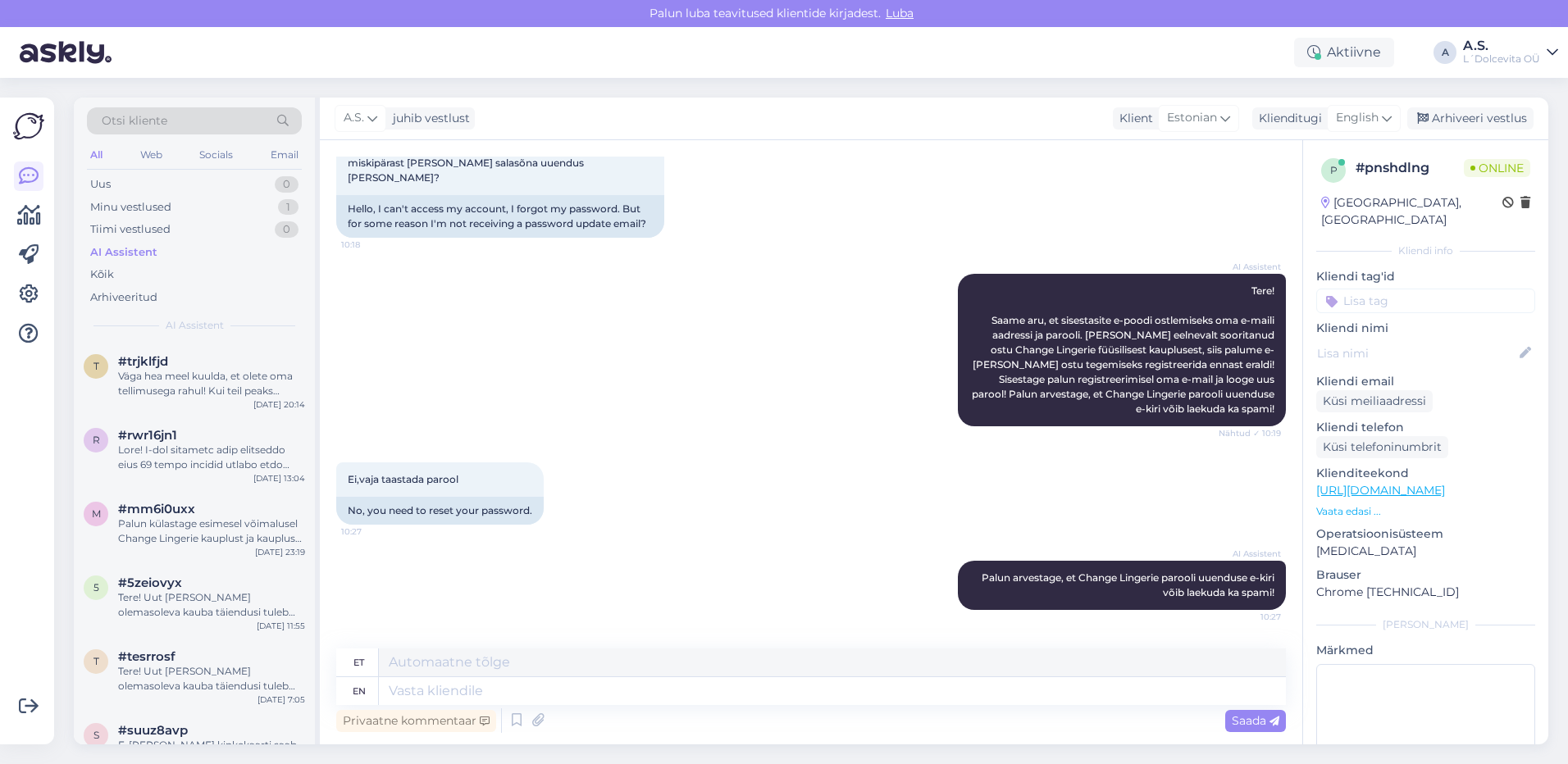
scroll to position [278, 0]
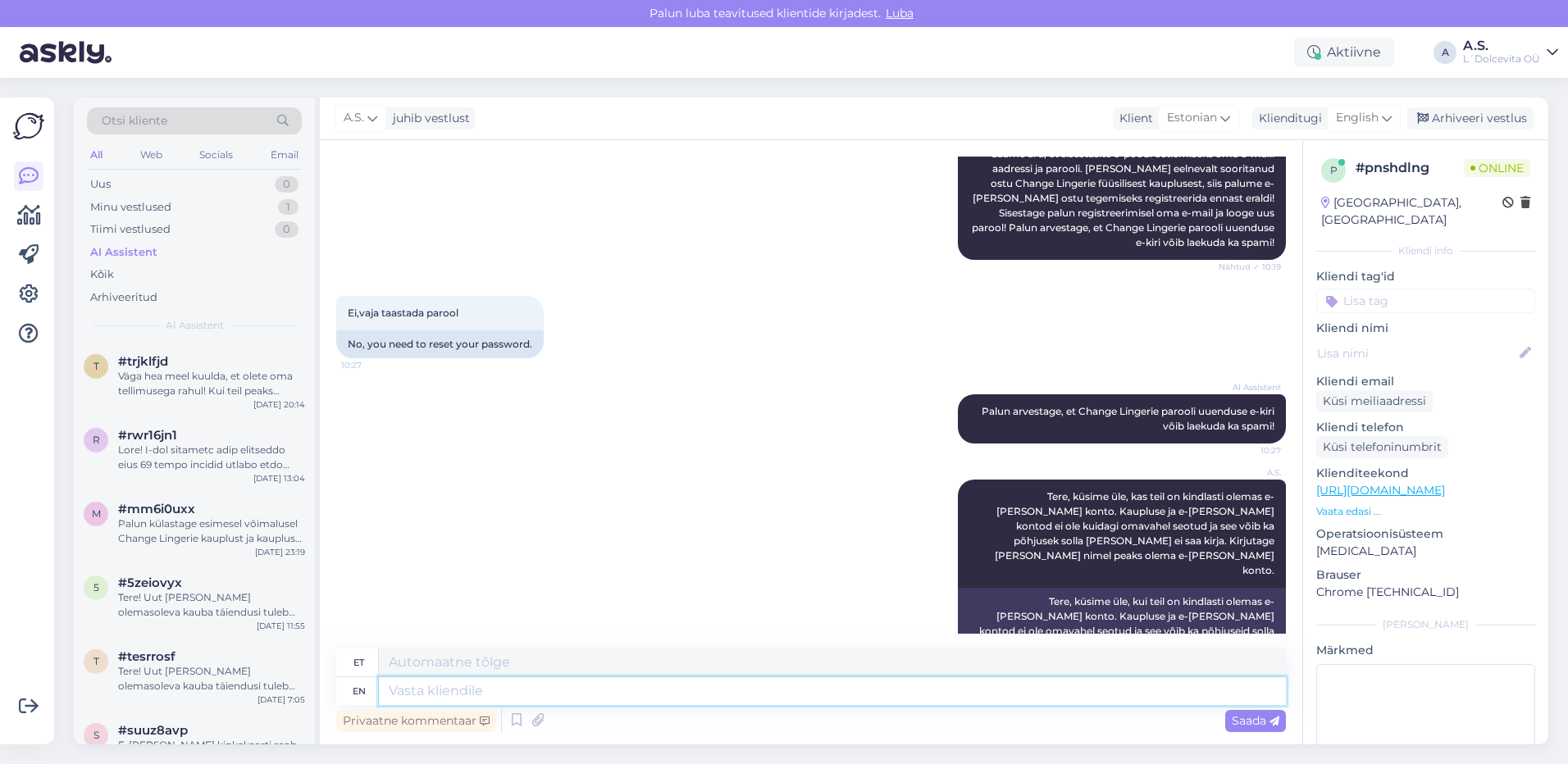
click at [489, 689] on textarea at bounding box center [832, 690] width 907 height 28
type textarea "[PERSON_NAME]"
type textarea "Kui tei"
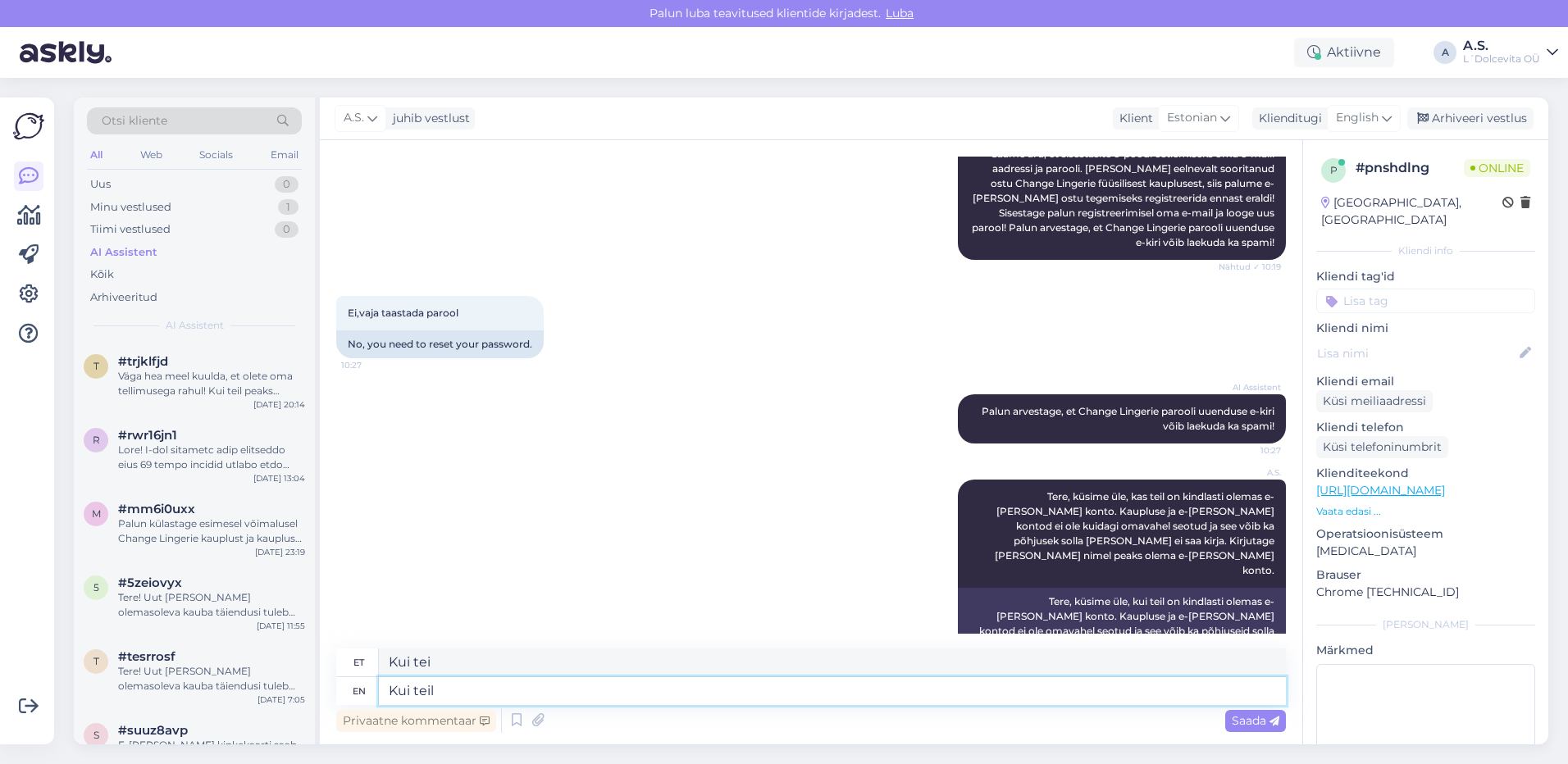
type textarea "Kui teil"
type textarea "Kui teil on"
type textarea "Kui teil on olemas e"
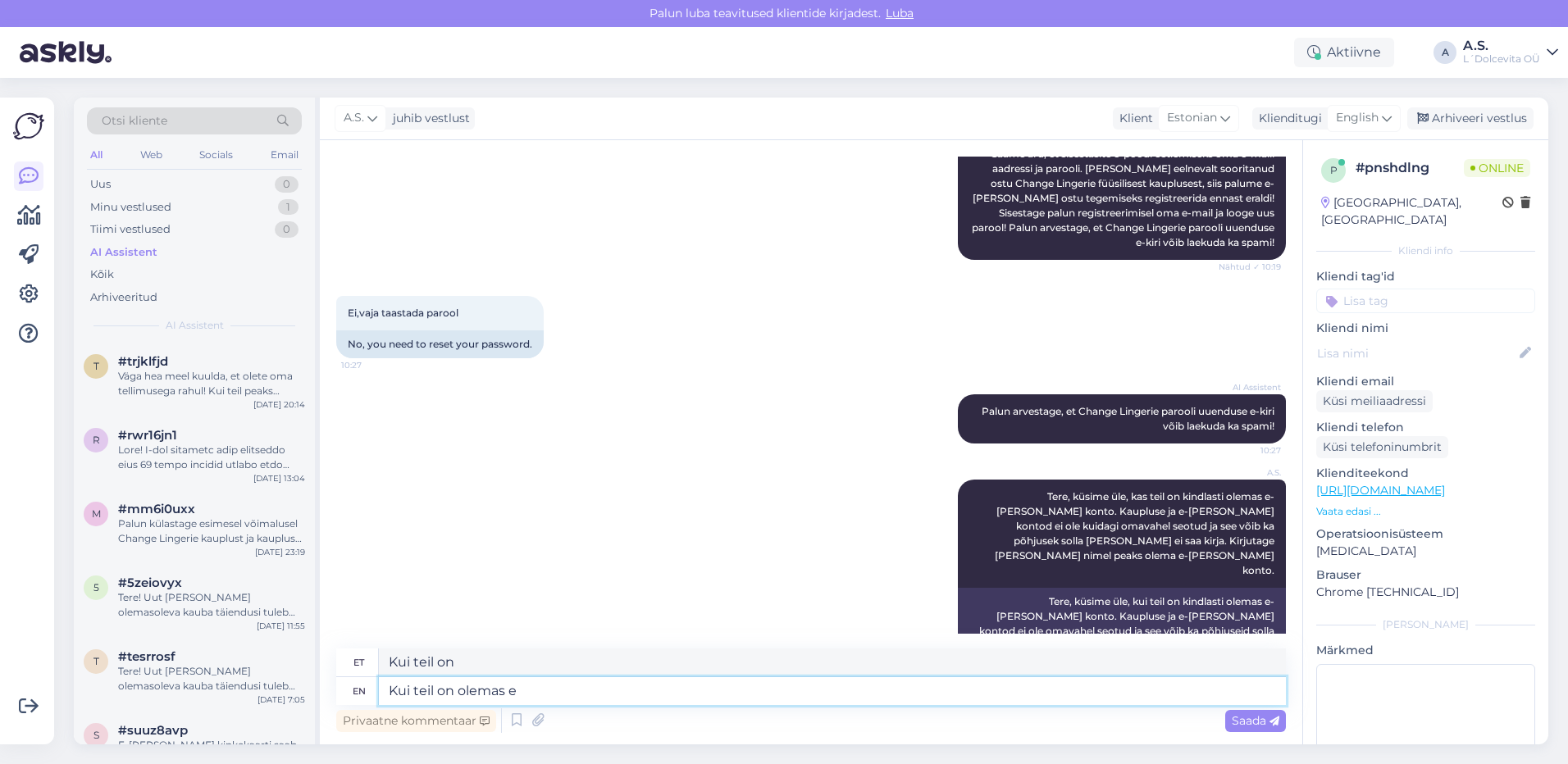
type textarea "Kui teil on olemas"
type textarea "Kui teil on olemas e-[PERSON_NAME] k"
type textarea "Kui teil on olemas e-[PERSON_NAME]"
type textarea "Kui teil on olemas e-[PERSON_NAME] konto, si"
type textarea "Kui teil on olemas e-[PERSON_NAME] konto,"
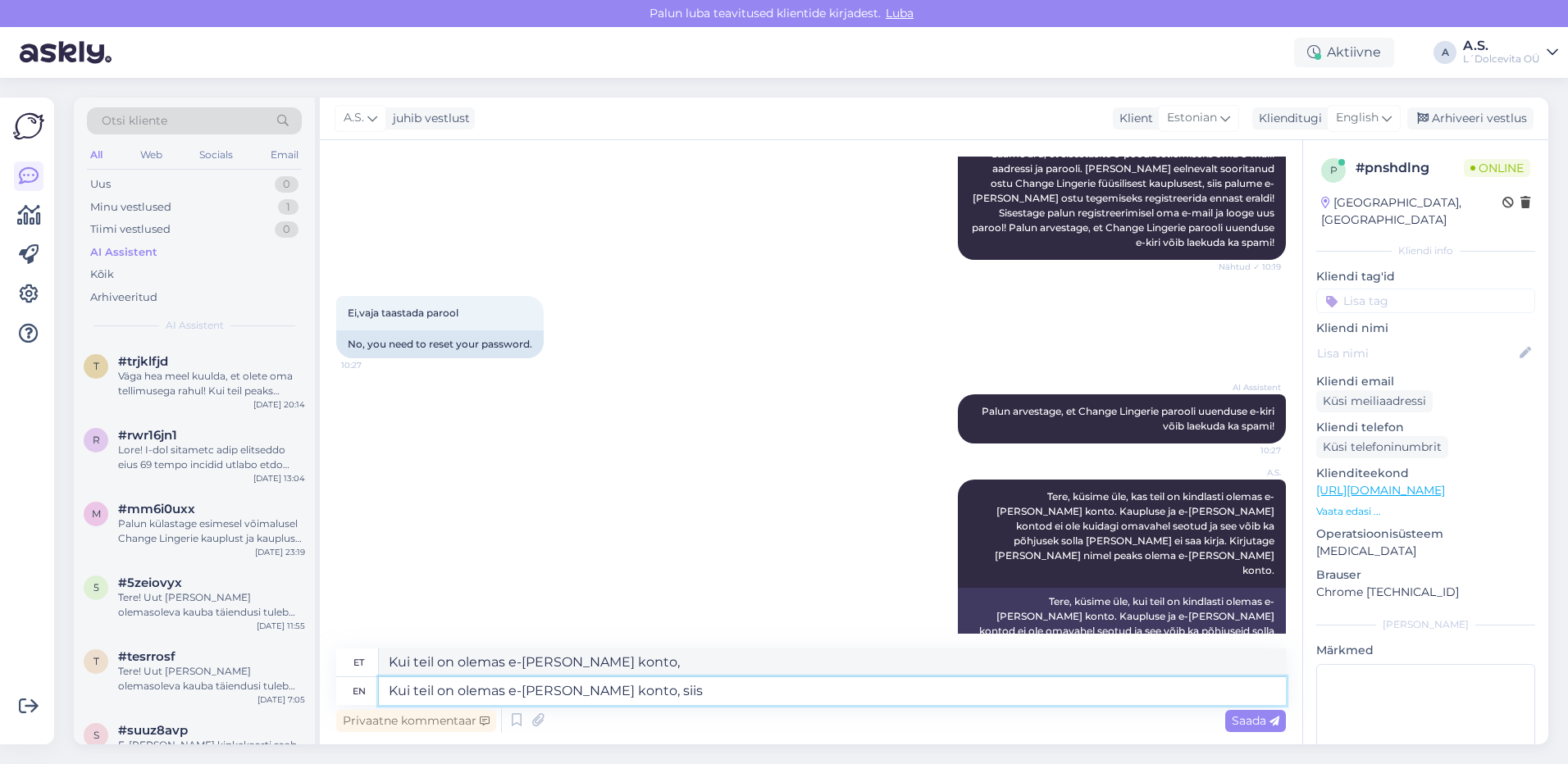
type textarea "Kui teil on olemas e-[PERSON_NAME] konto, siis s"
type textarea "Kui teil on olemas e-[PERSON_NAME] konto, siis"
type textarea "Kui teil on olemas e-[PERSON_NAME] konto, siis saame"
type textarea "Kui teil on olemas e-[PERSON_NAME] konto, siis saame omalt po"
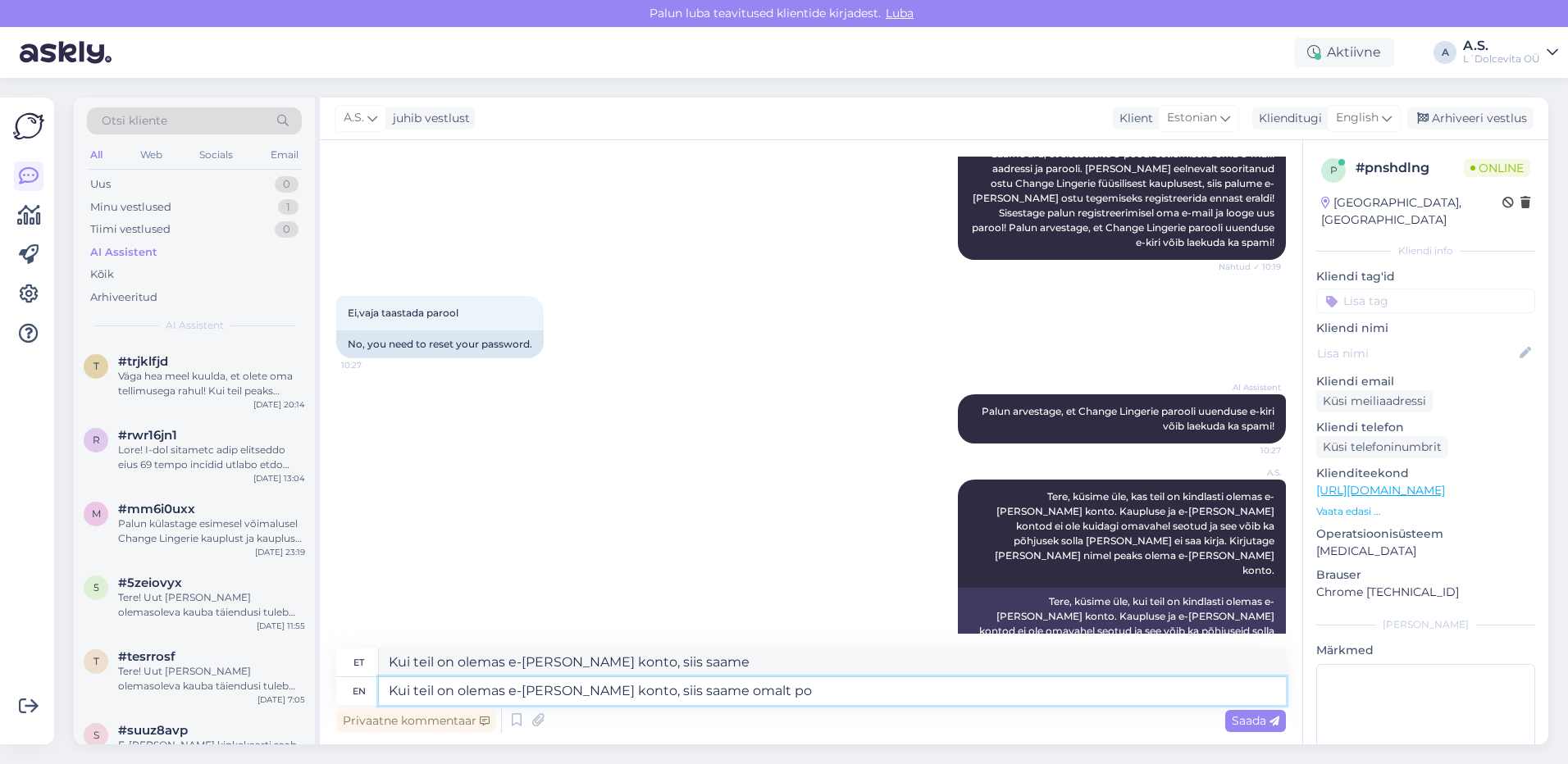
type textarea "Kui teil on olemas e-[PERSON_NAME] konto, siis saame omalt"
type textarea "Kui teil on olemas e-[PERSON_NAME] konto, siis saame omalt poolt s"
type textarea "Kui teil on olemas e-[PERSON_NAME] konto, siis saame omalt poolt"
type textarea "Kui teil on olemas e-[PERSON_NAME] konto, siis saame omalt poolt saata"
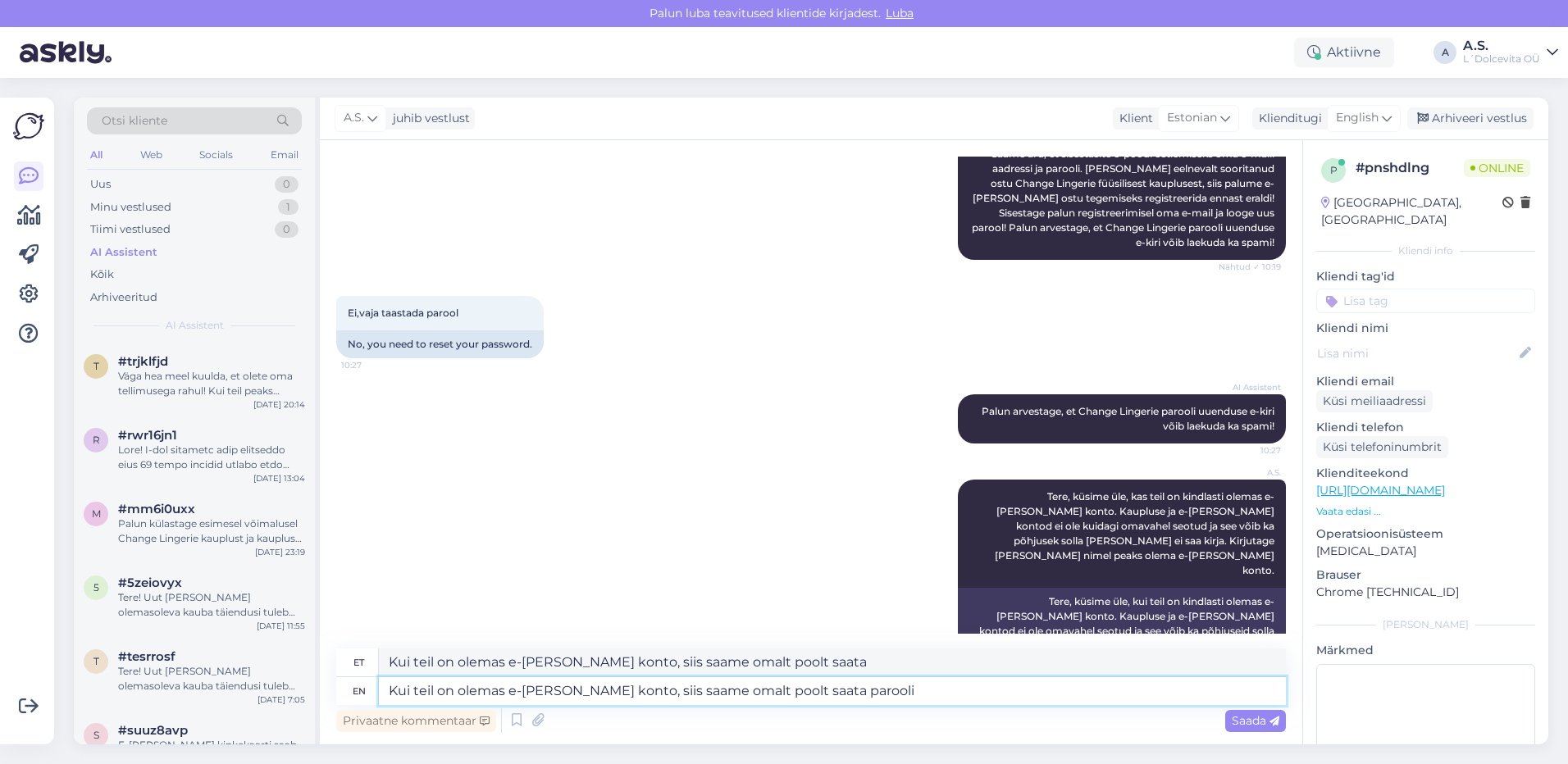
type textarea "Kui teil on olemas e-[PERSON_NAME] konto, siis saame omalt poolt saata parooli"
type textarea "Kui teil on olemas e-[PERSON_NAME] konto, siis saame omalt poolt saata parooli …"
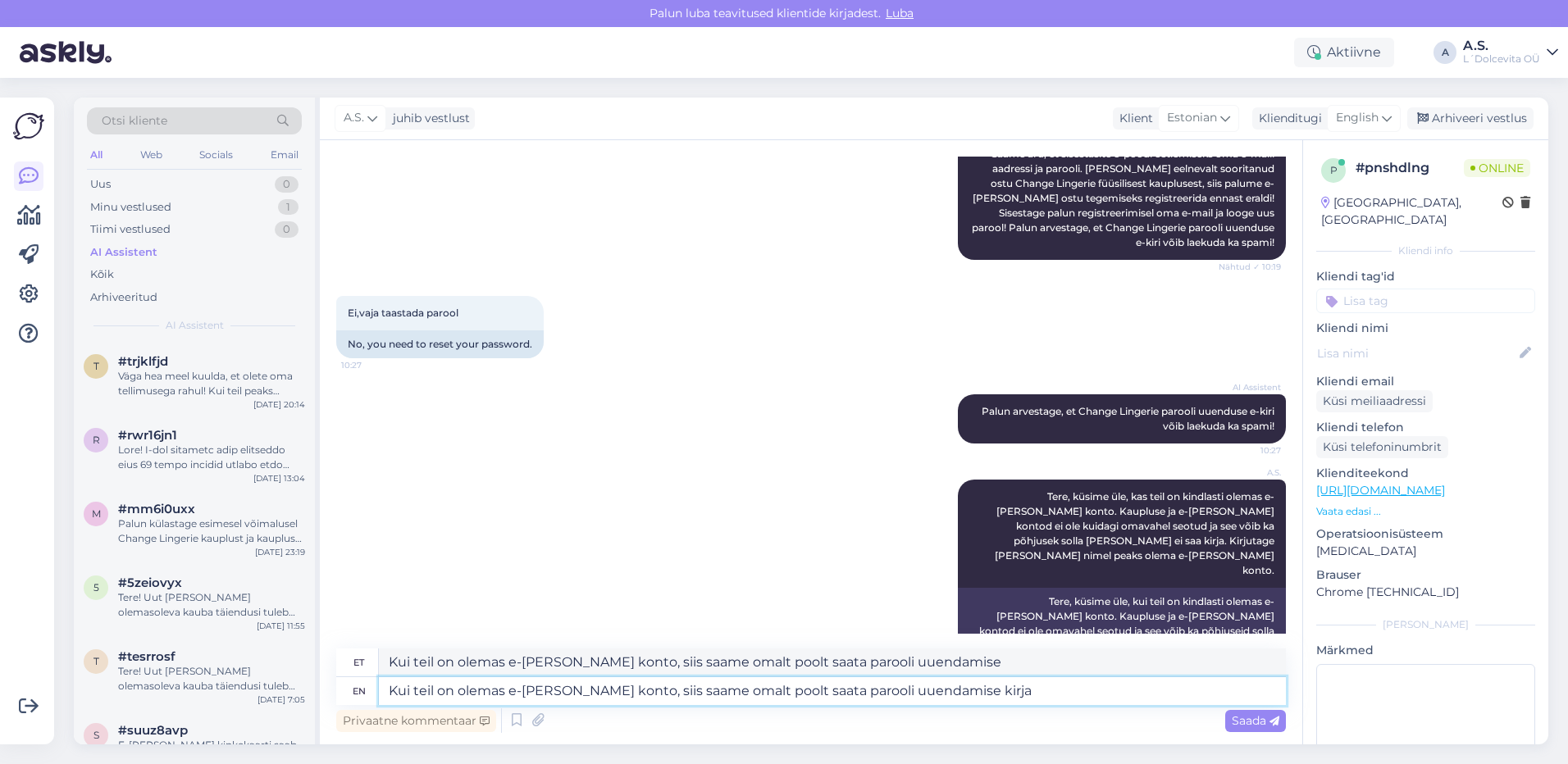
type textarea "Kui teil on olemas e-[PERSON_NAME] konto, siis saame omalt poolt saata parooli …"
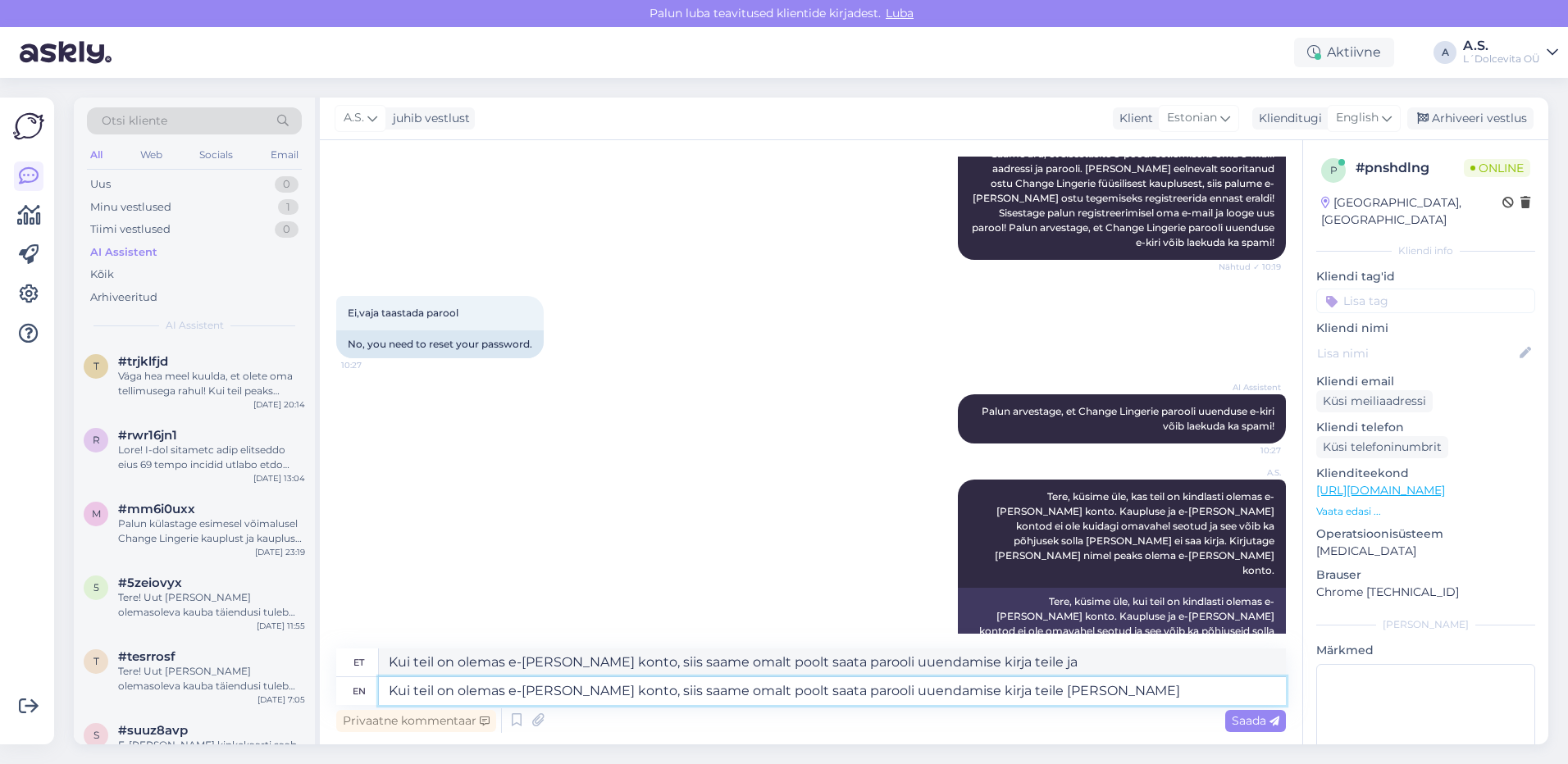
type textarea "Kui teil on olemas e-[PERSON_NAME] konto, siis saame omalt poolt saata parooli …"
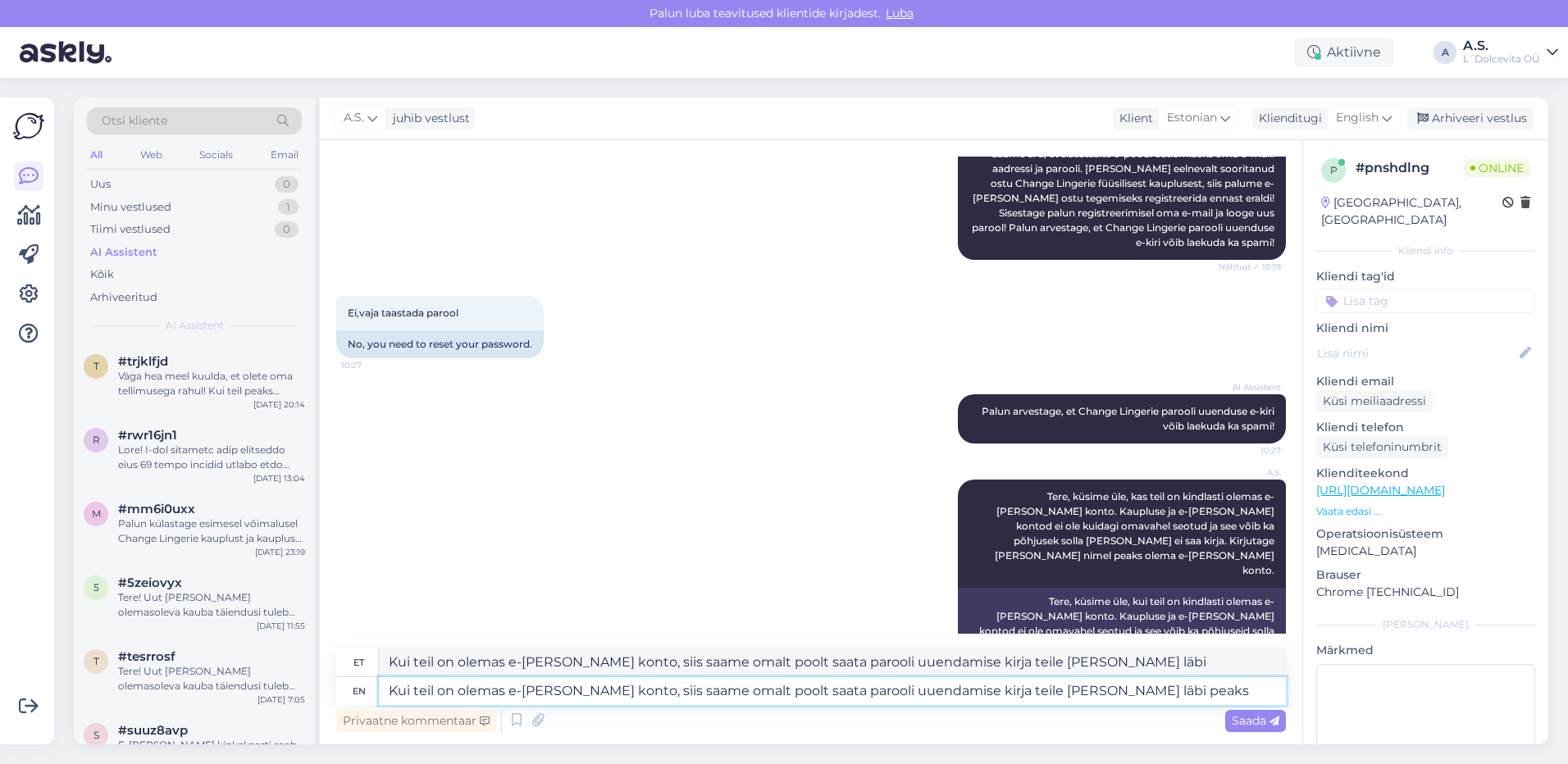
type textarea "Kui teil on olemas e-[PERSON_NAME] konto, siis saame omalt poolt saata parooli …"
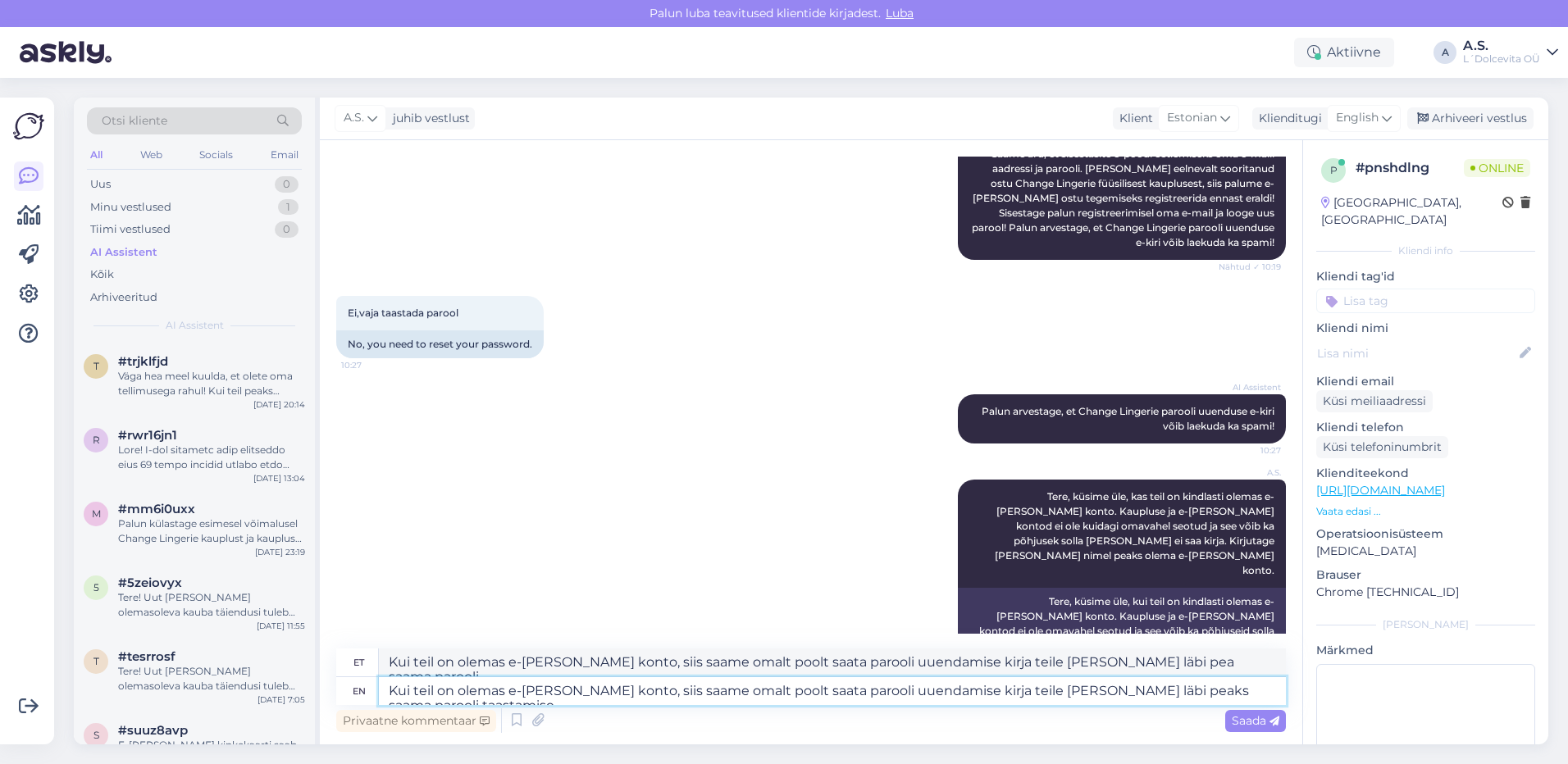
type textarea "Kui teil on olemas e-[PERSON_NAME] konto, siis saame omalt poolt saata parooli …"
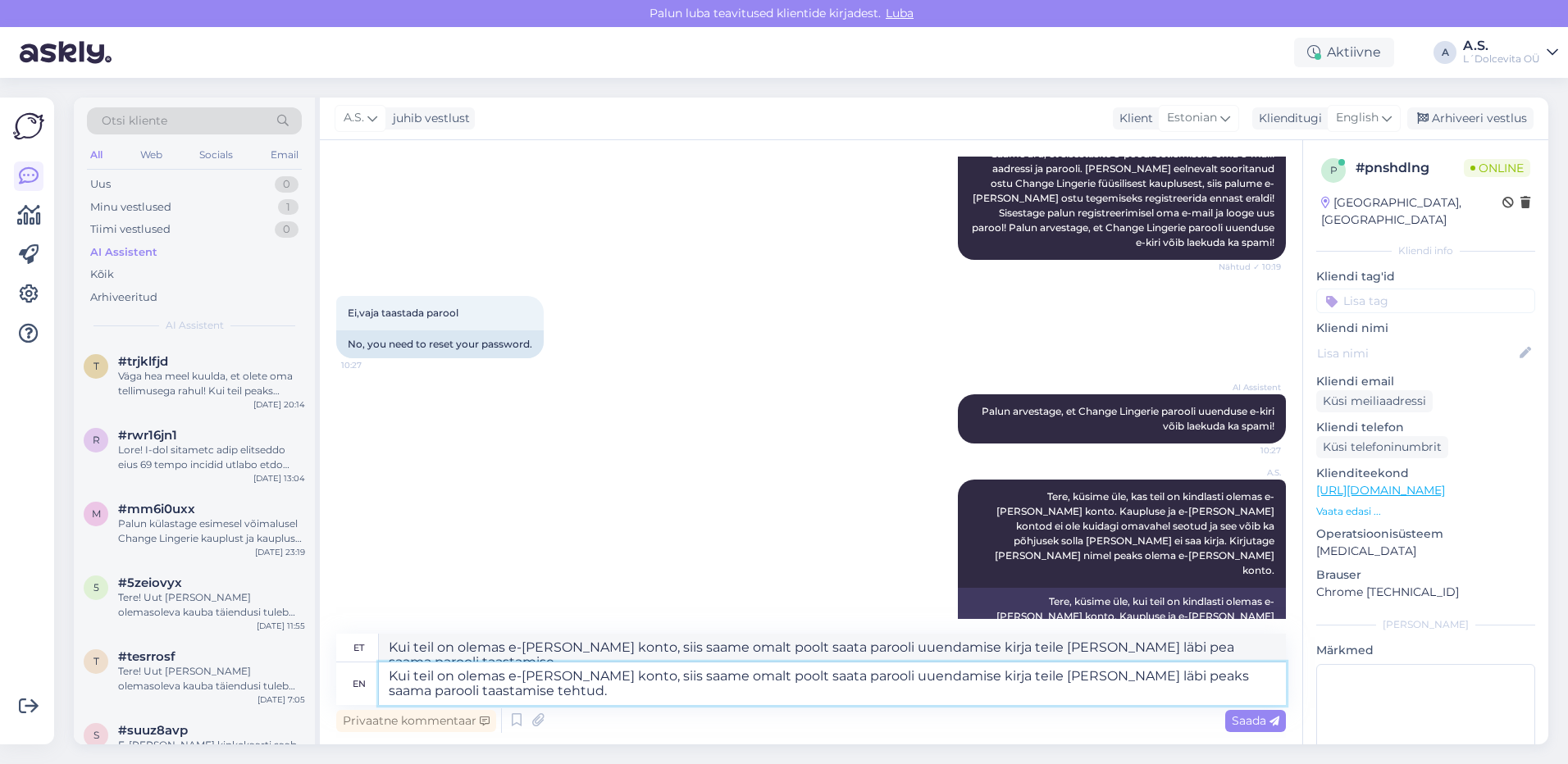
type textarea "Kui teil on olemas e-[PERSON_NAME] konto, siis saame omalt poolt saata parooli …"
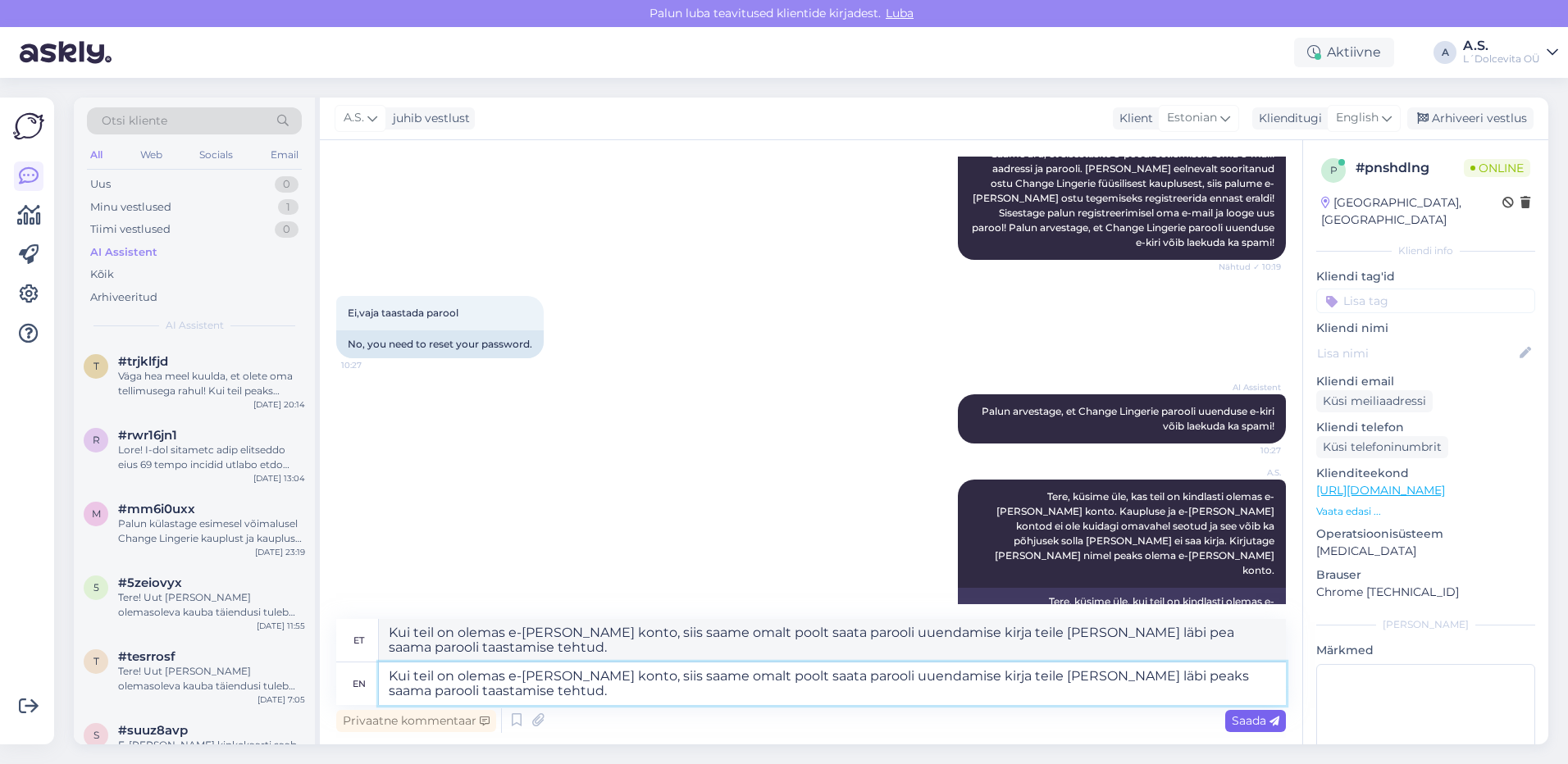
type textarea "Kui teil on olemas e-[PERSON_NAME] konto, siis saame omalt poolt saata parooli …"
click at [1248, 726] on span "Saada" at bounding box center [1255, 720] width 48 height 15
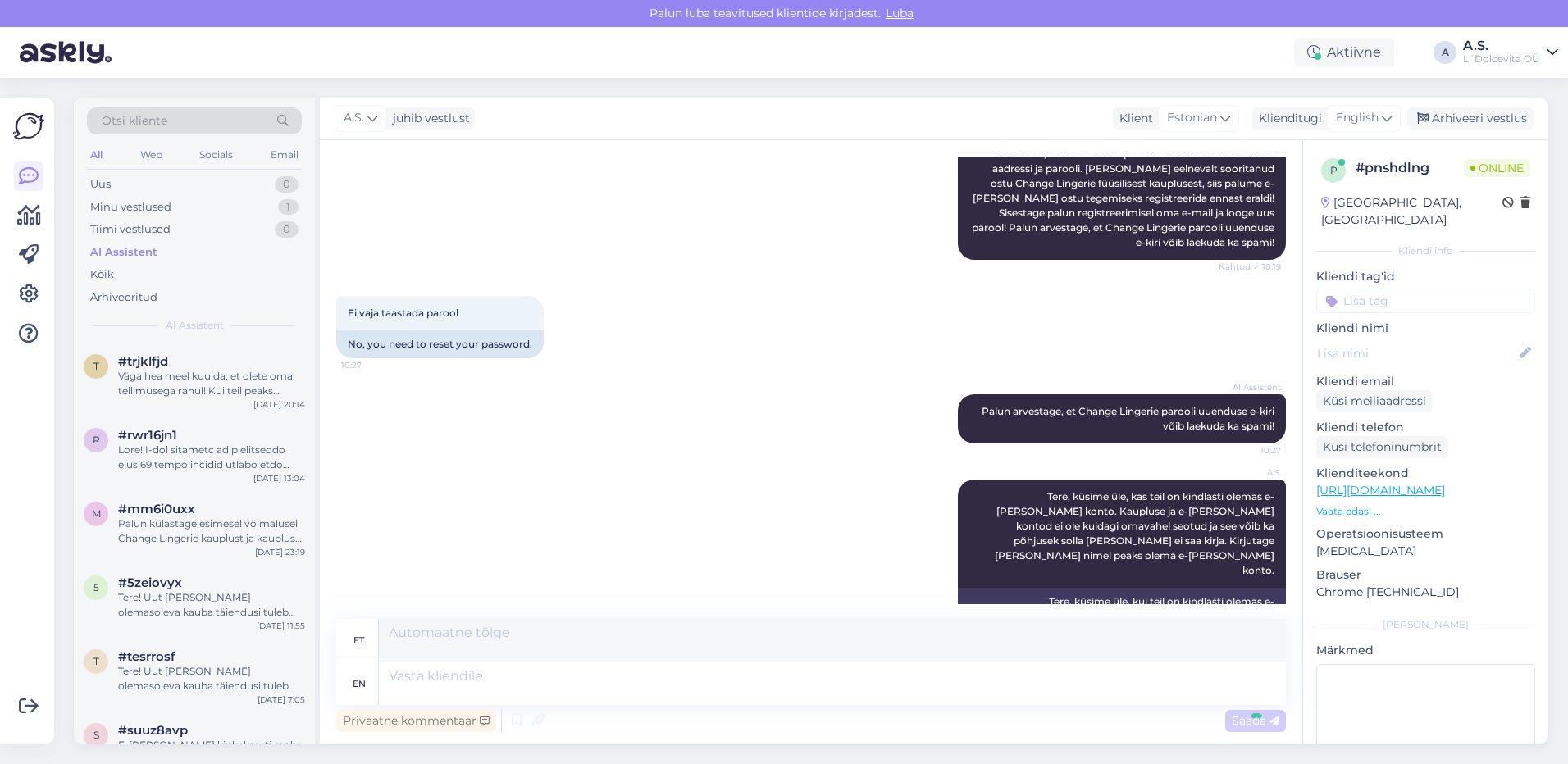
scroll to position [436, 0]
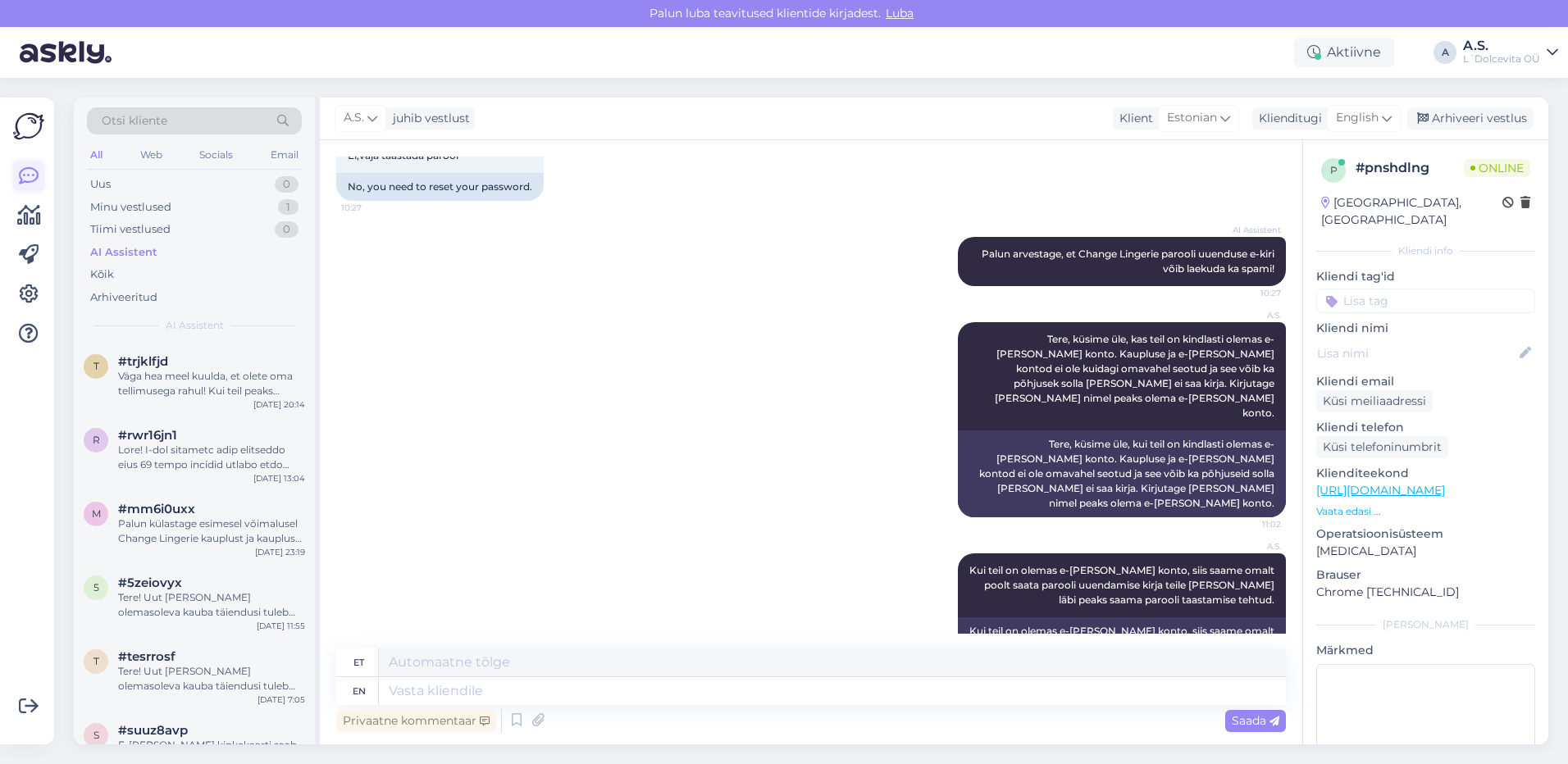
click at [18, 179] on icon at bounding box center [28, 175] width 19 height 19
click at [148, 205] on div "Minu vestlused" at bounding box center [131, 207] width 81 height 17
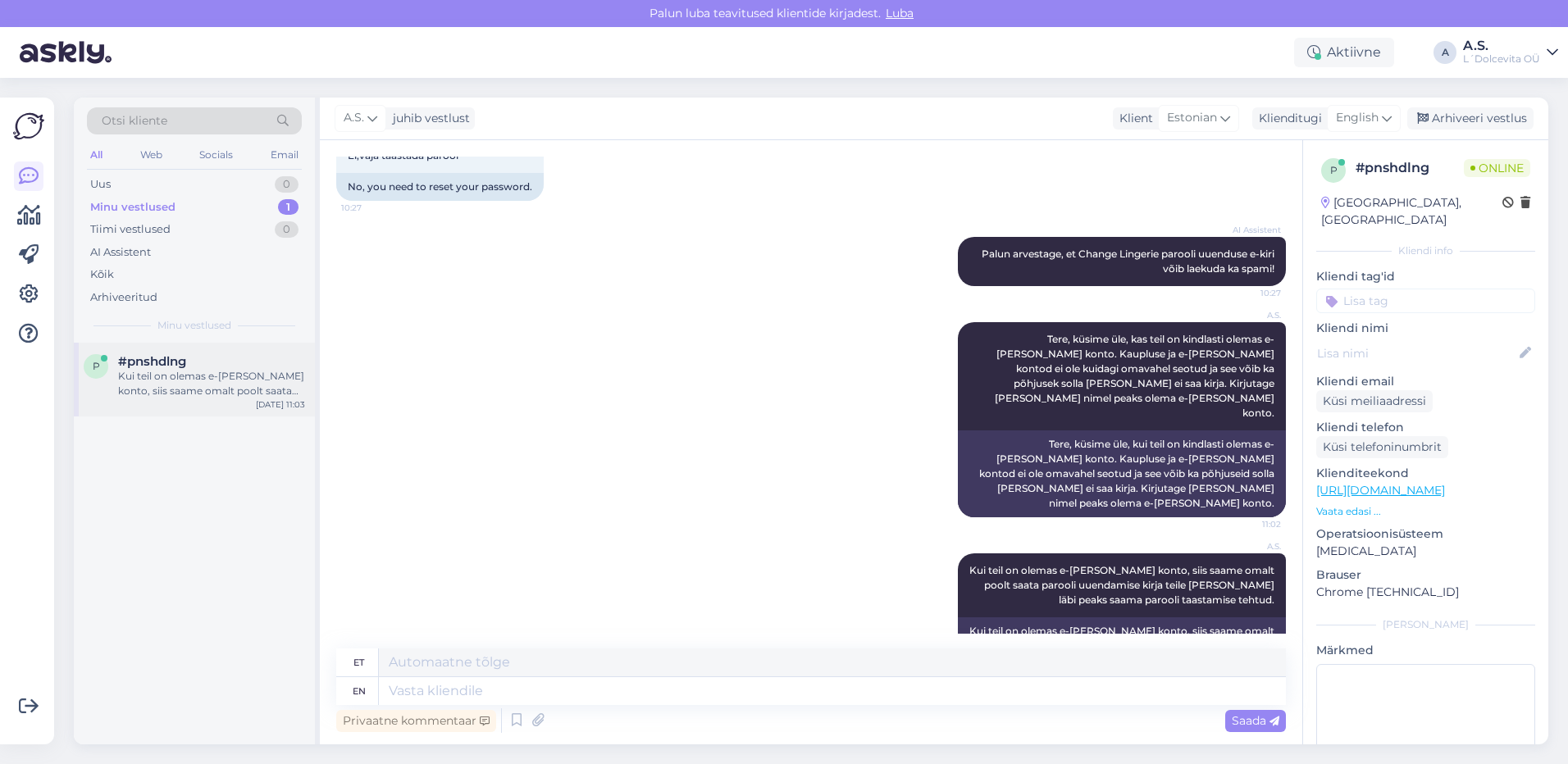
click at [166, 371] on div "Kui teil on olemas e-[PERSON_NAME] konto, siis saame omalt poolt saata parooli …" at bounding box center [211, 383] width 187 height 29
click at [1451, 117] on div "Arhiveeri vestlus" at bounding box center [1470, 118] width 127 height 22
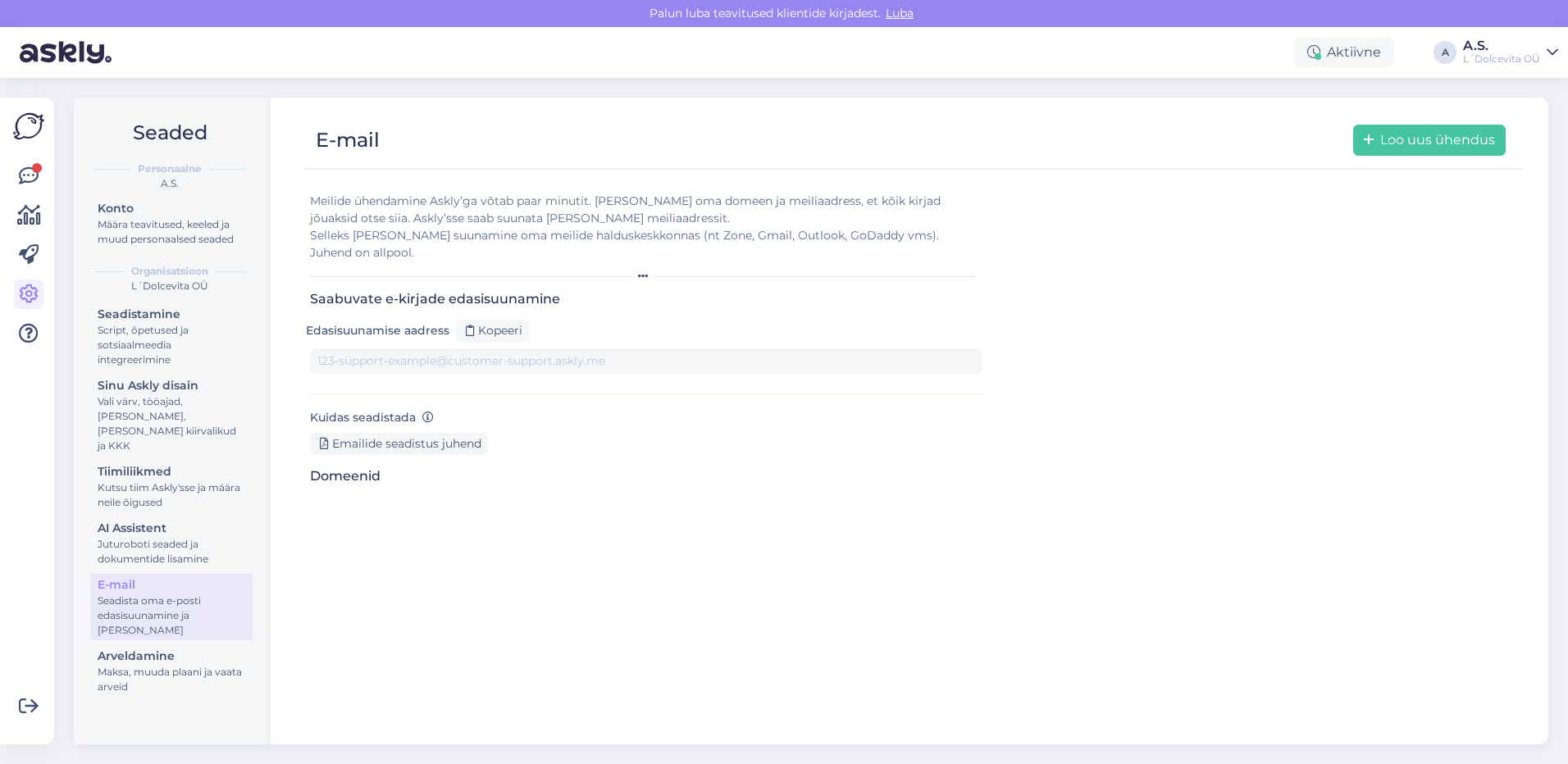
type input "[DOMAIN_NAME][EMAIL_ADDRESS][DOMAIN_NAME]"
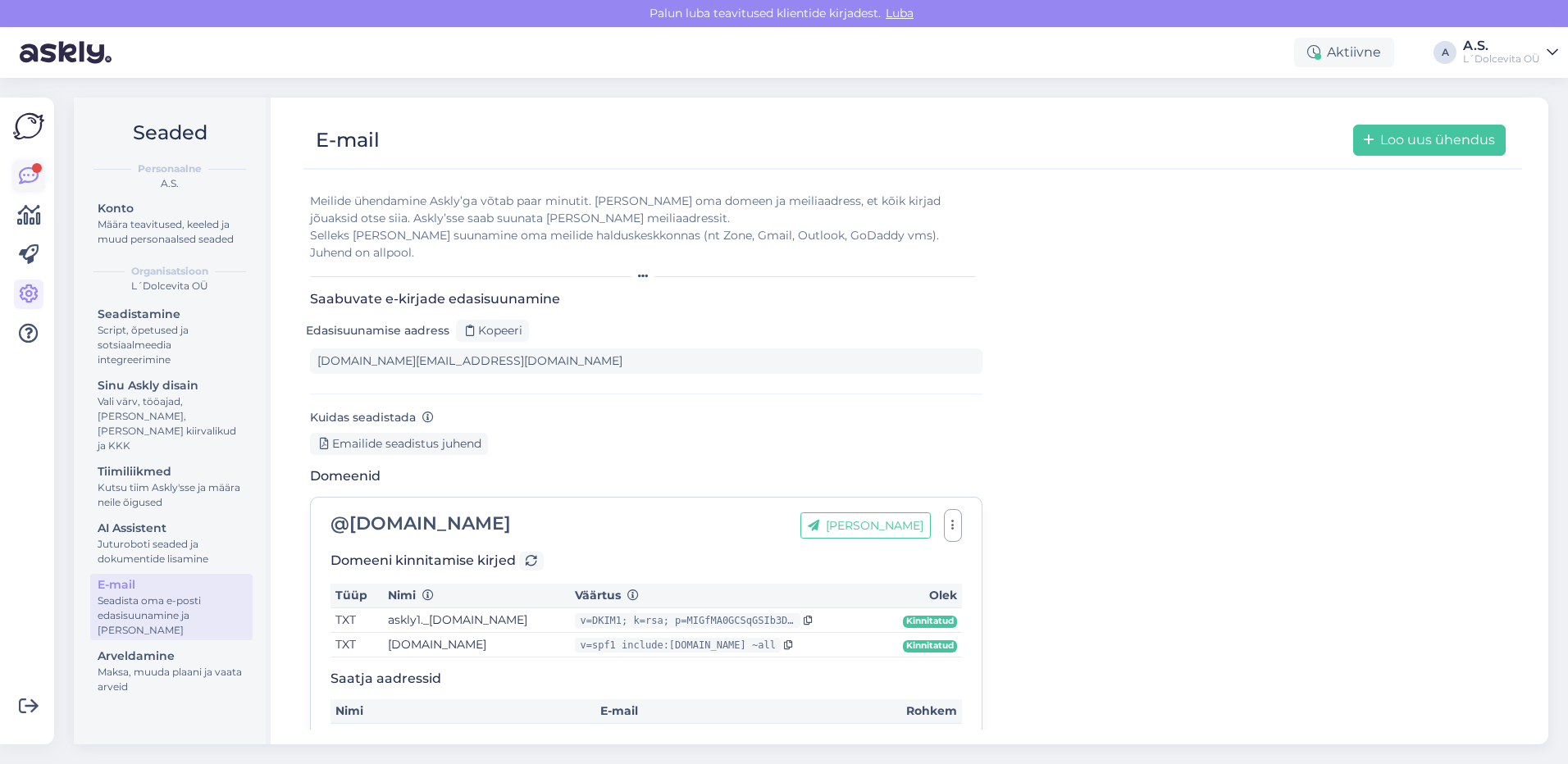
click at [26, 184] on icon at bounding box center [28, 175] width 19 height 19
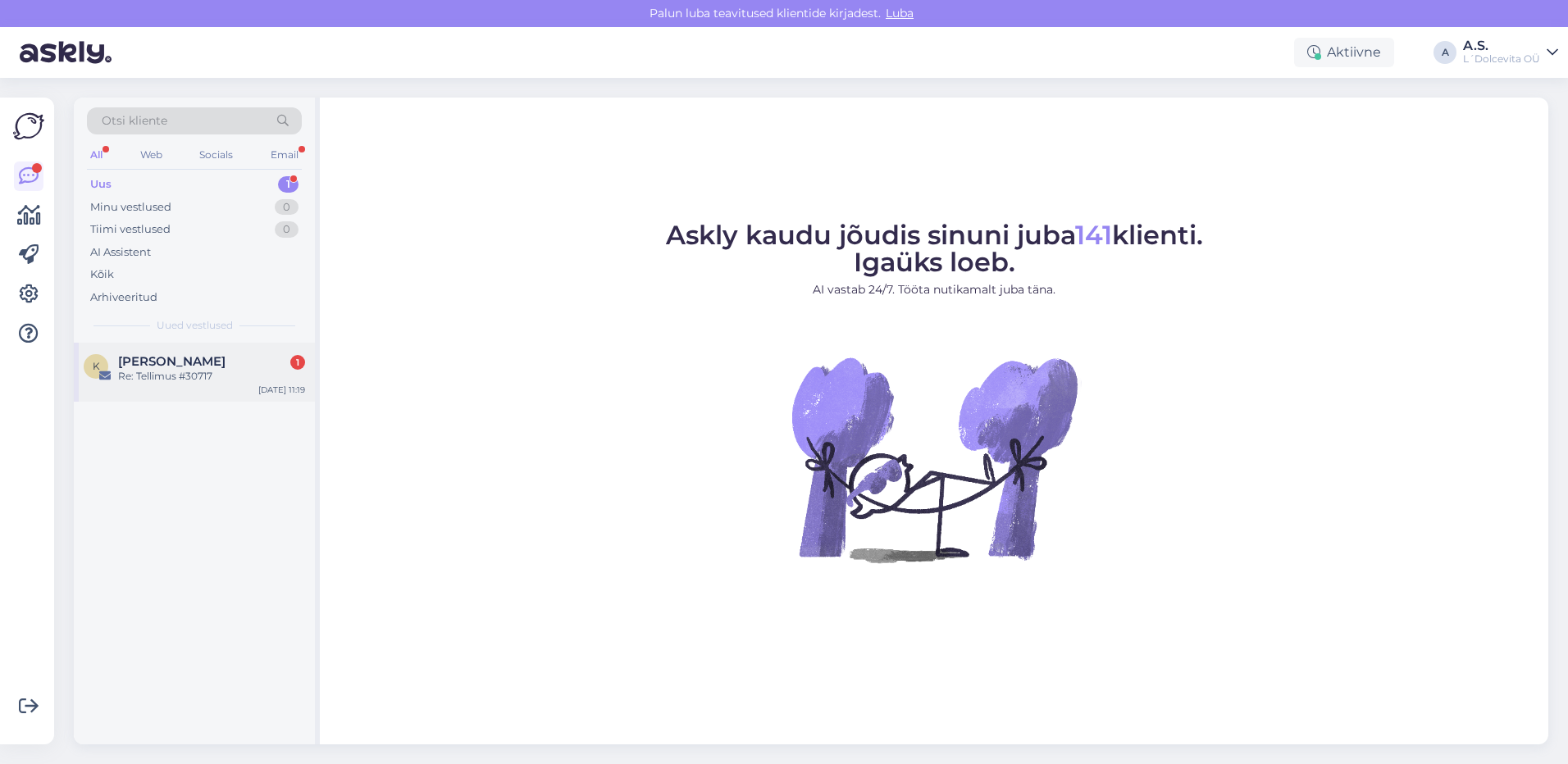
click at [163, 377] on div "Re: Tellimus #30717" at bounding box center [211, 377] width 187 height 15
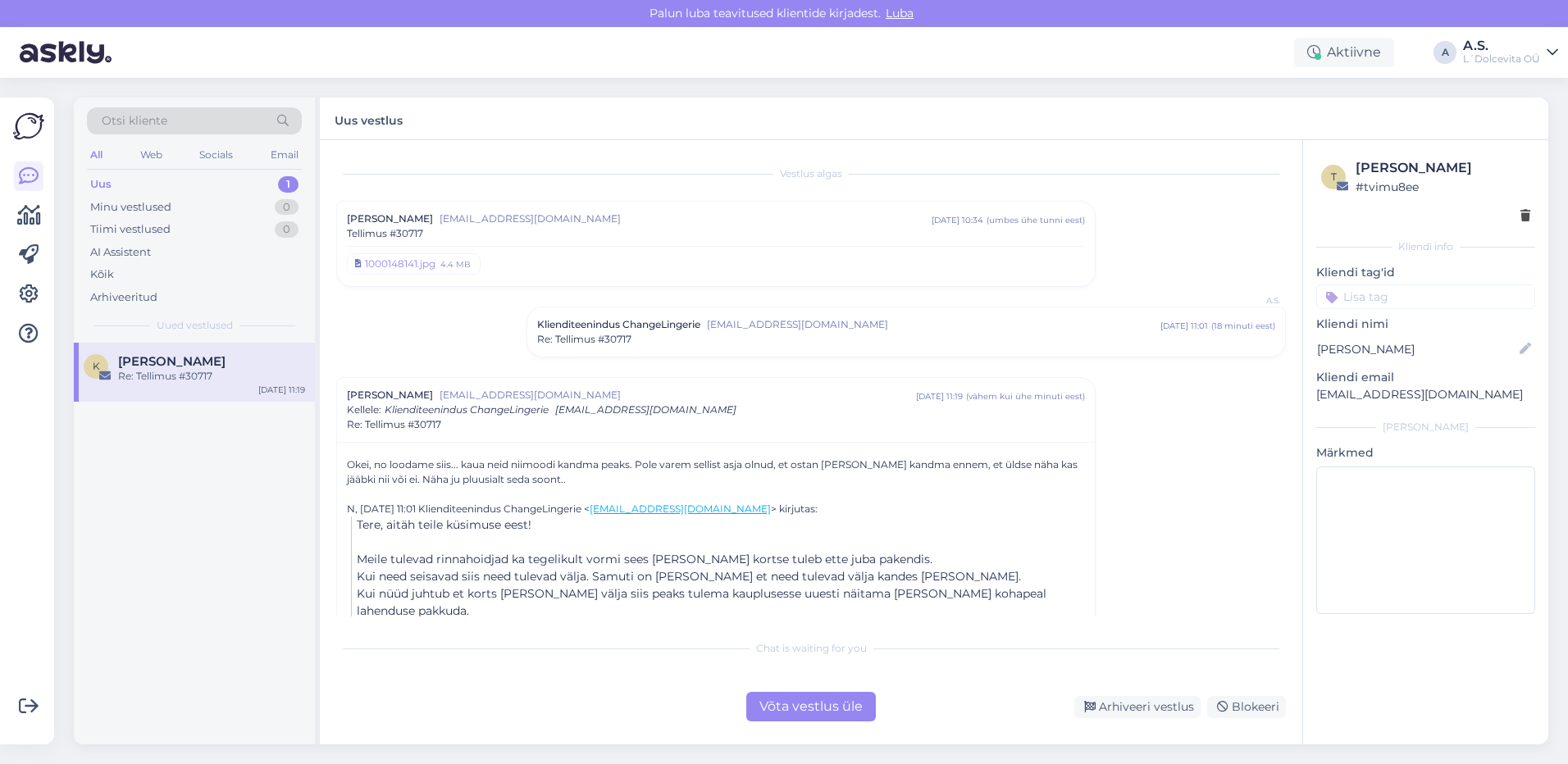
click at [492, 321] on div "Vestlus algas Kadi Hõim kadihoim@gmail.com aug 21 10:34 ( umbes ühe tunni eest …" at bounding box center [818, 387] width 964 height 460
click at [619, 346] on span "Re: Tellimus #30717" at bounding box center [584, 340] width 94 height 15
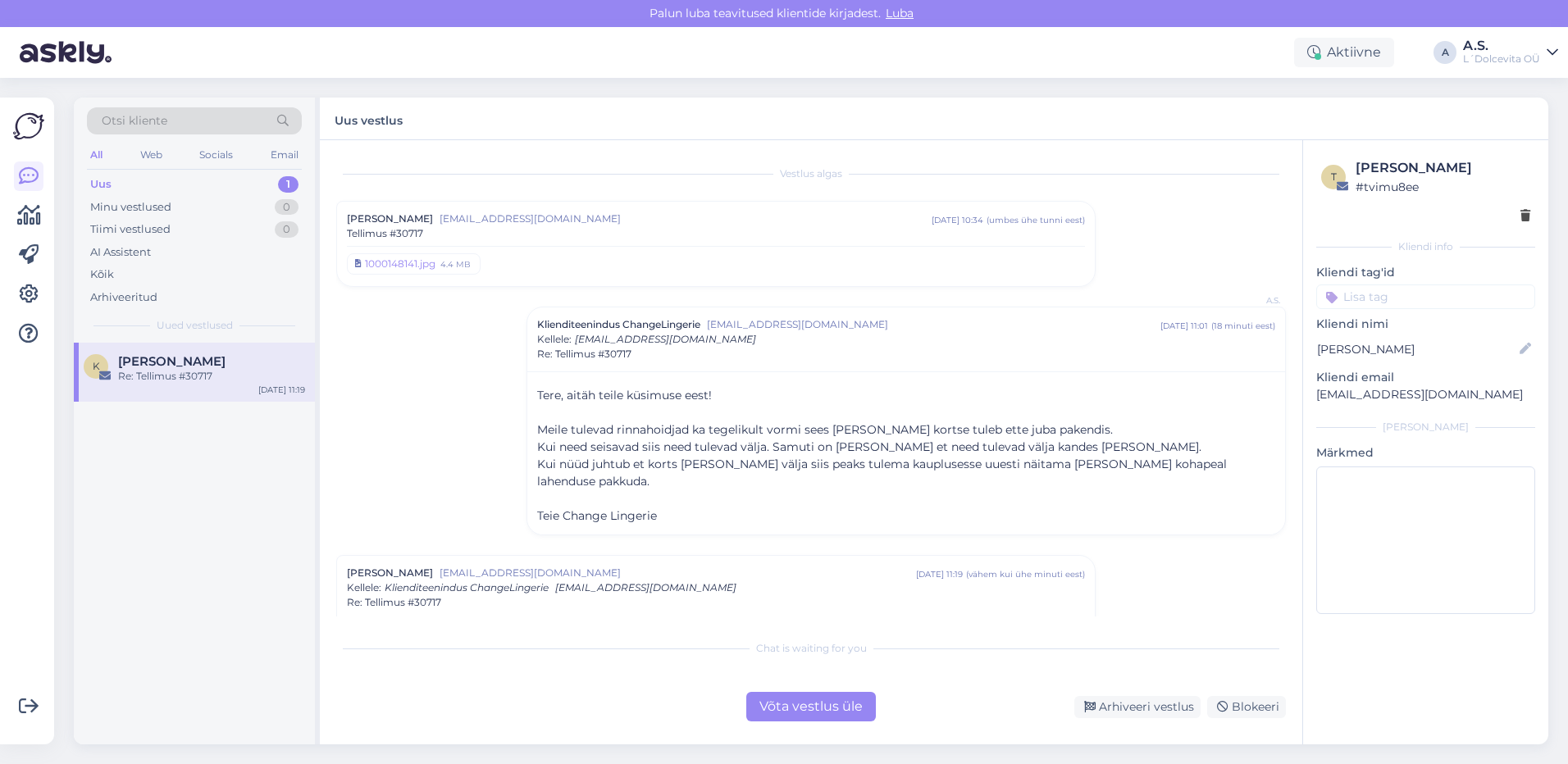
click at [434, 236] on div "Tellimus #30717" at bounding box center [716, 234] width 738 height 15
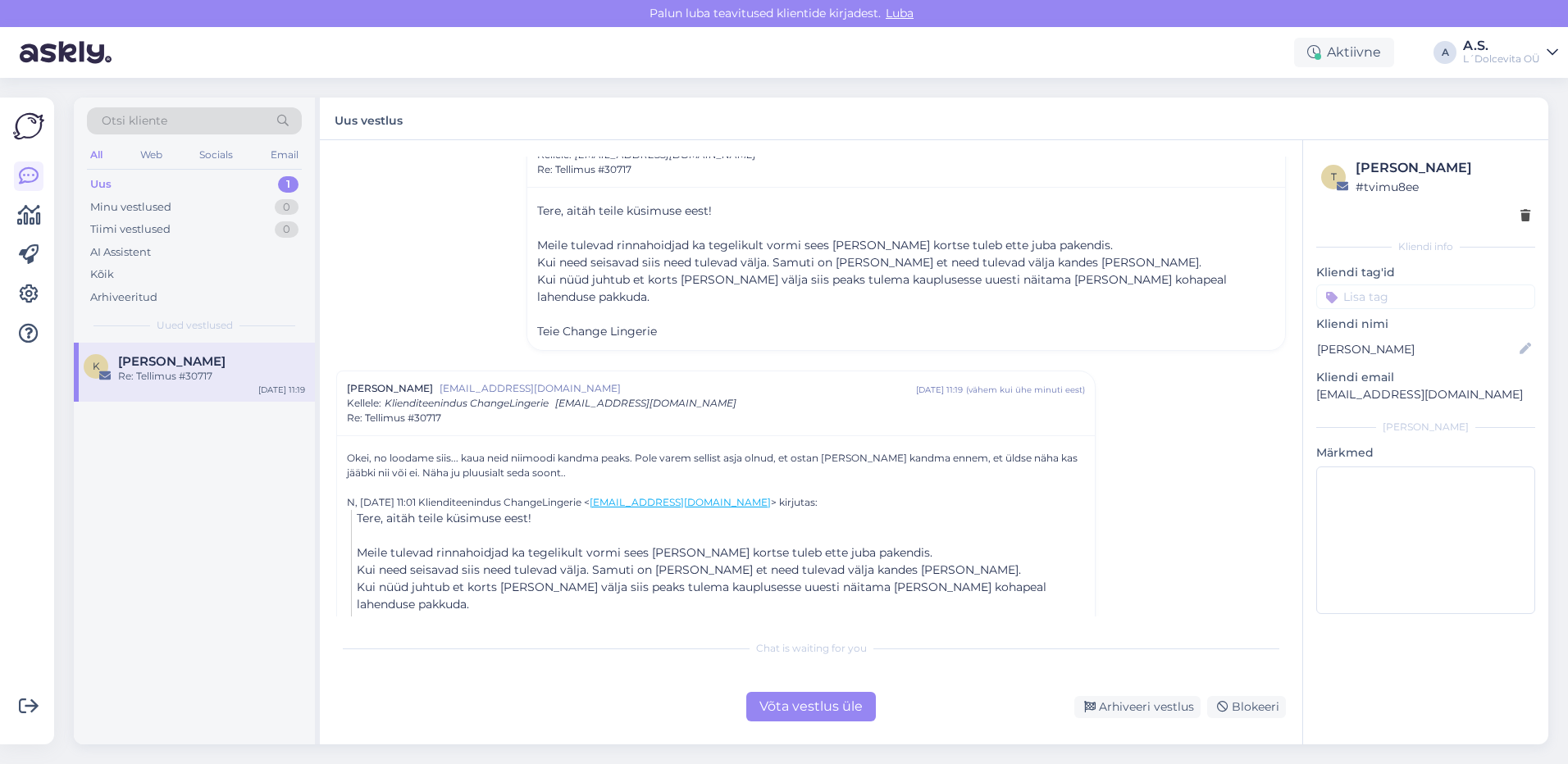
scroll to position [1262, 0]
click at [820, 701] on div "Võta vestlus üle" at bounding box center [810, 706] width 129 height 29
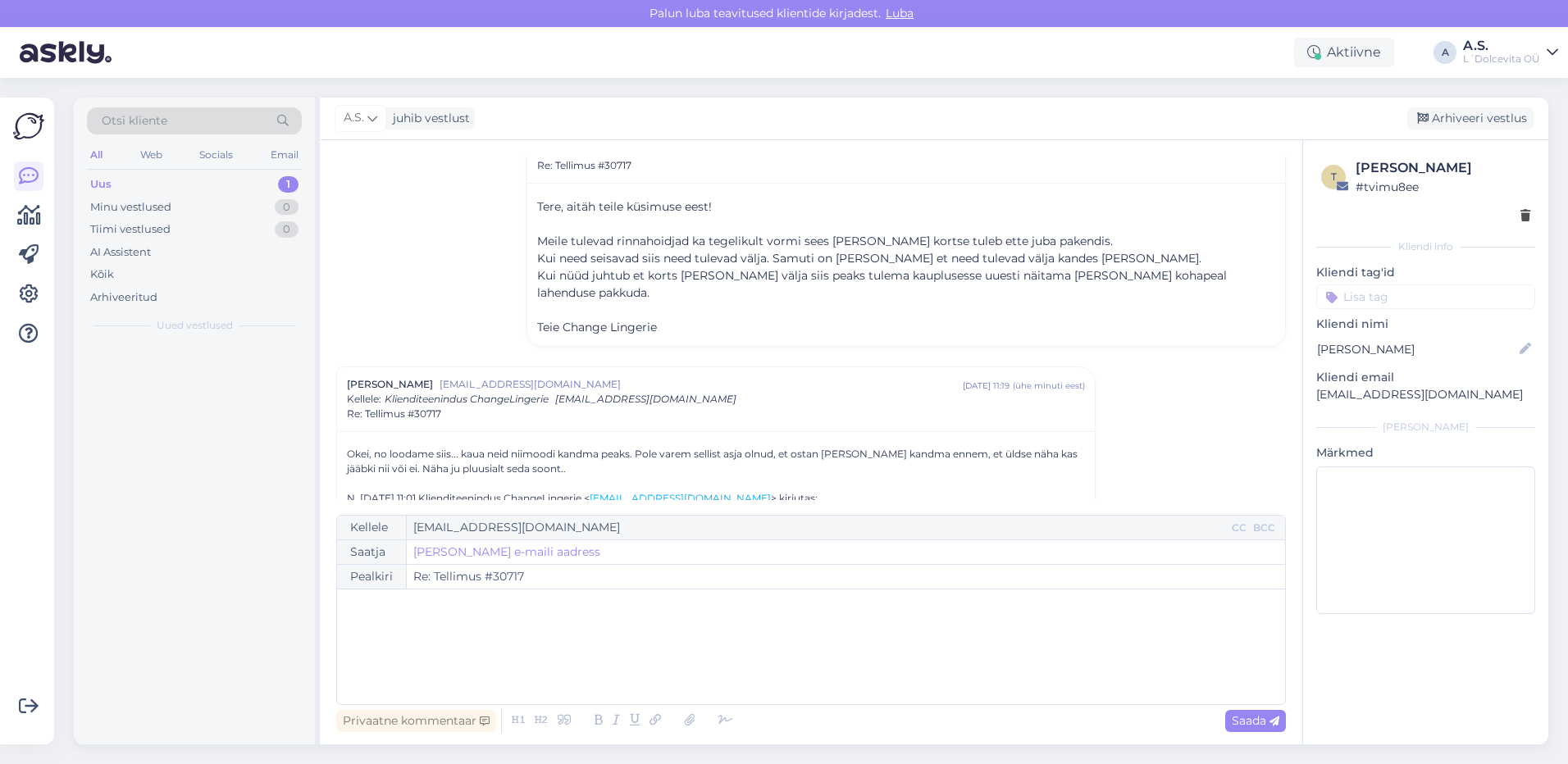
scroll to position [1379, 0]
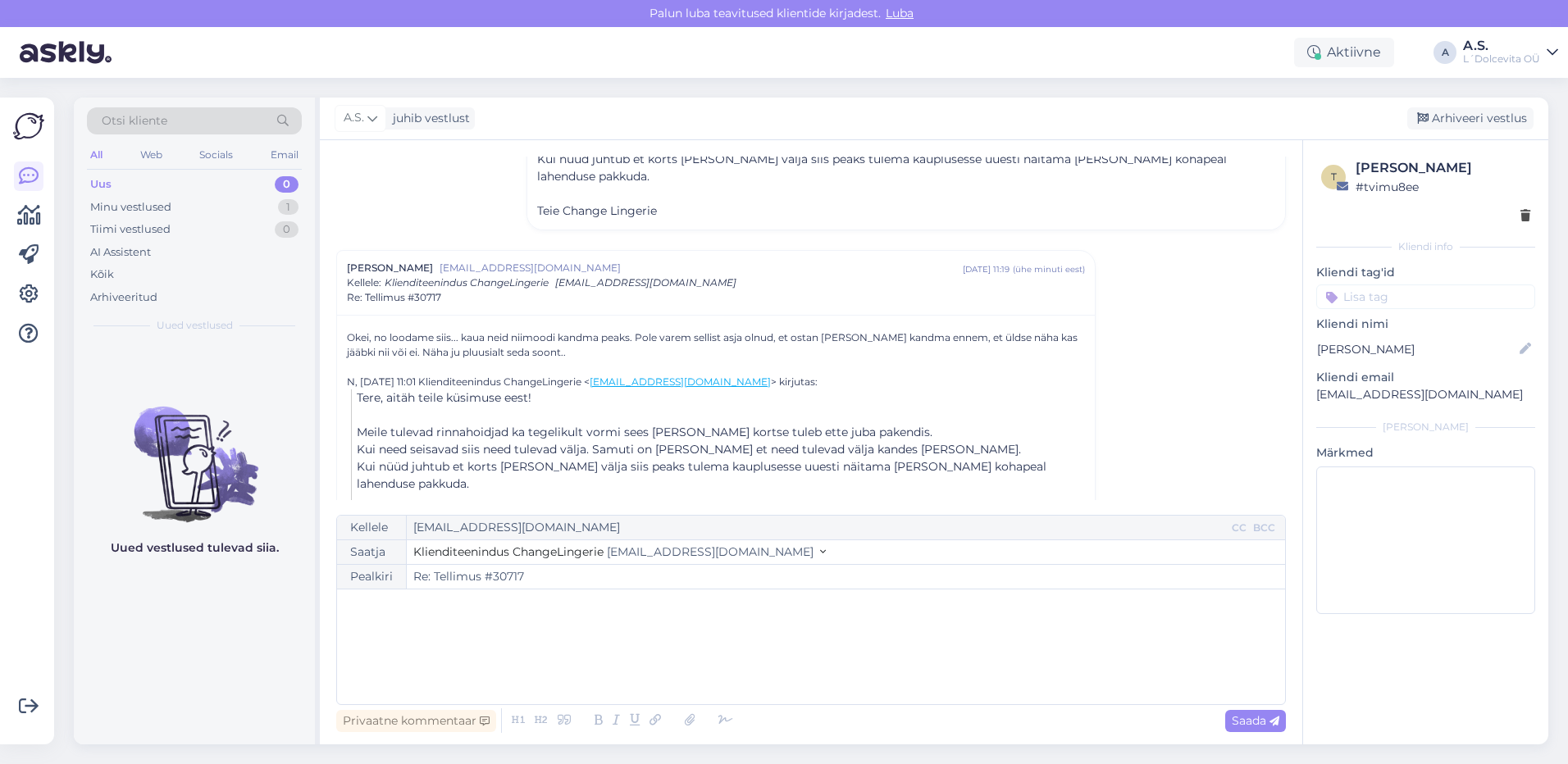
click at [429, 628] on div "﻿" at bounding box center [810, 646] width 931 height 98
click at [346, 599] on span "Kas me saame õigesti aru, et" at bounding box center [427, 605] width 165 height 15
click at [522, 641] on p "Kas me saame õigesti aru, et" at bounding box center [810, 641] width 931 height 18
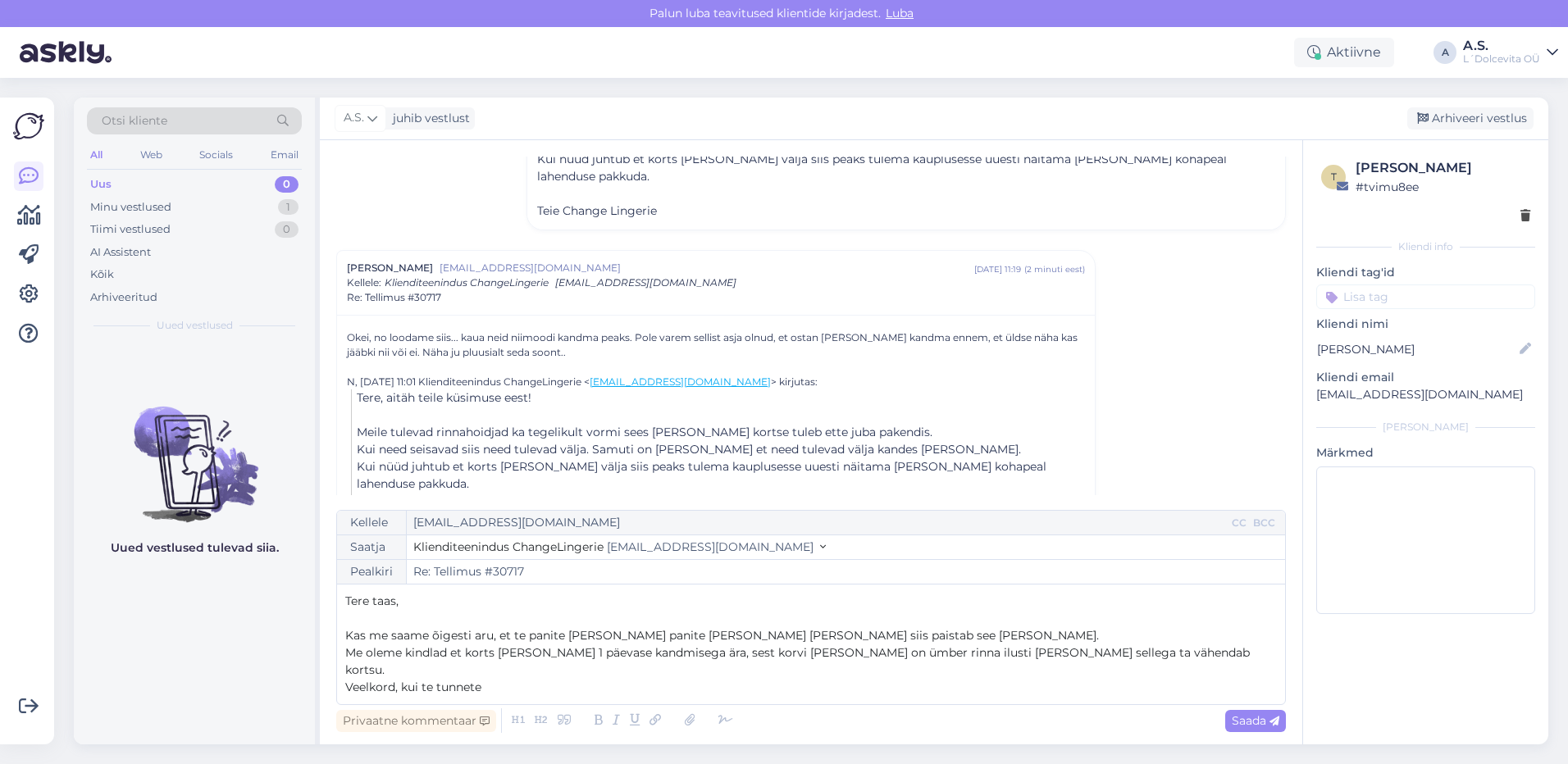
click at [1160, 654] on p "Me oleme kindlad et korts läheb juba 1 päevase kandmisega ära, sest korvi kanga…" at bounding box center [810, 661] width 931 height 34
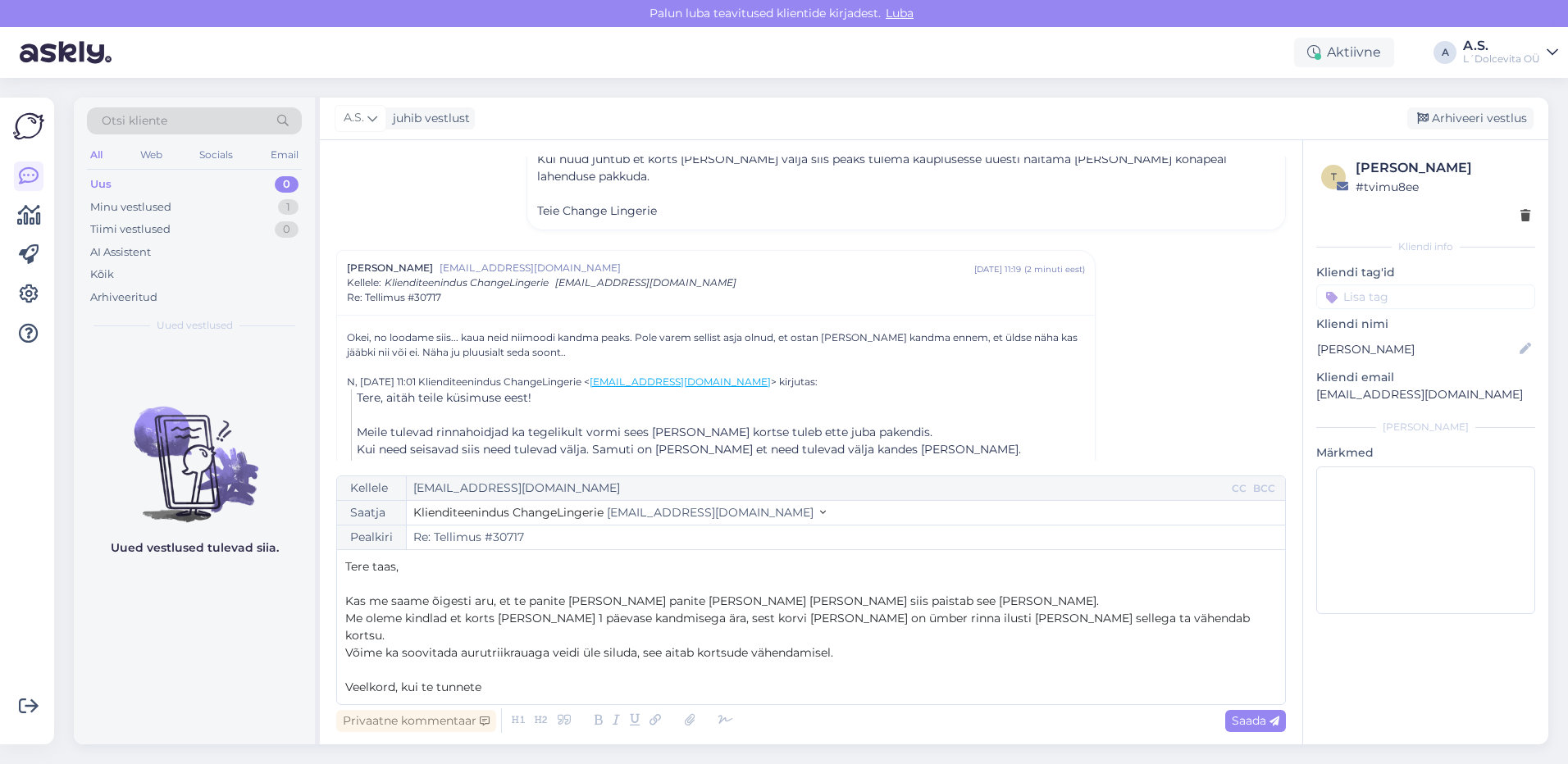
click at [488, 687] on p "Veelkord, kui te tunnete" at bounding box center [810, 687] width 931 height 18
click at [437, 687] on p "Kui te tunnete" at bounding box center [810, 687] width 931 height 18
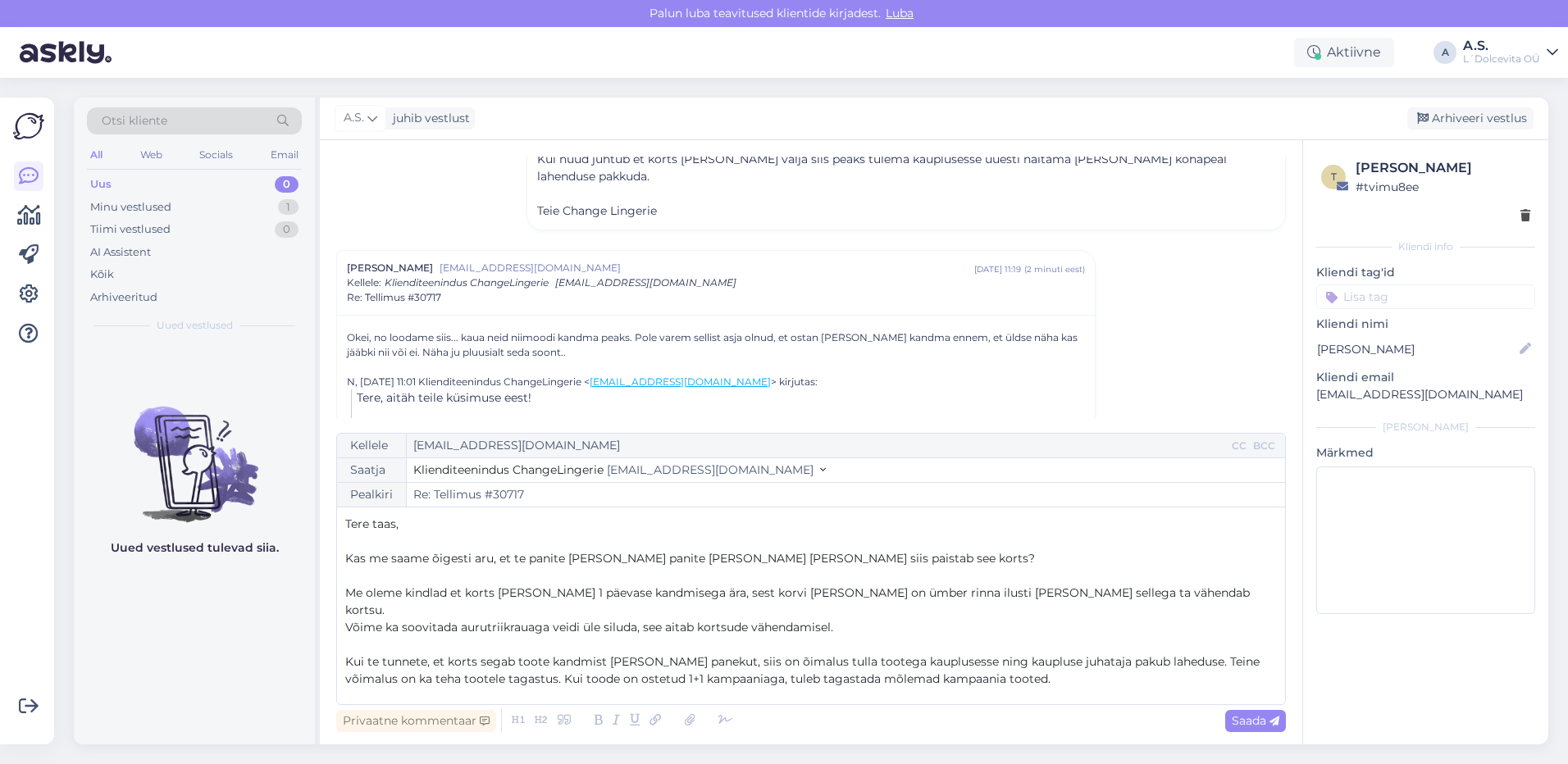
click at [843, 619] on p "Võime ka soovitada aurutriikrauaga veidi üle siluda, see aitab kortsude vähenda…" at bounding box center [810, 627] width 931 height 18
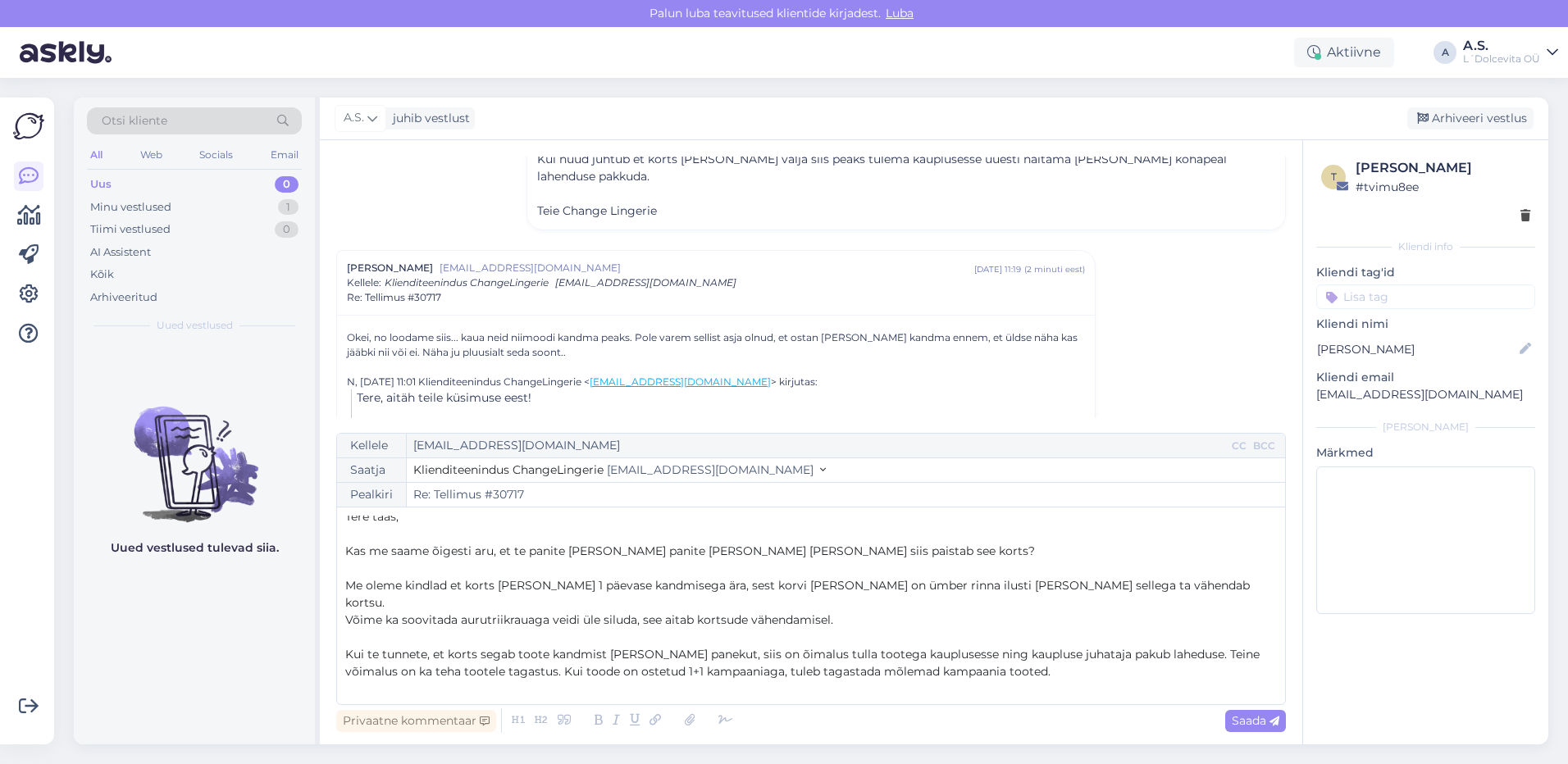
scroll to position [9, 0]
click at [1040, 657] on p "Kui te tunnete, et korts segab toote kandmist ja selga panekut, siis on õimalus…" at bounding box center [810, 661] width 931 height 34
click at [1234, 726] on span "Saada" at bounding box center [1255, 720] width 48 height 15
type input "Re: Re: Tellimus #30717"
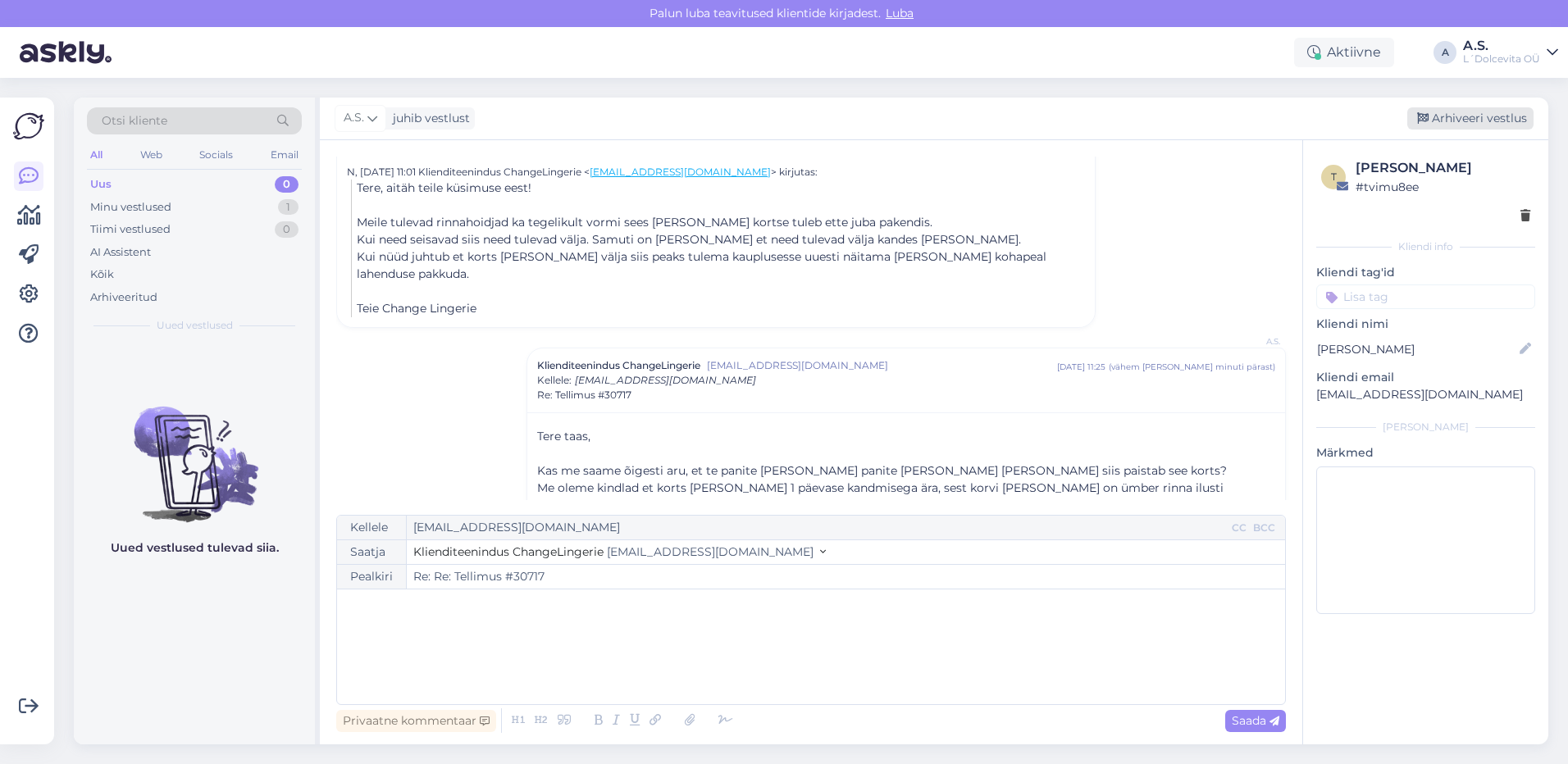
click at [1473, 123] on div "Arhiveeri vestlus" at bounding box center [1470, 118] width 127 height 22
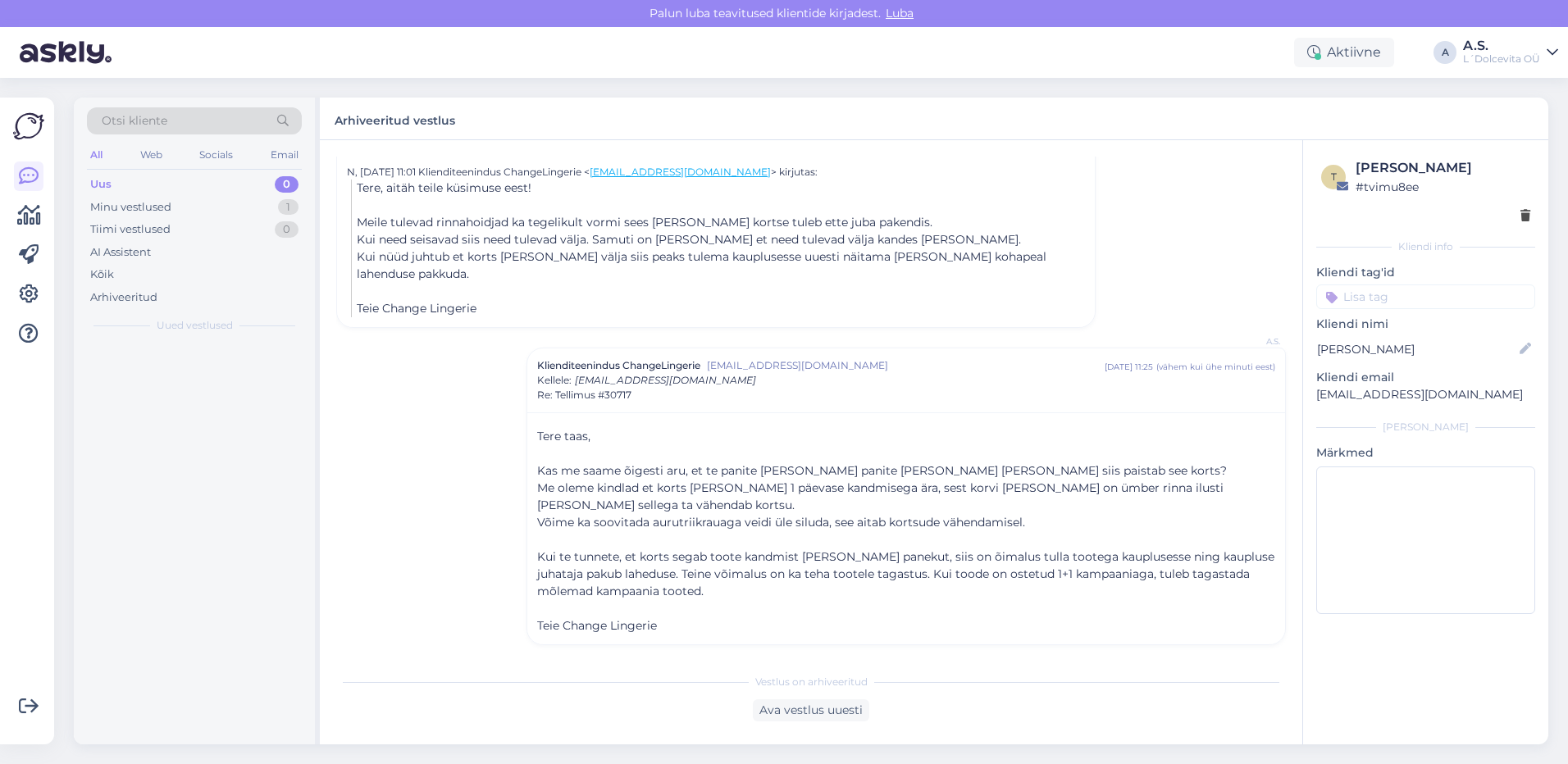
scroll to position [1546, 0]
